Goal: Task Accomplishment & Management: Manage account settings

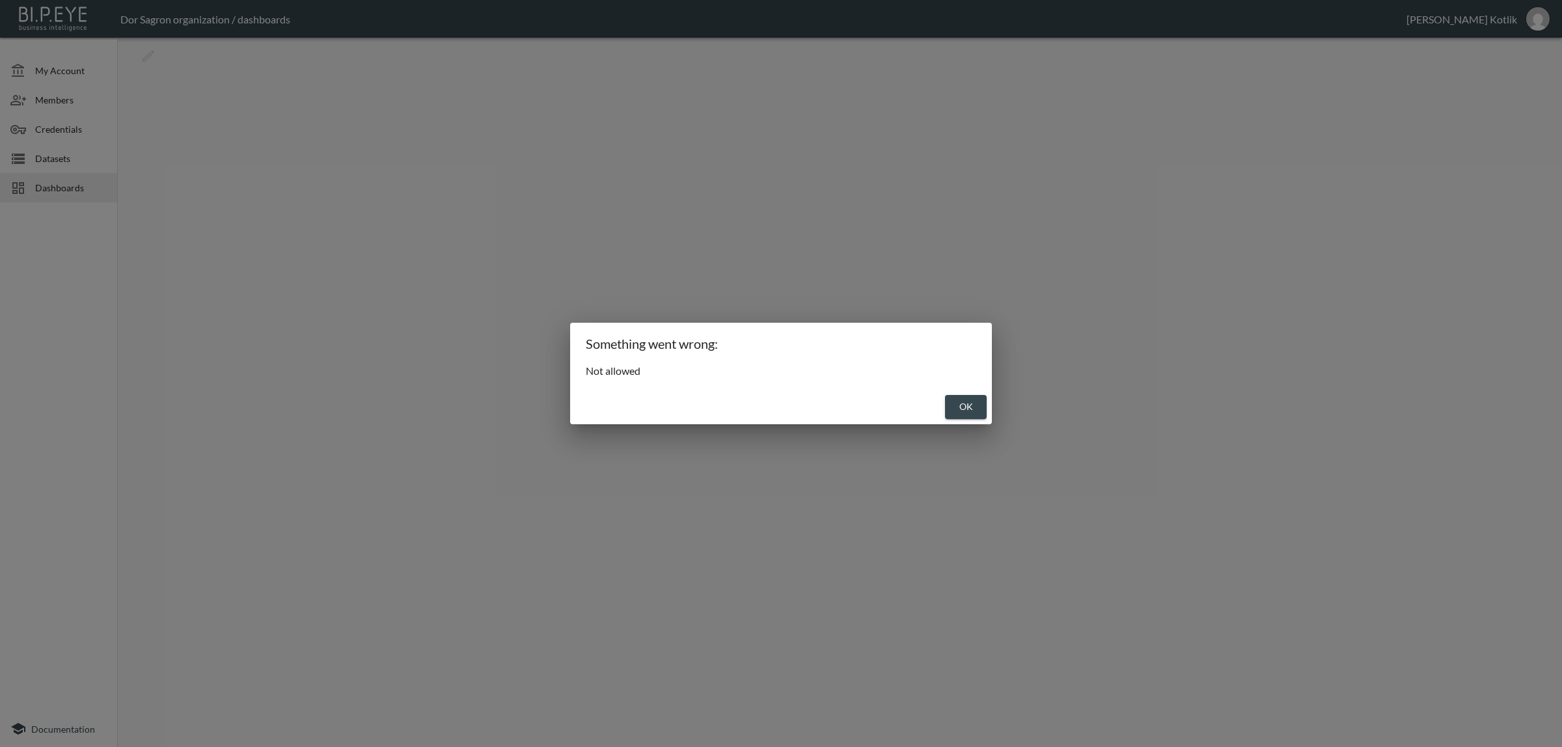
click at [976, 405] on button "OK" at bounding box center [966, 407] width 42 height 24
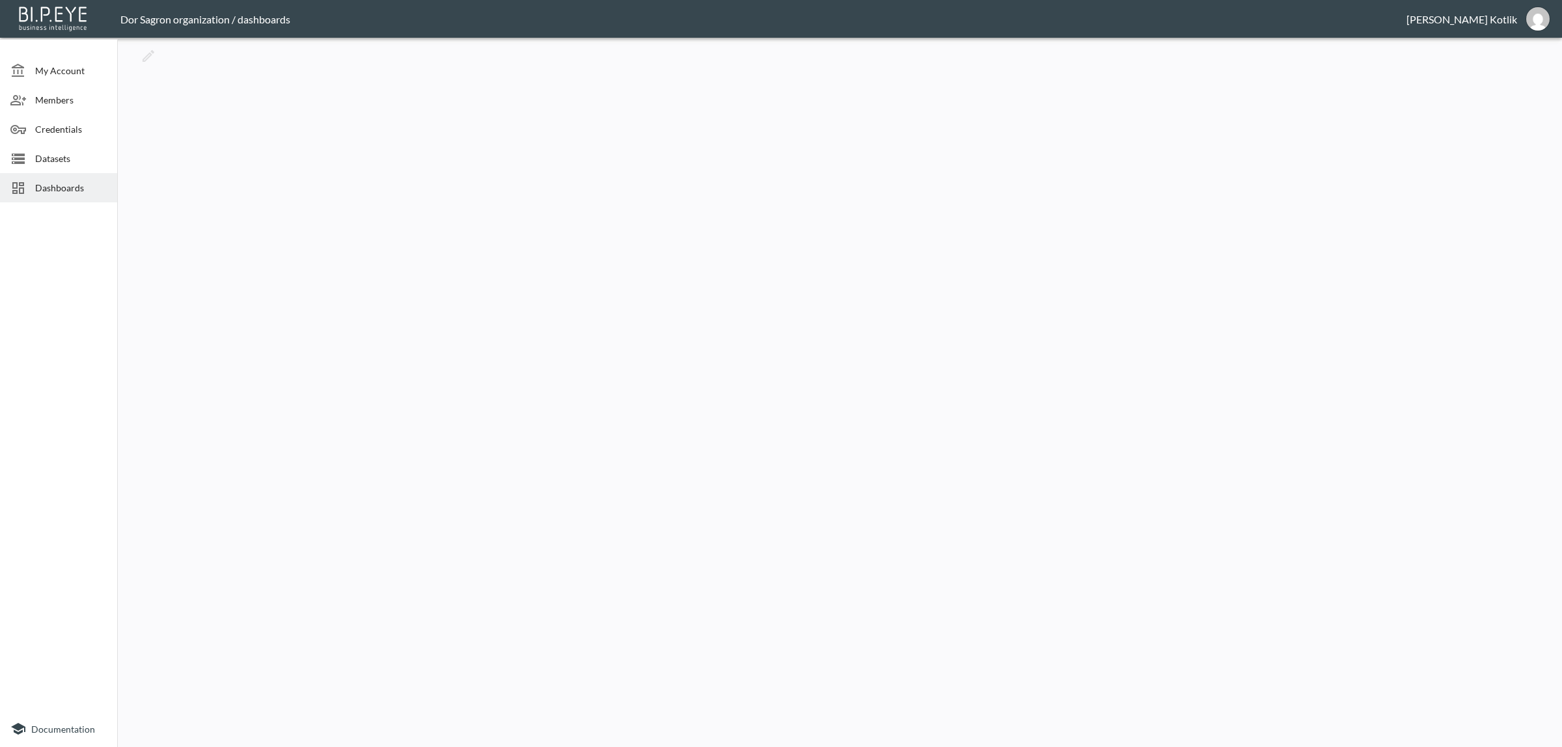
click at [70, 159] on span "Datasets" at bounding box center [71, 159] width 72 height 14
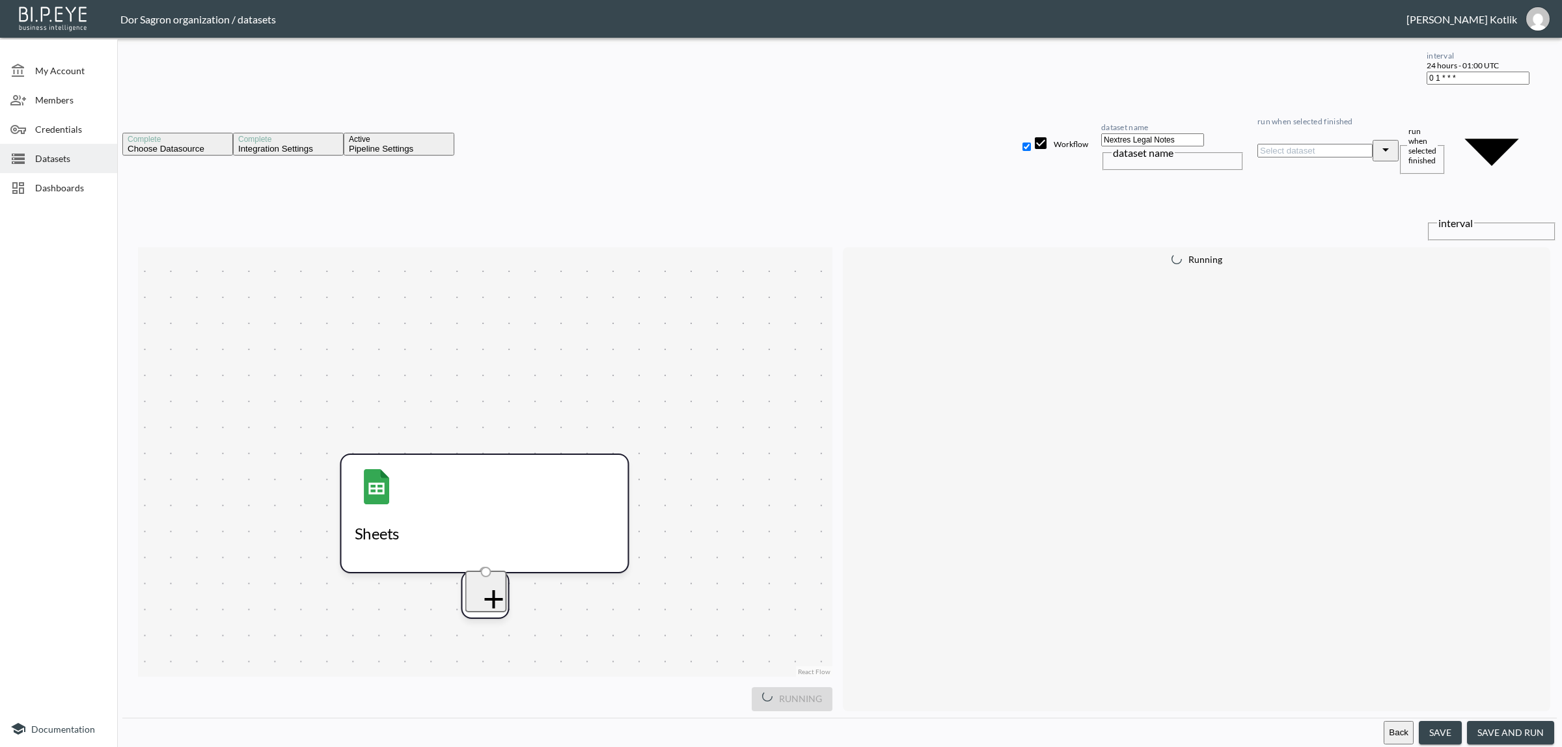
click at [1529, 57] on body "BI.P.EYE, Interactive Analytics Dashboards - app Dor Sagron organization / data…" at bounding box center [781, 373] width 1562 height 747
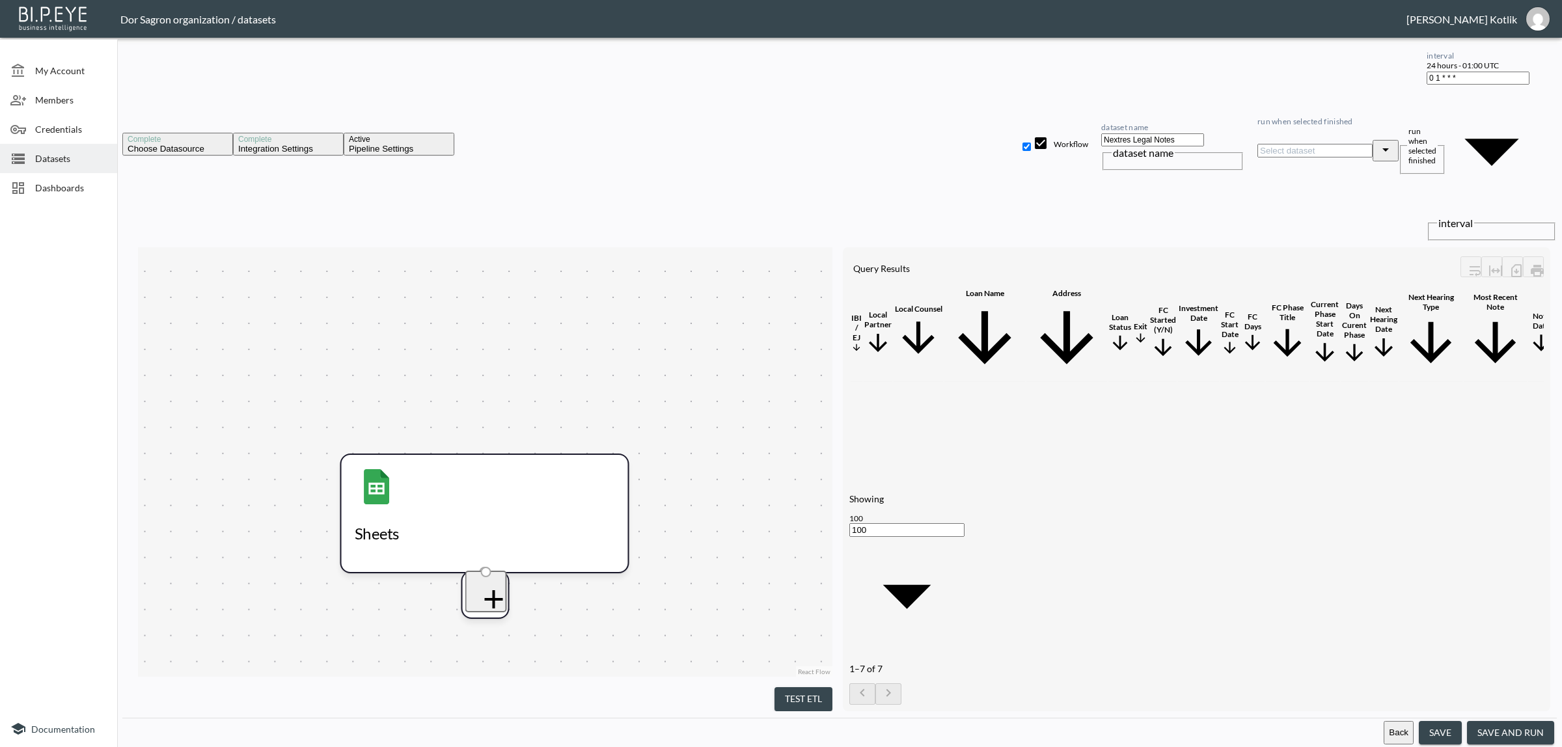
type input "0 */1 * * *"
click at [1510, 723] on button "save and run" at bounding box center [1510, 733] width 87 height 24
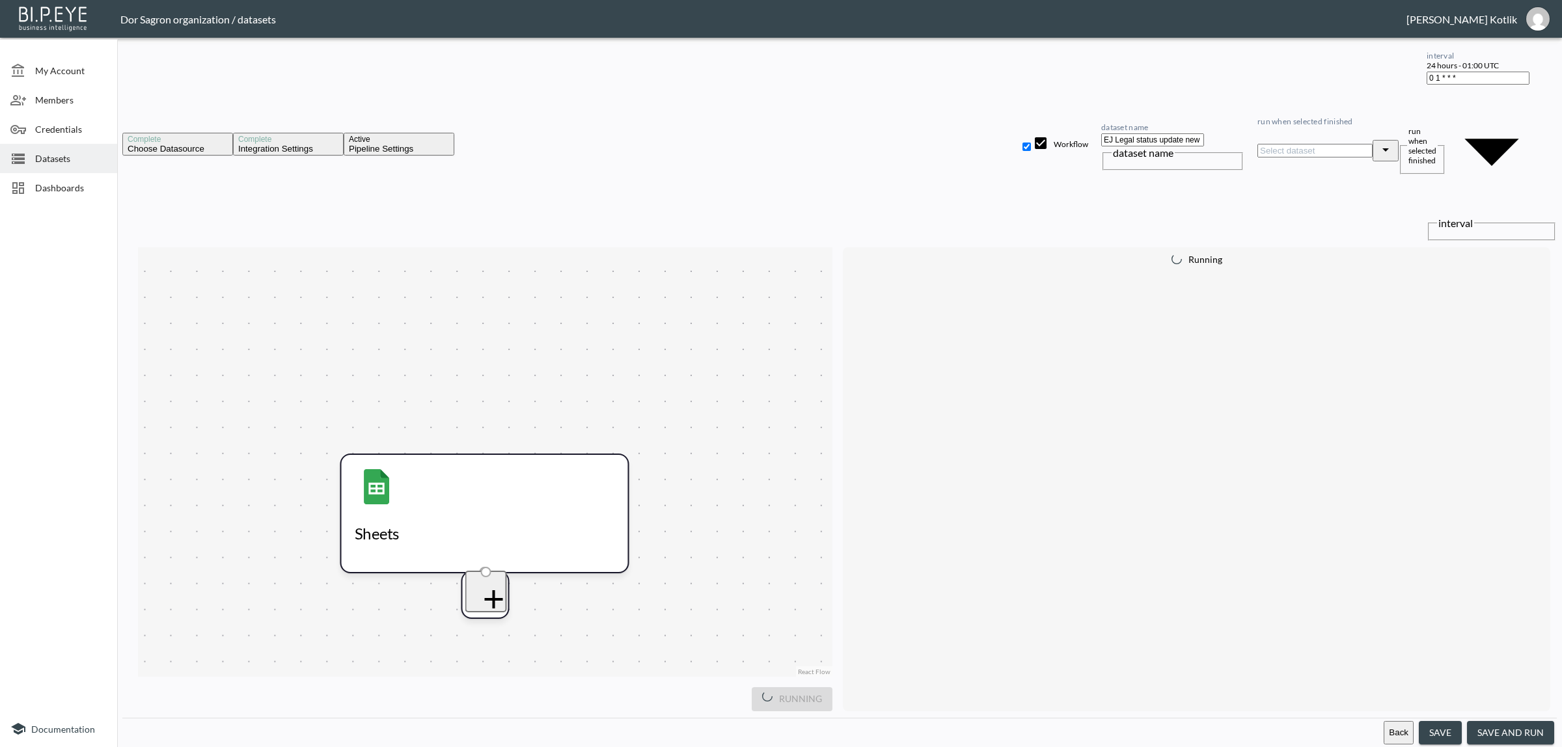
click at [1488, 73] on body "BI.P.EYE, Interactive Analytics Dashboards - app Dor Sagron organization / data…" at bounding box center [781, 373] width 1562 height 747
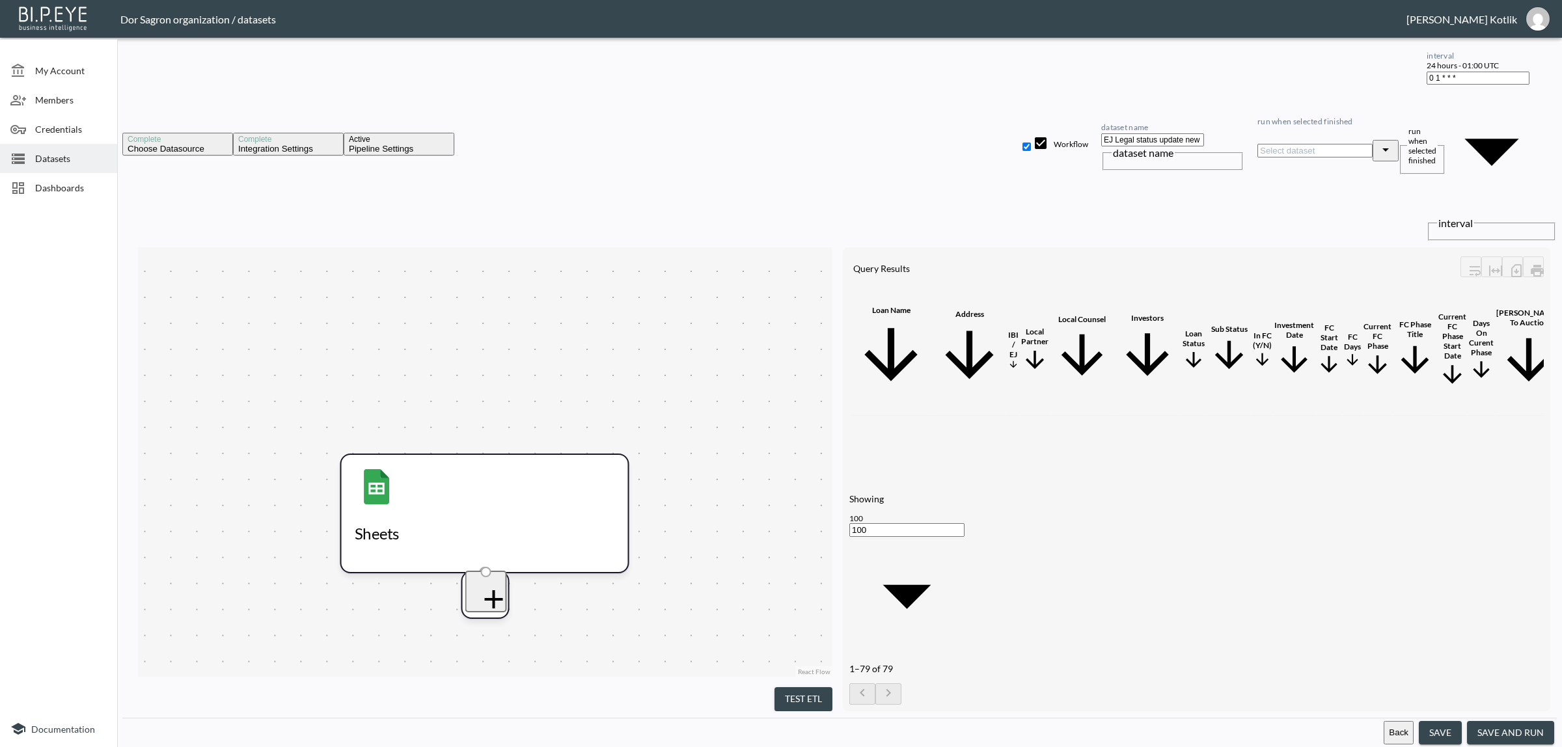
type input "0 */1 * * *"
click at [1497, 728] on button "save and run" at bounding box center [1510, 733] width 87 height 24
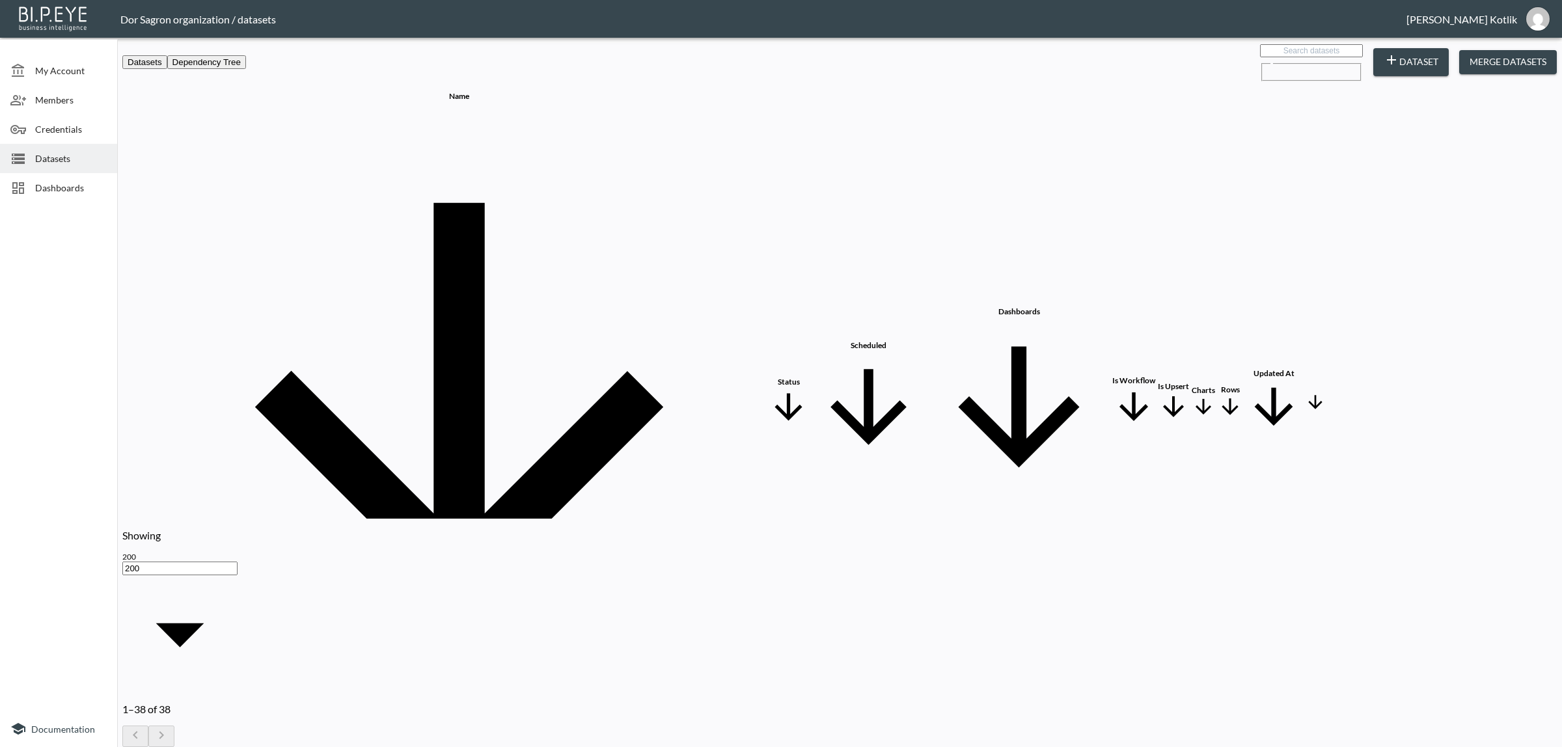
checkbox input "true"
checkbox input "false"
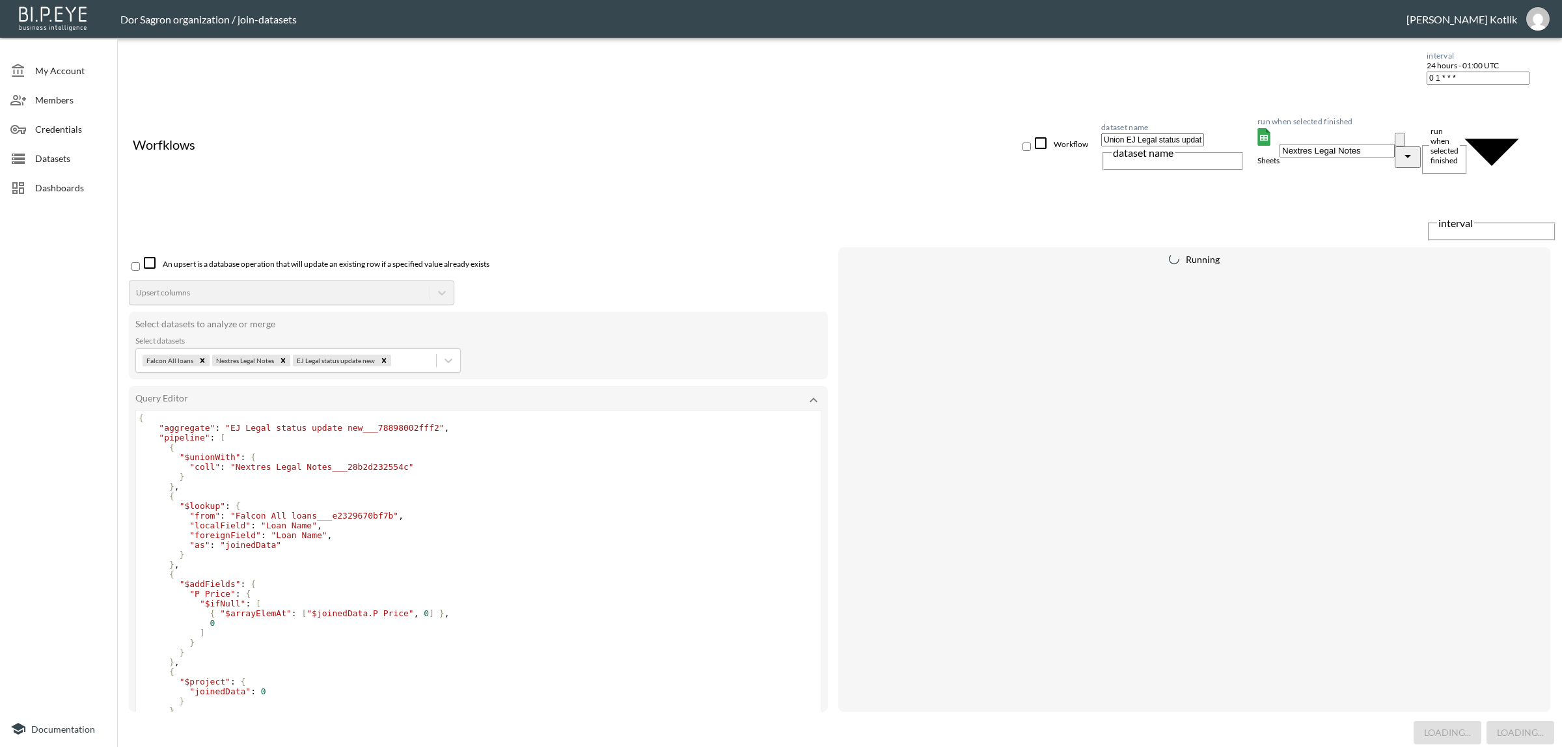
click at [1473, 57] on body "BI.P.EYE, Interactive Analytics Dashboards - app Dor Sagron organization / join…" at bounding box center [781, 373] width 1562 height 747
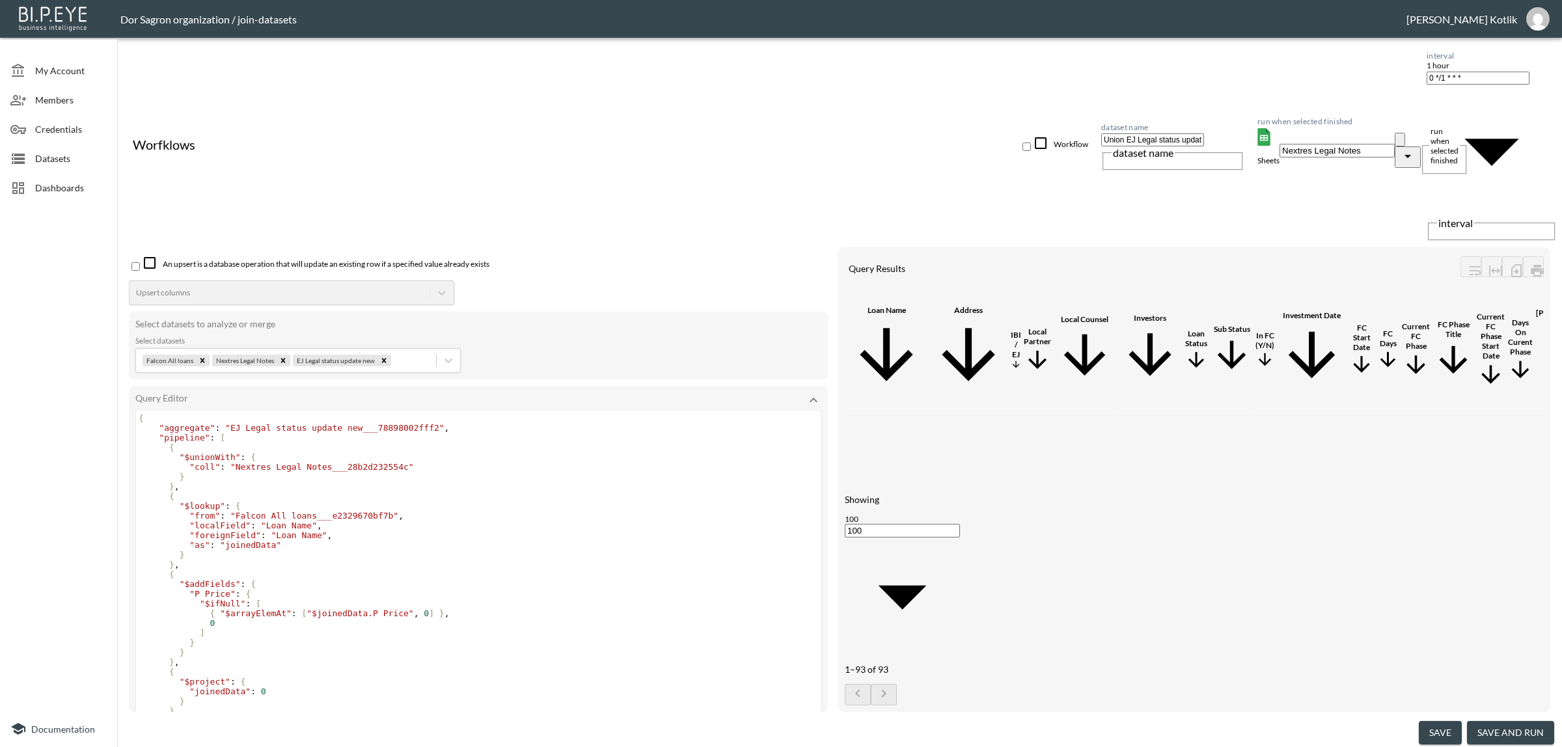
type input "0 */1 * * *"
click at [1500, 734] on button "save and run" at bounding box center [1510, 733] width 87 height 24
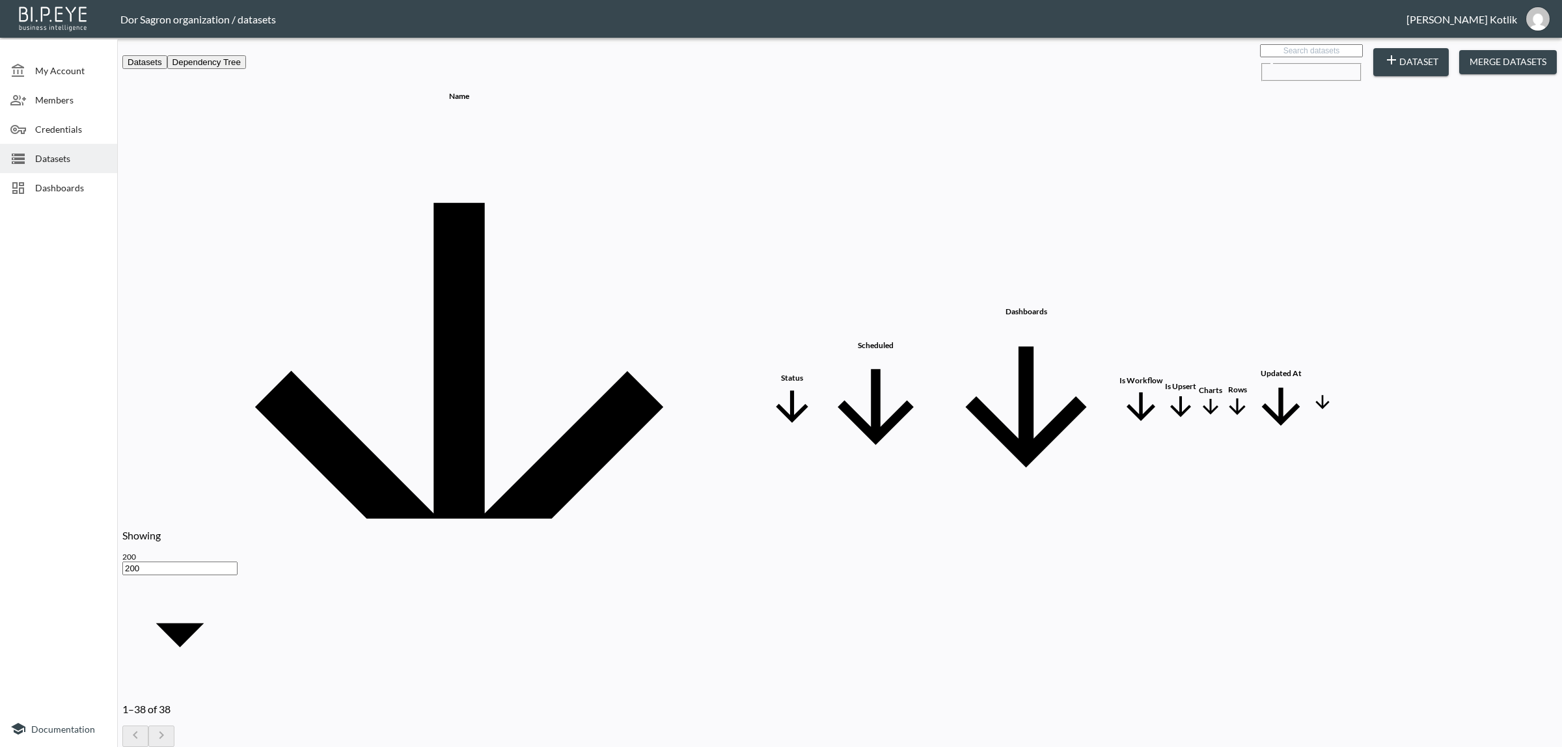
checkbox input "false"
checkbox input "true"
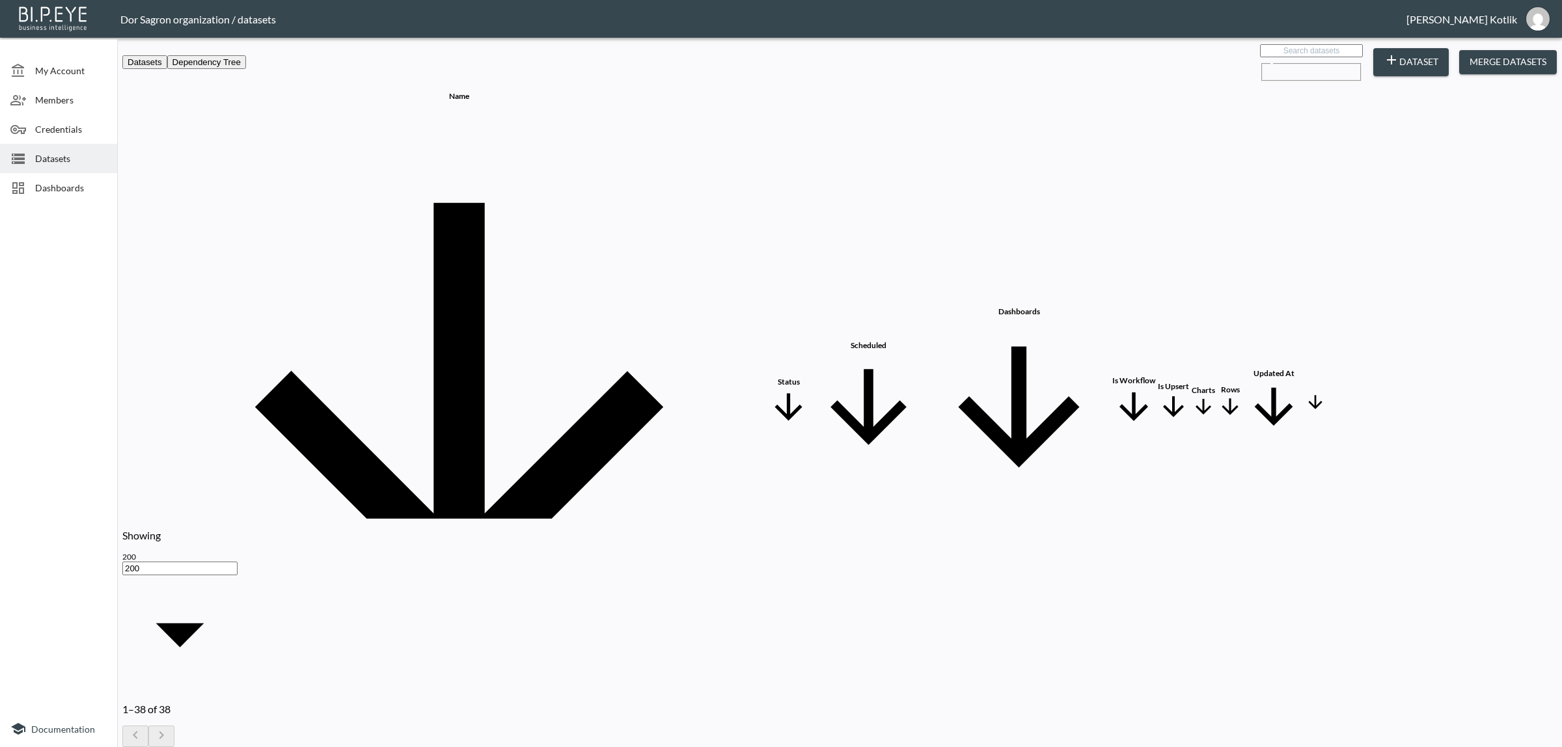
click at [66, 183] on span "Dashboards" at bounding box center [71, 188] width 72 height 14
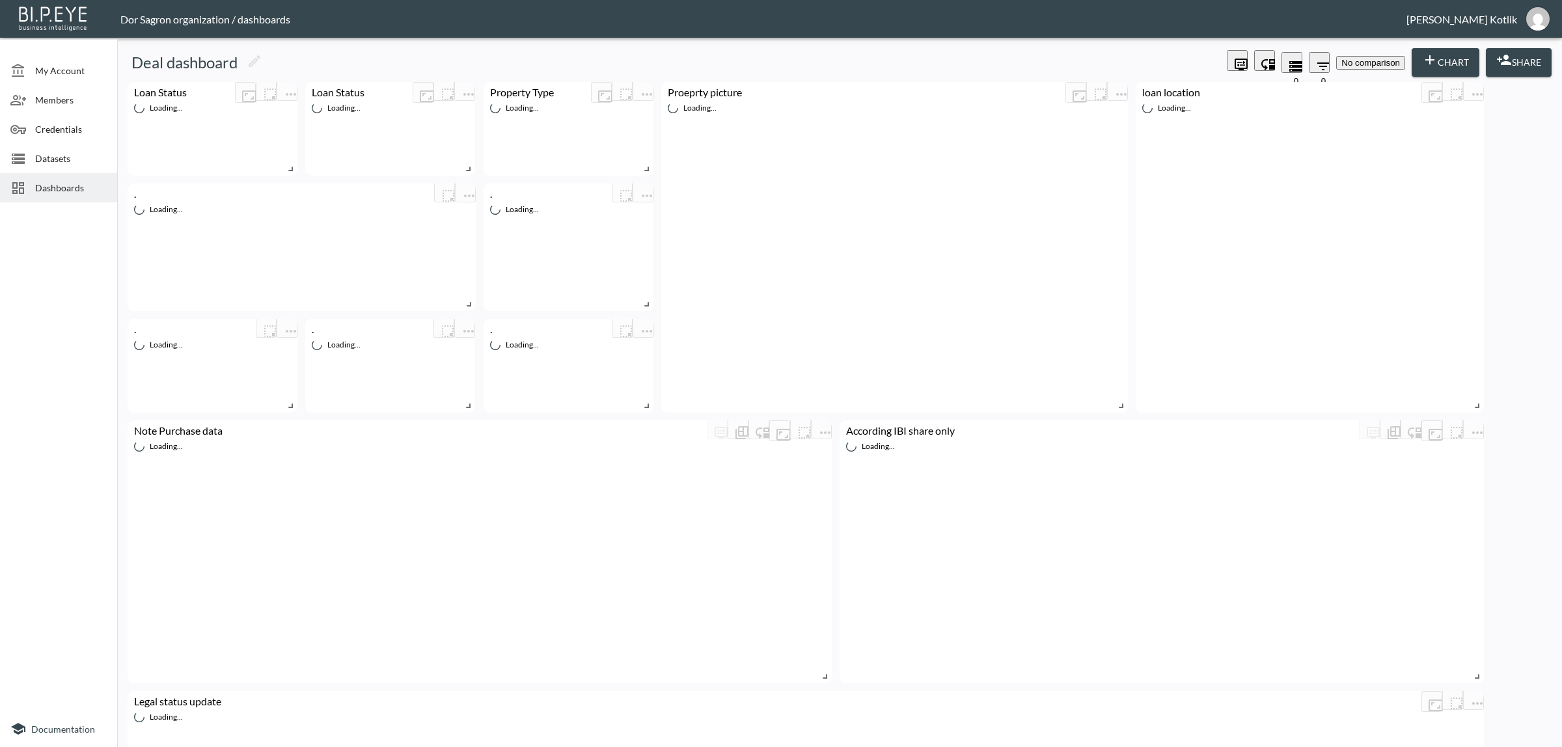
click at [69, 183] on span "Dashboards" at bounding box center [71, 188] width 72 height 14
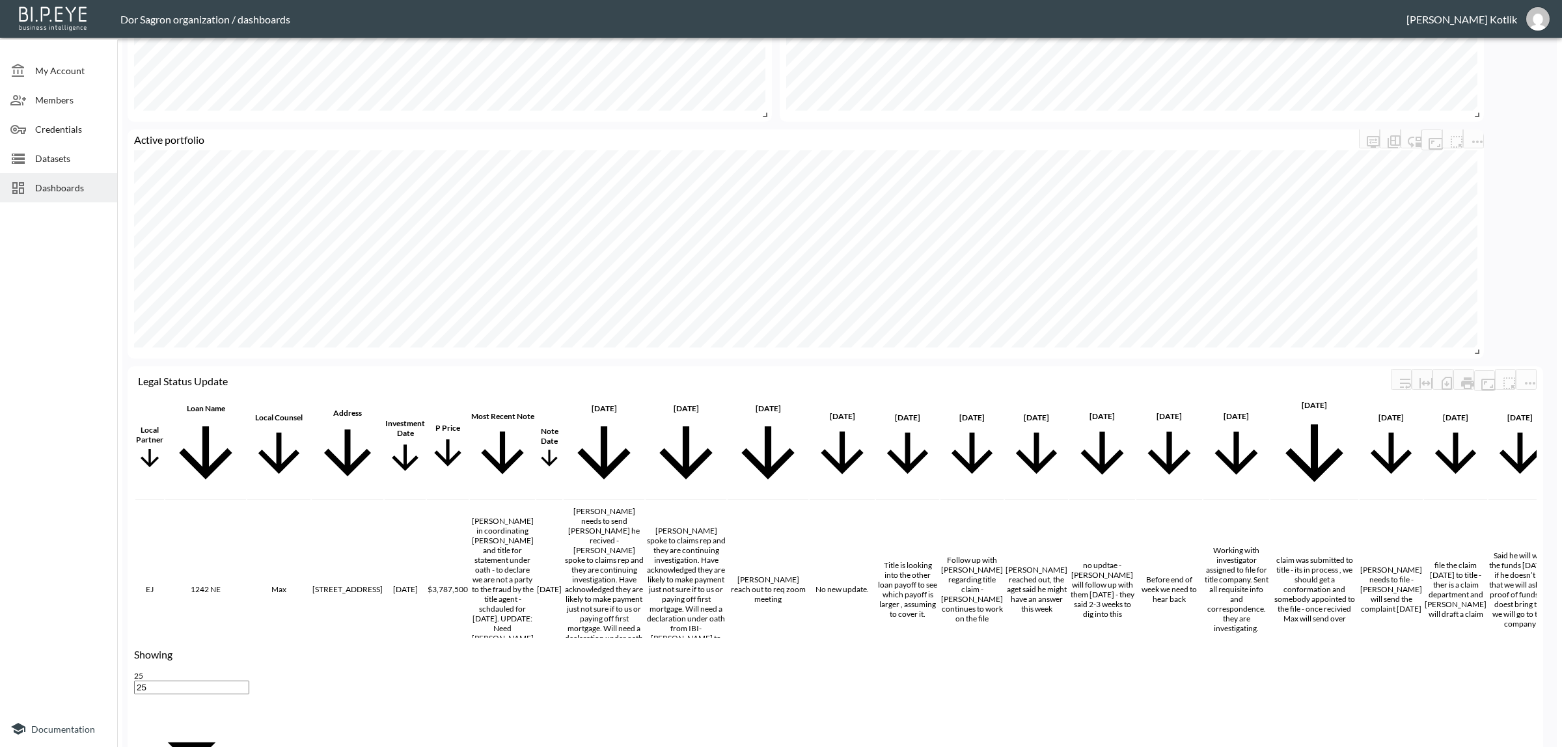
scroll to position [2614, 0]
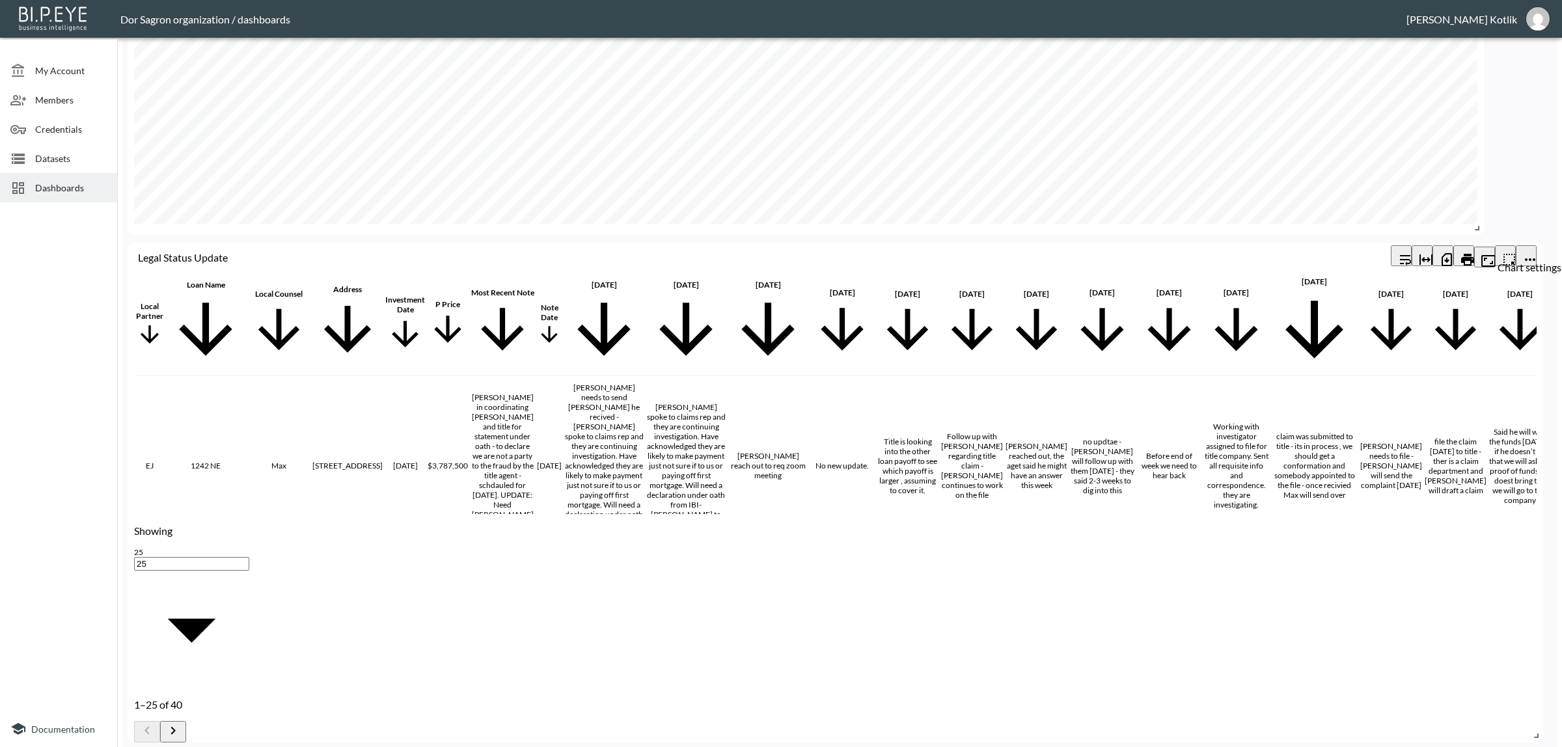
click at [1533, 252] on icon "more" at bounding box center [1530, 260] width 16 height 16
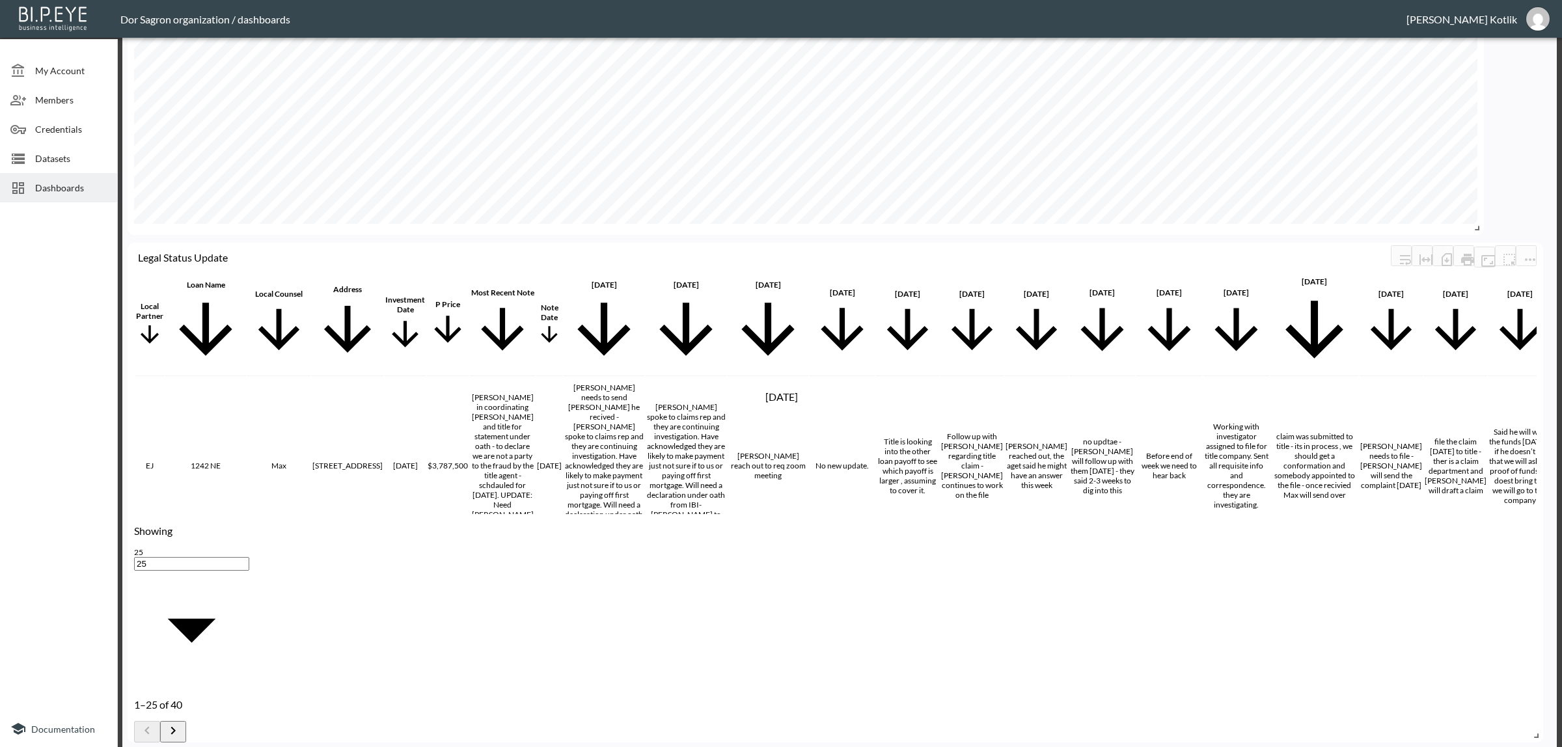
checkbox input "false"
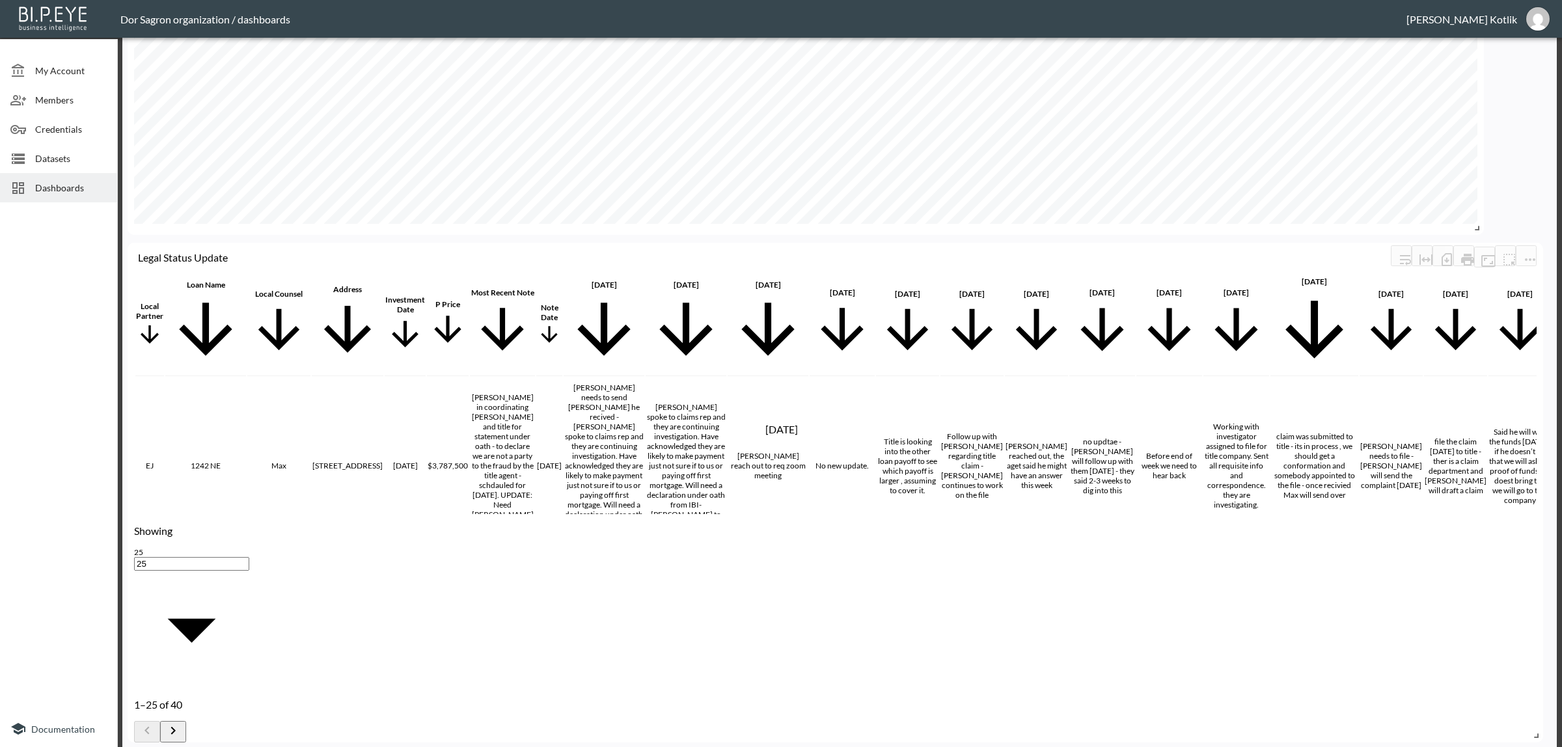
checkbox input "false"
checkbox input "true"
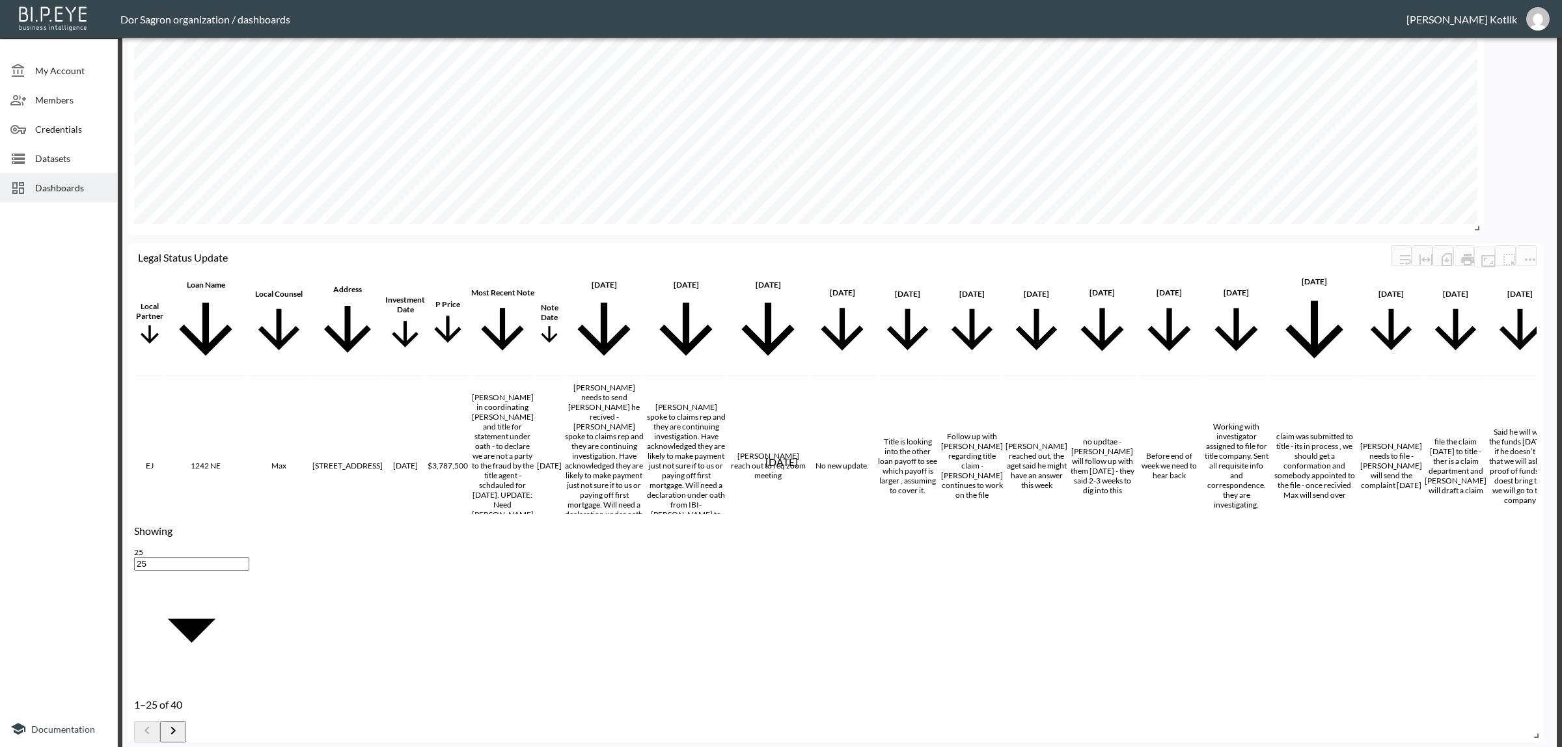
checkbox input "false"
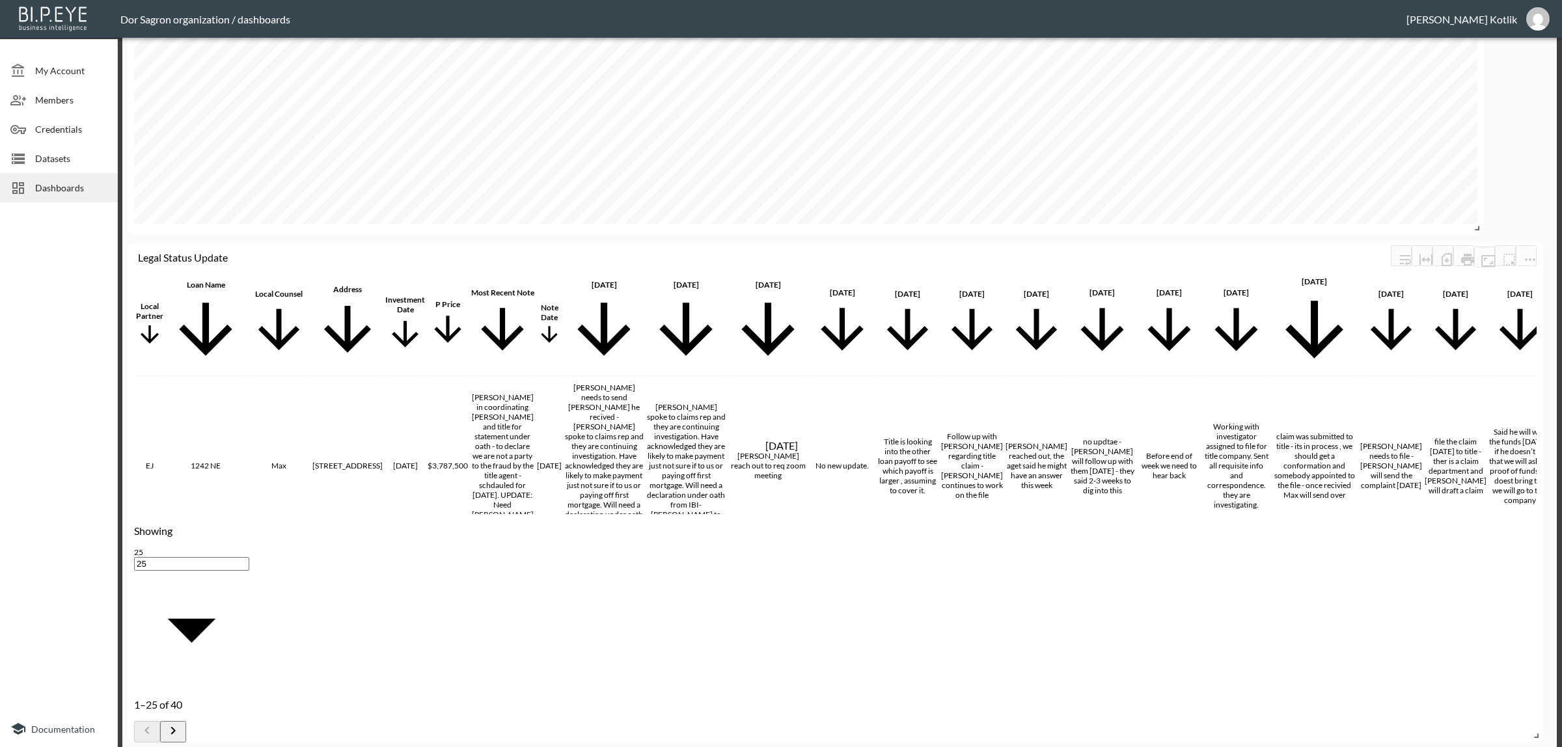
checkbox input "true"
checkbox input "false"
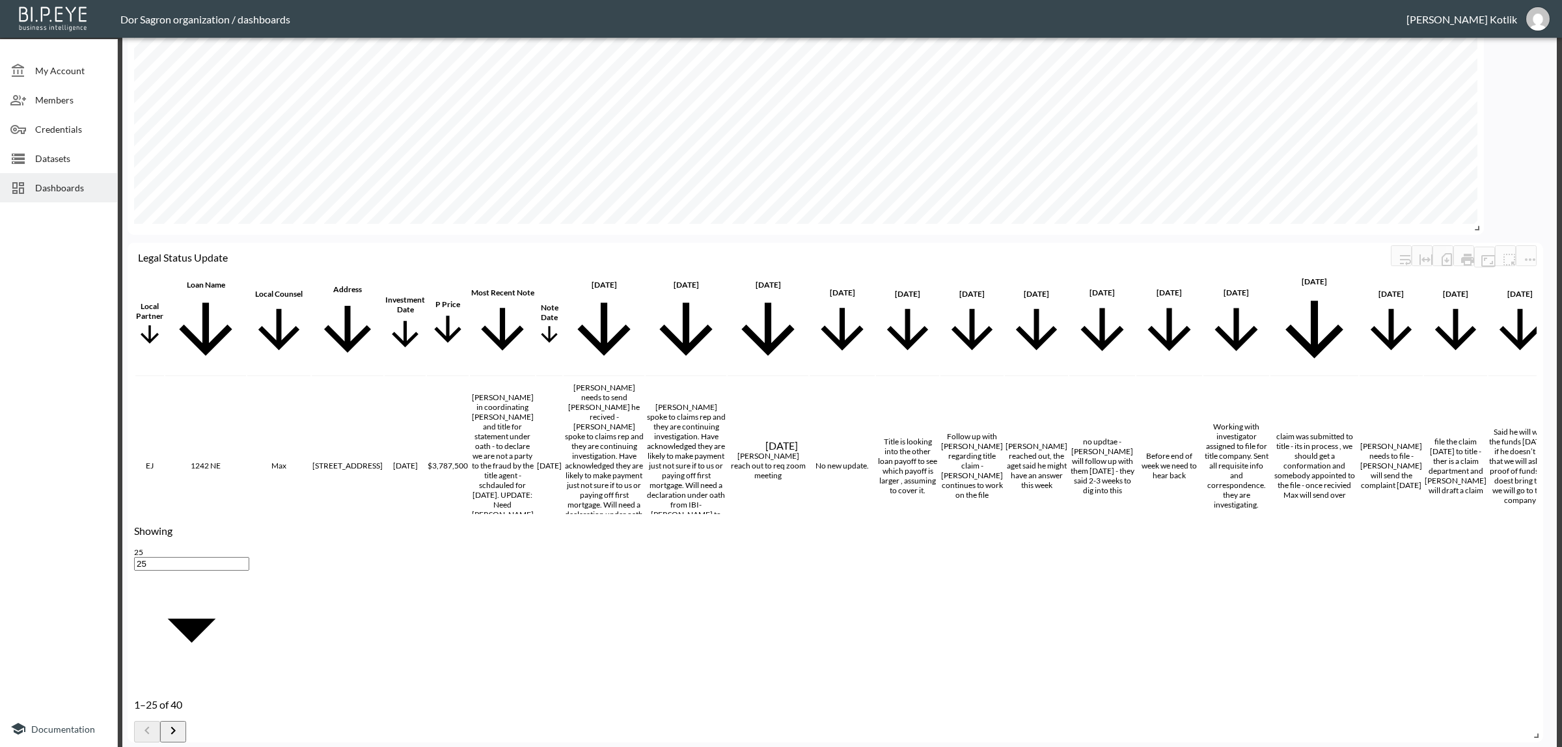
checkbox input "false"
drag, startPoint x: 715, startPoint y: 512, endPoint x: 715, endPoint y: 524, distance: 12.4
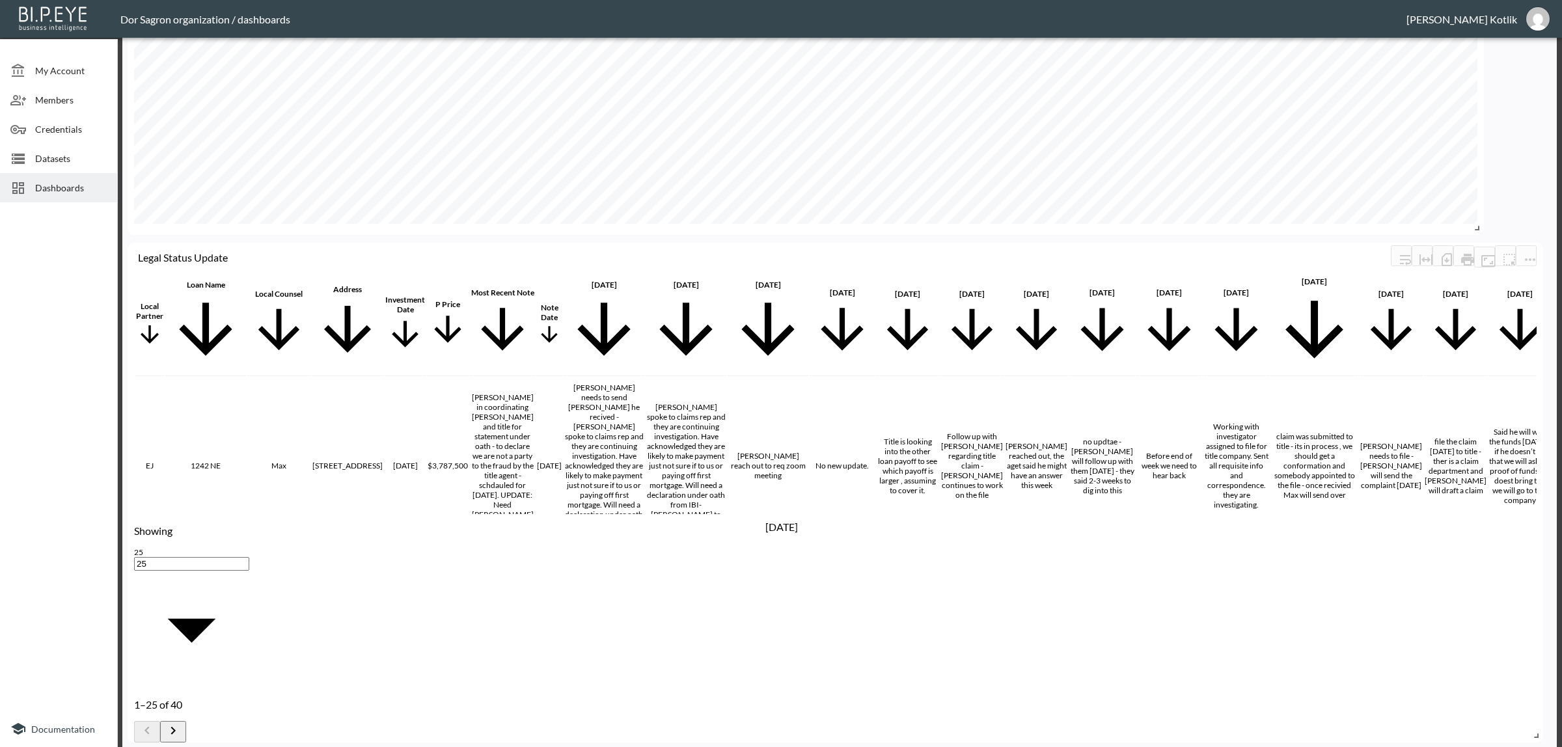
checkbox input "false"
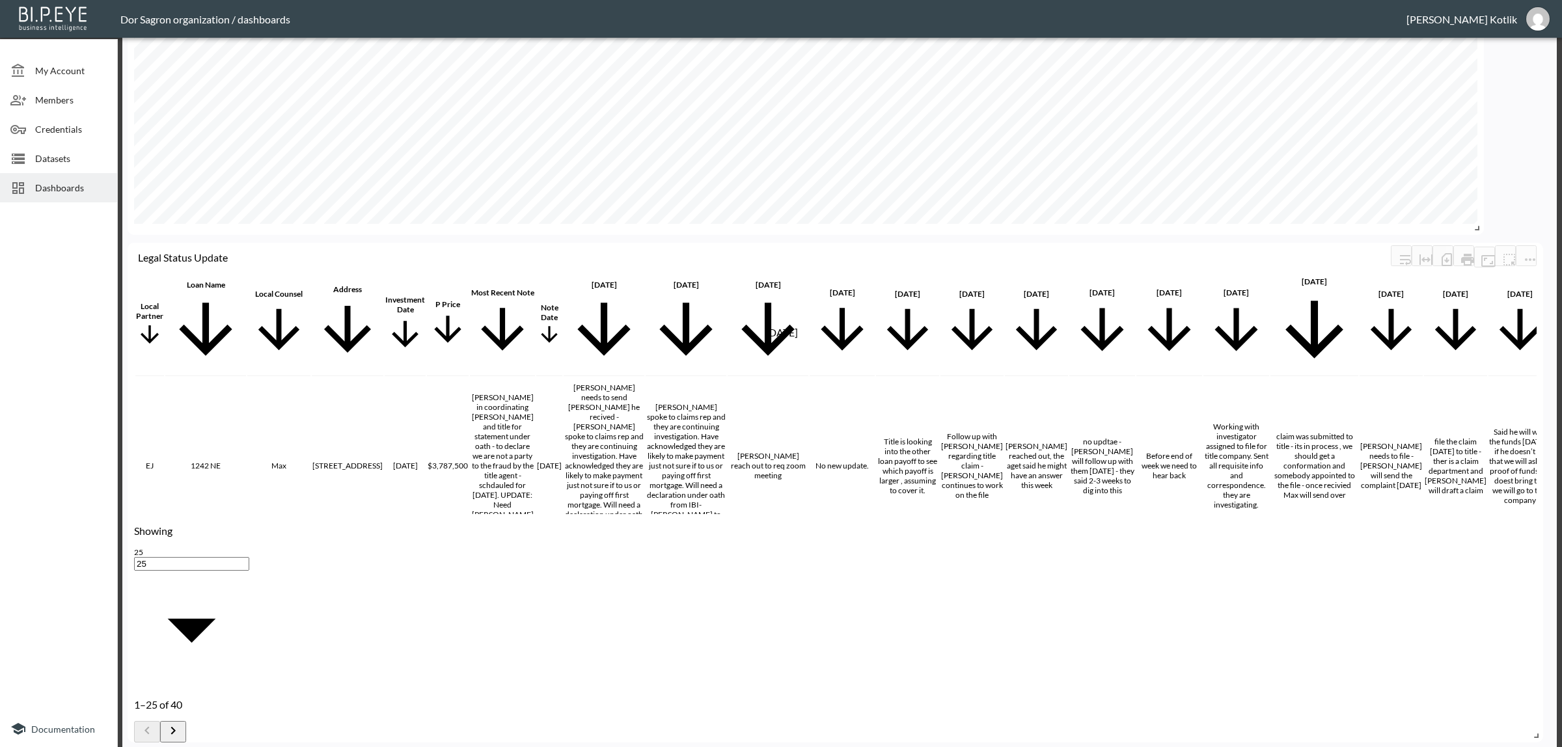
checkbox input "false"
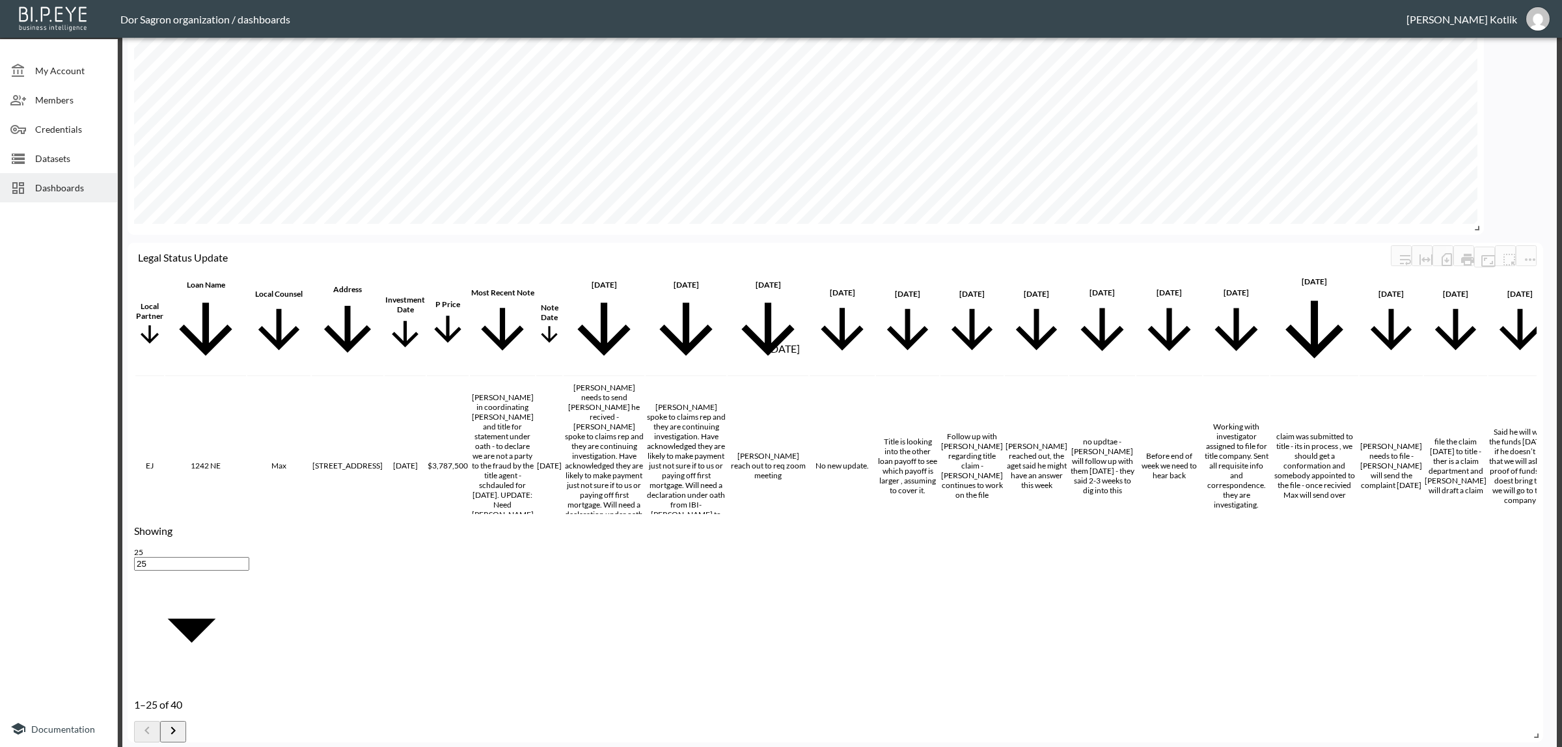
checkbox input "false"
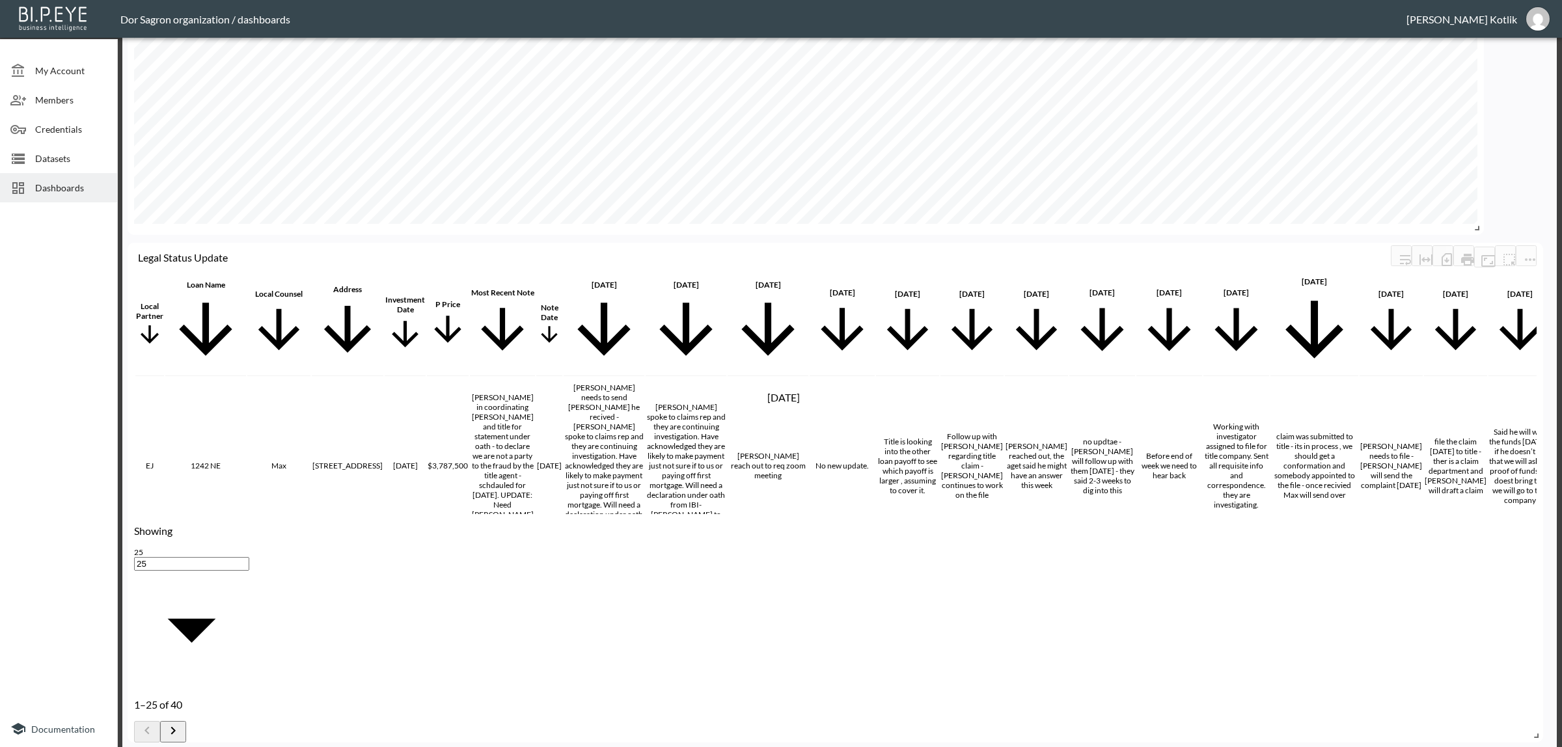
checkbox input "false"
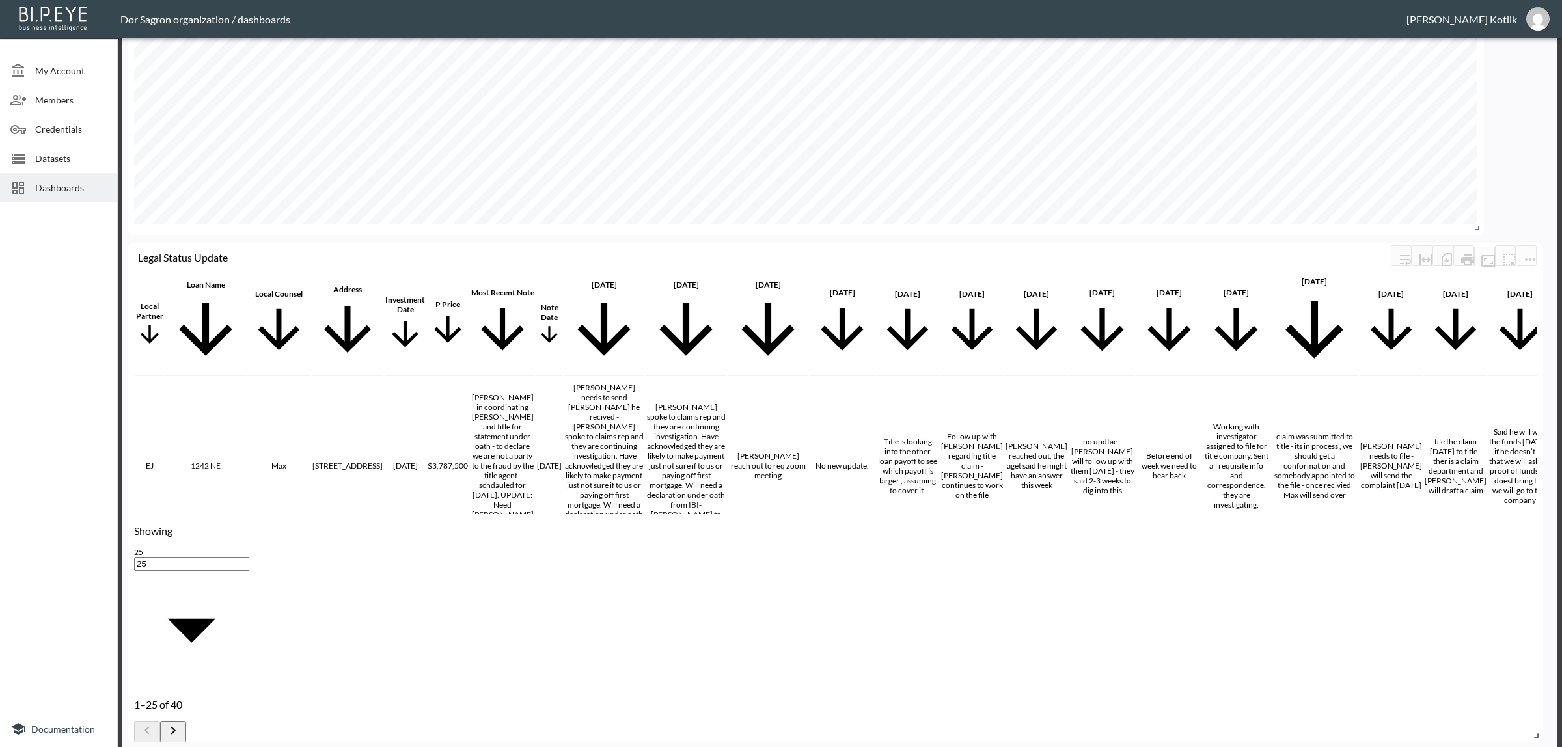
checkbox input "false"
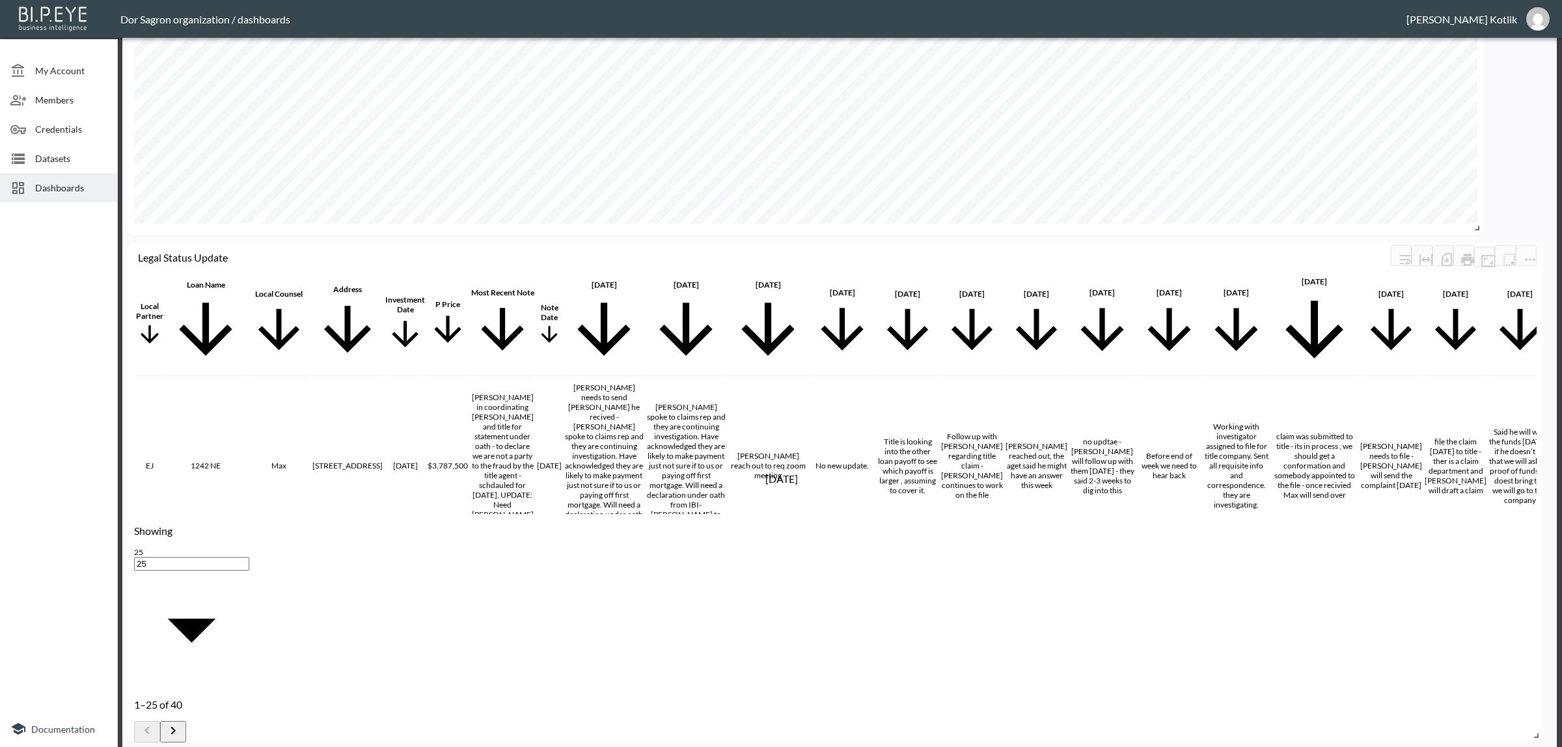
checkbox input "false"
drag, startPoint x: 701, startPoint y: 486, endPoint x: 701, endPoint y: 499, distance: 12.4
checkbox input "false"
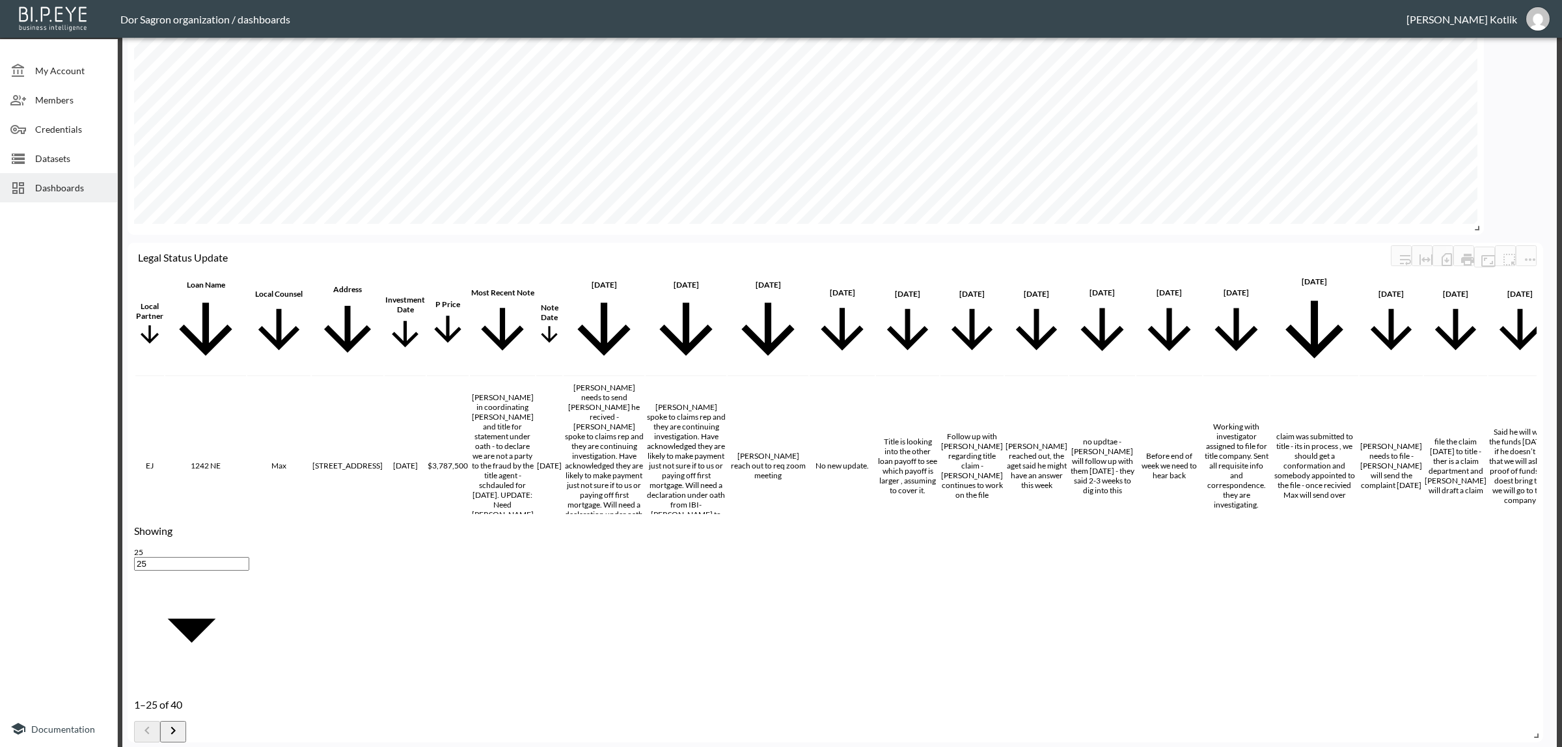
checkbox input "false"
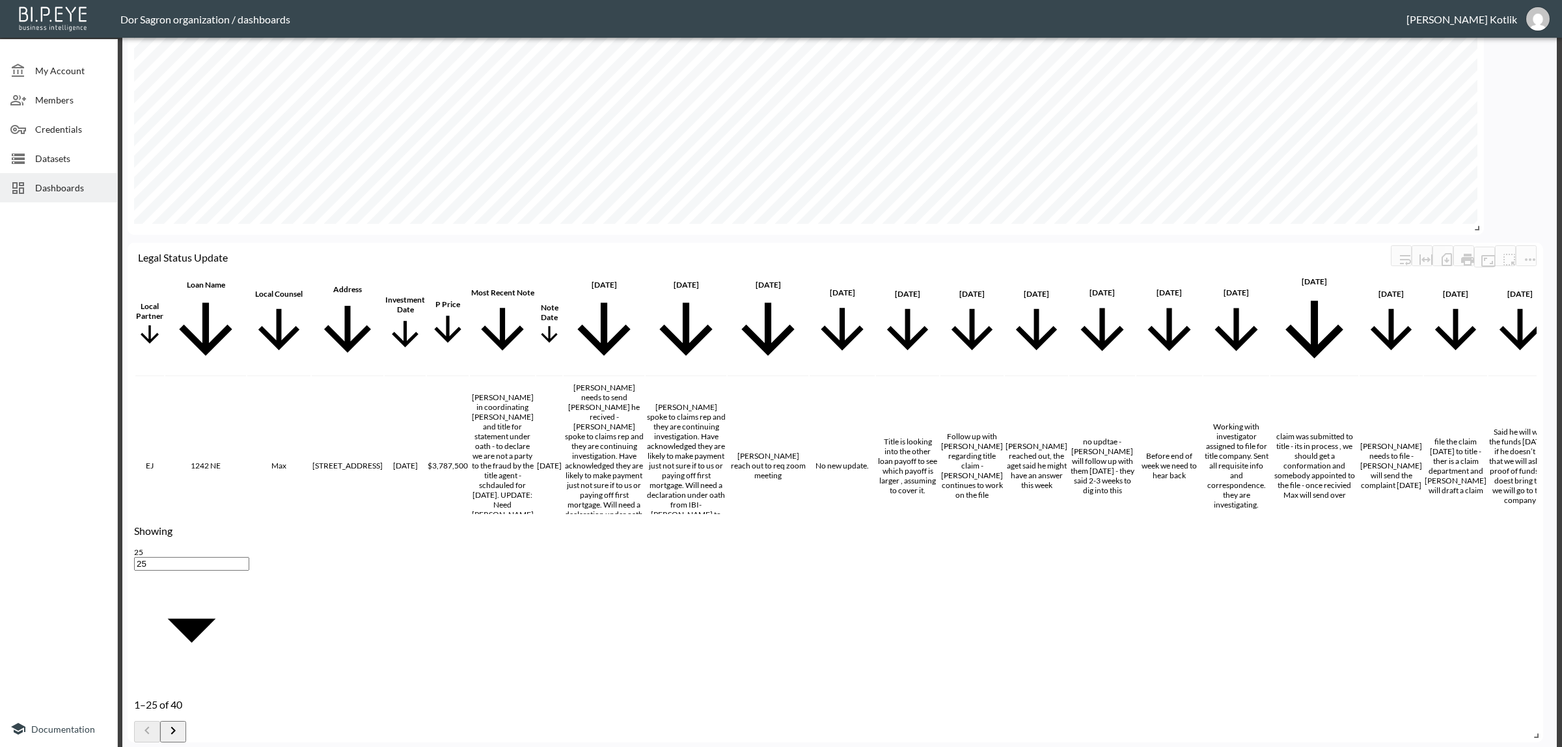
checkbox input "false"
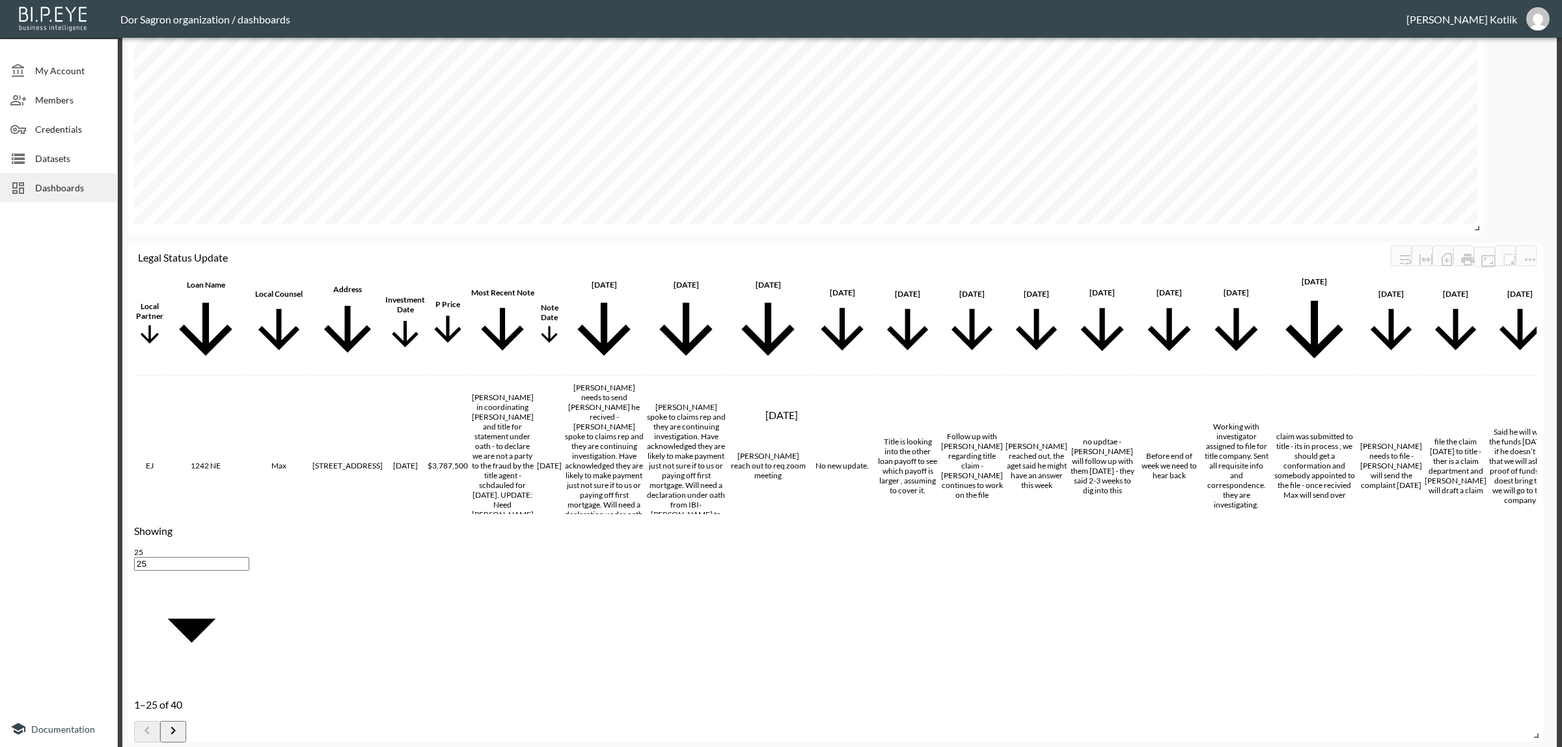
checkbox input "false"
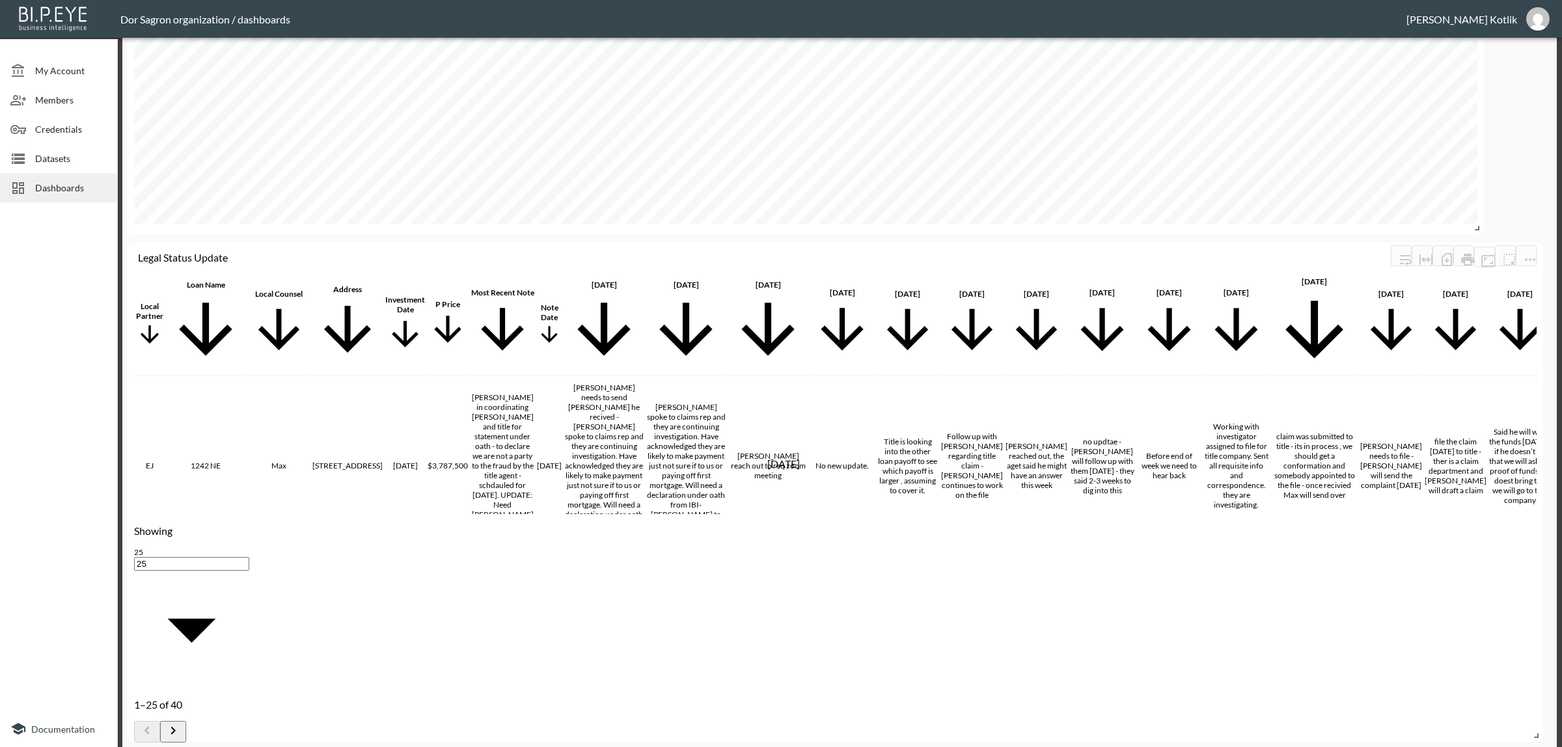
checkbox input "false"
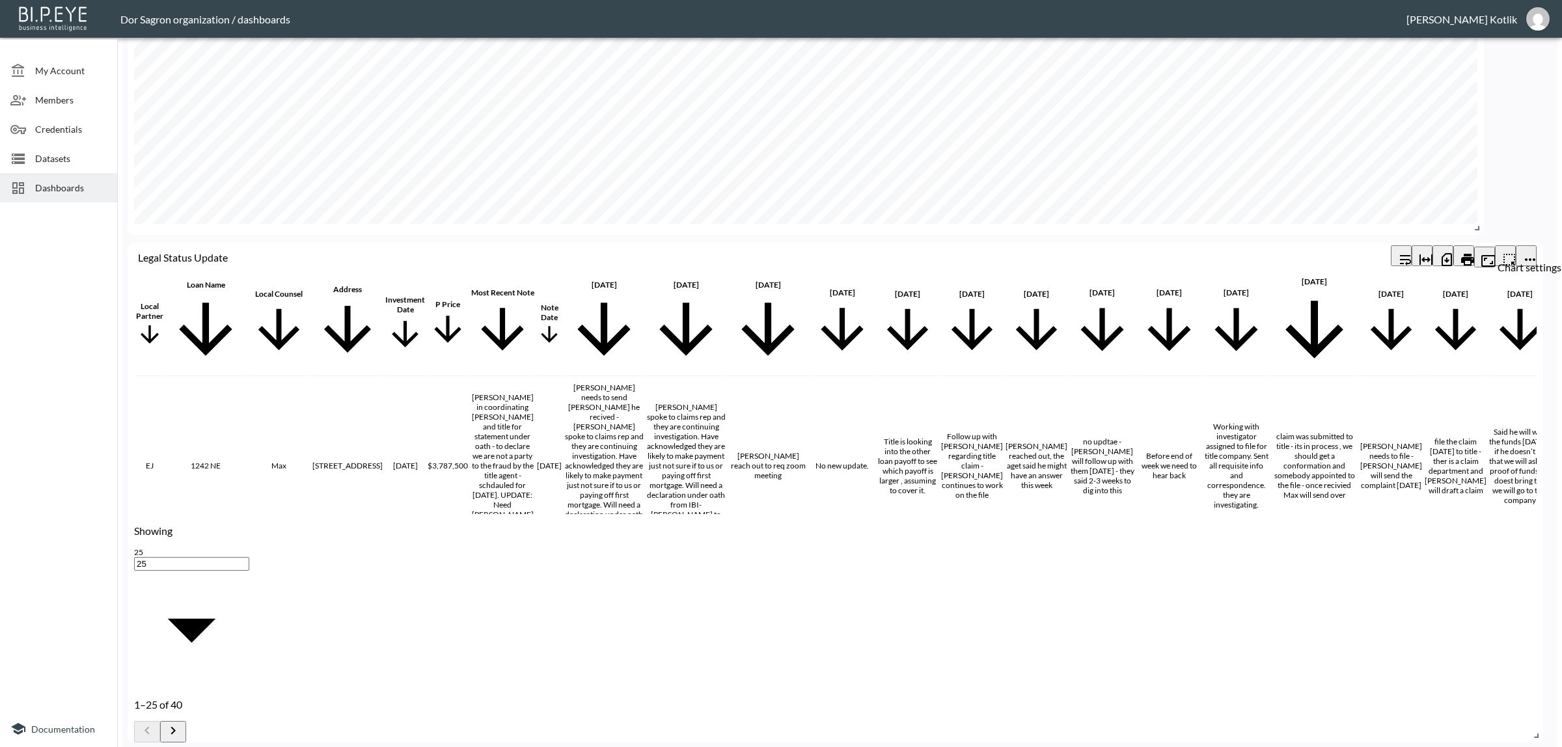
click at [1531, 254] on icon "more" at bounding box center [1530, 260] width 16 height 16
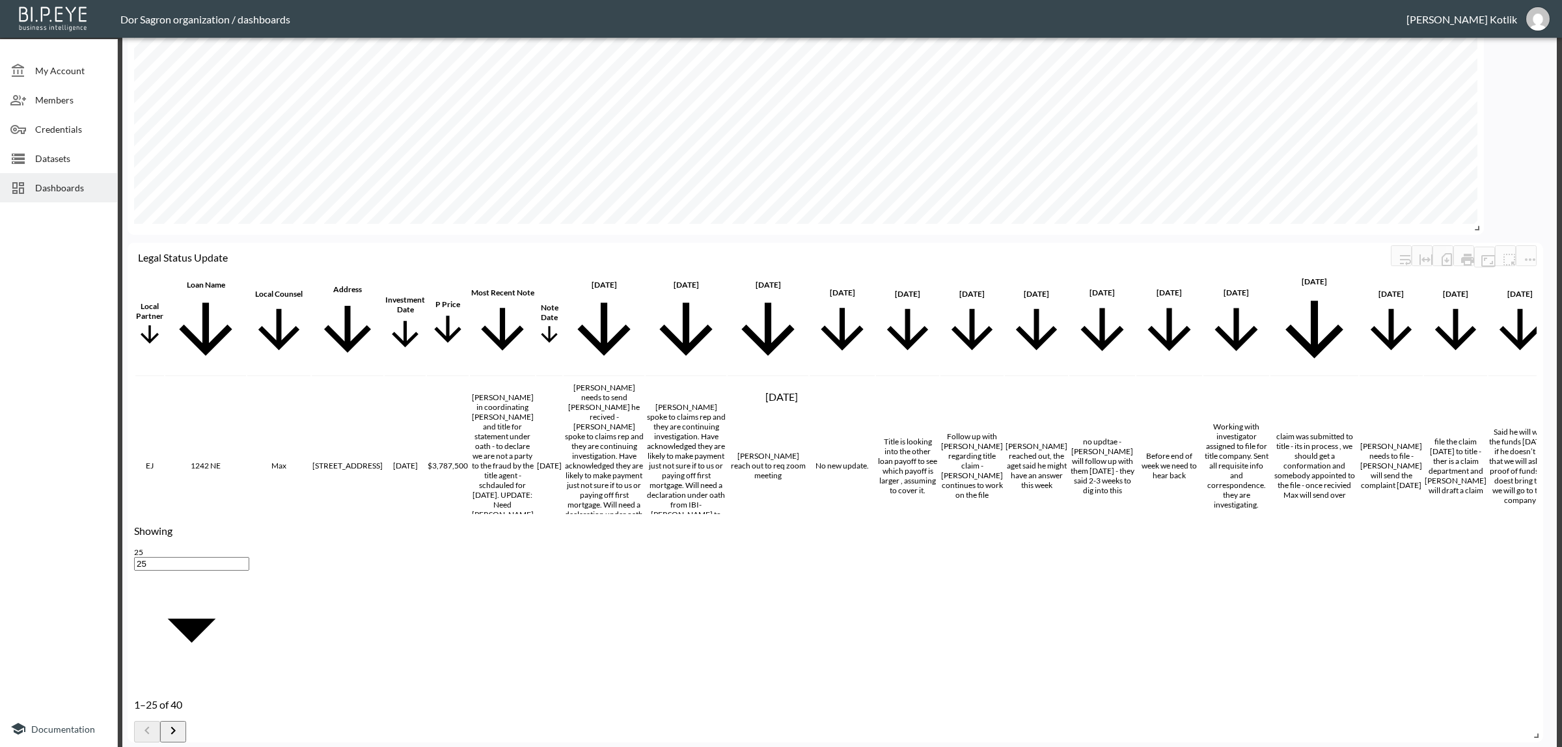
checkbox input "false"
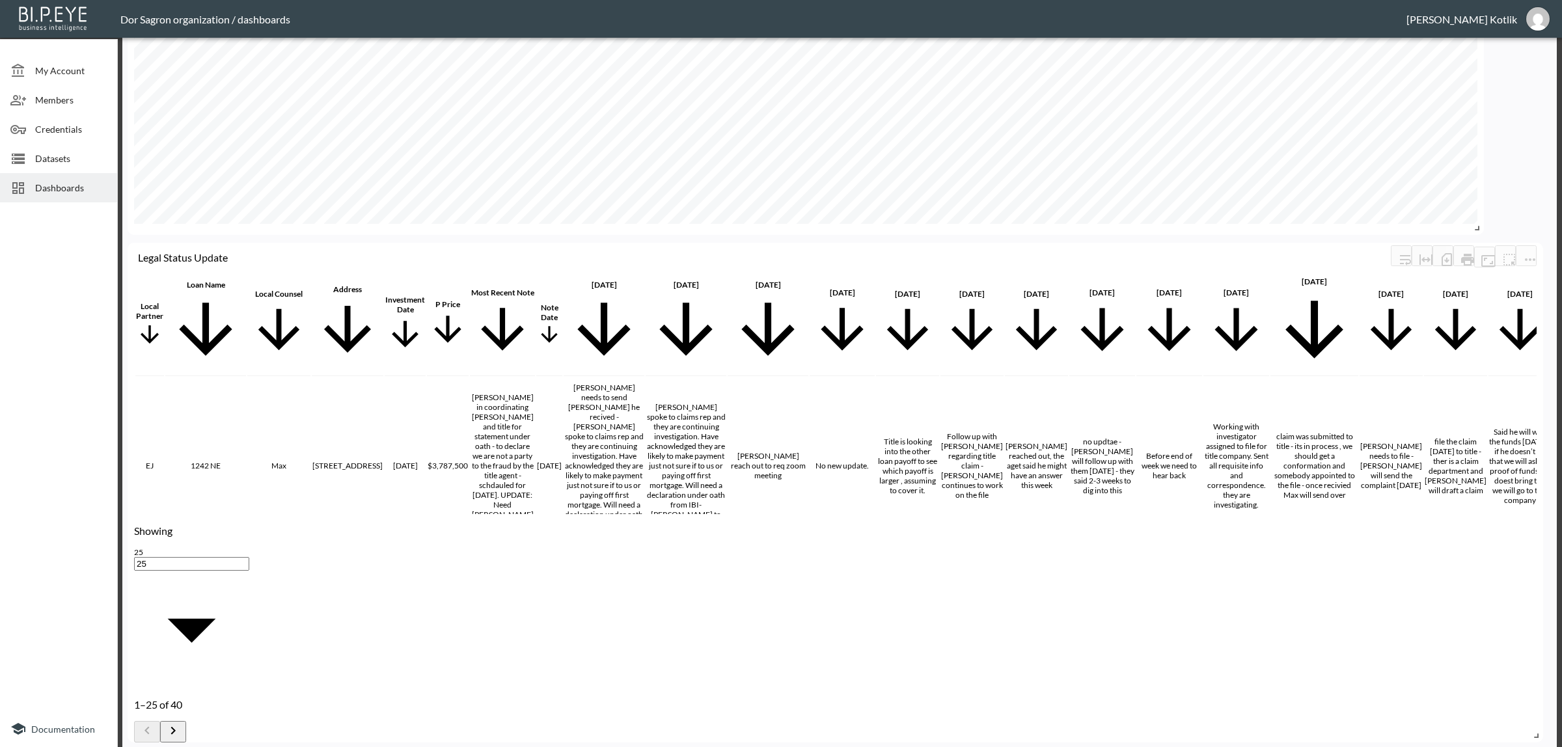
checkbox input "false"
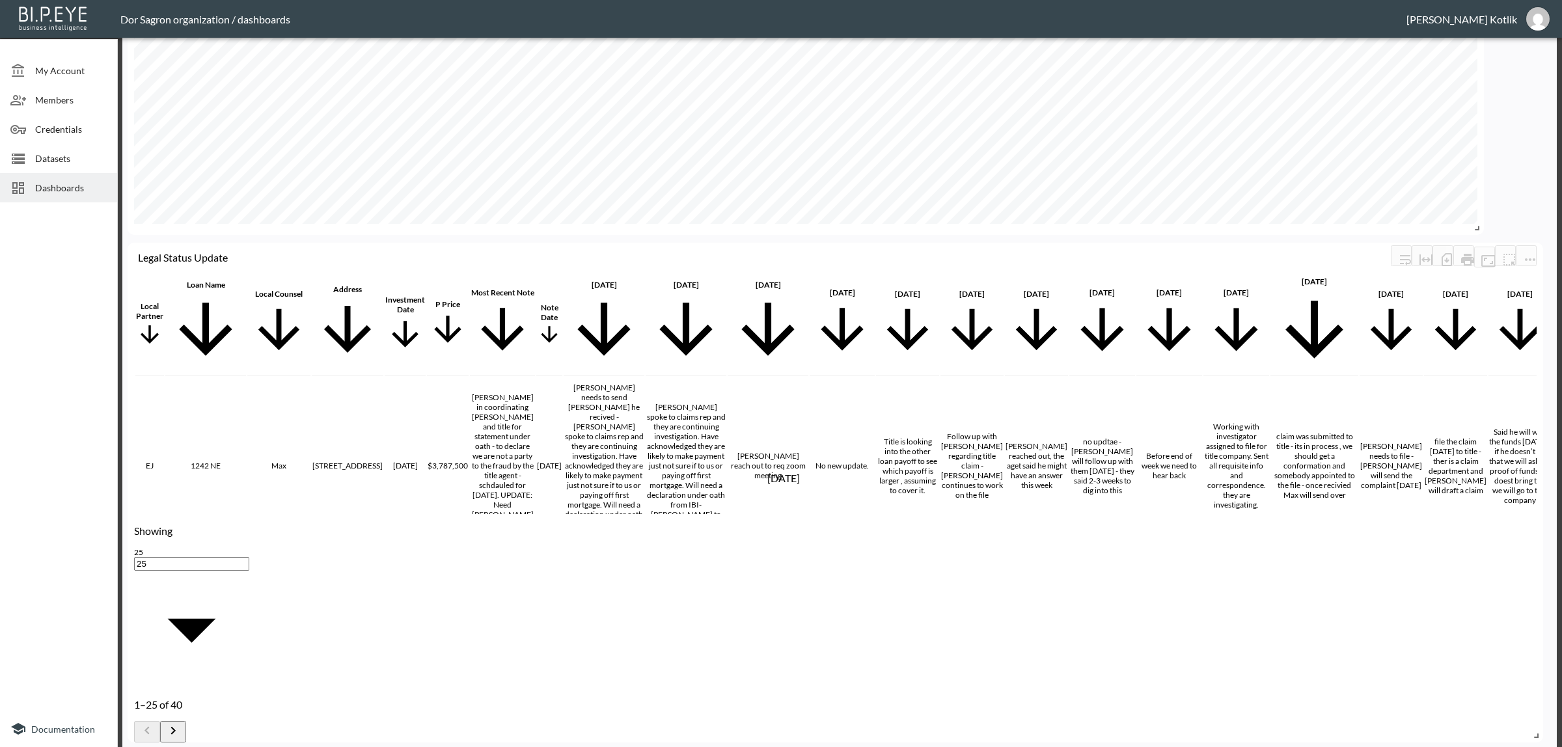
checkbox input "false"
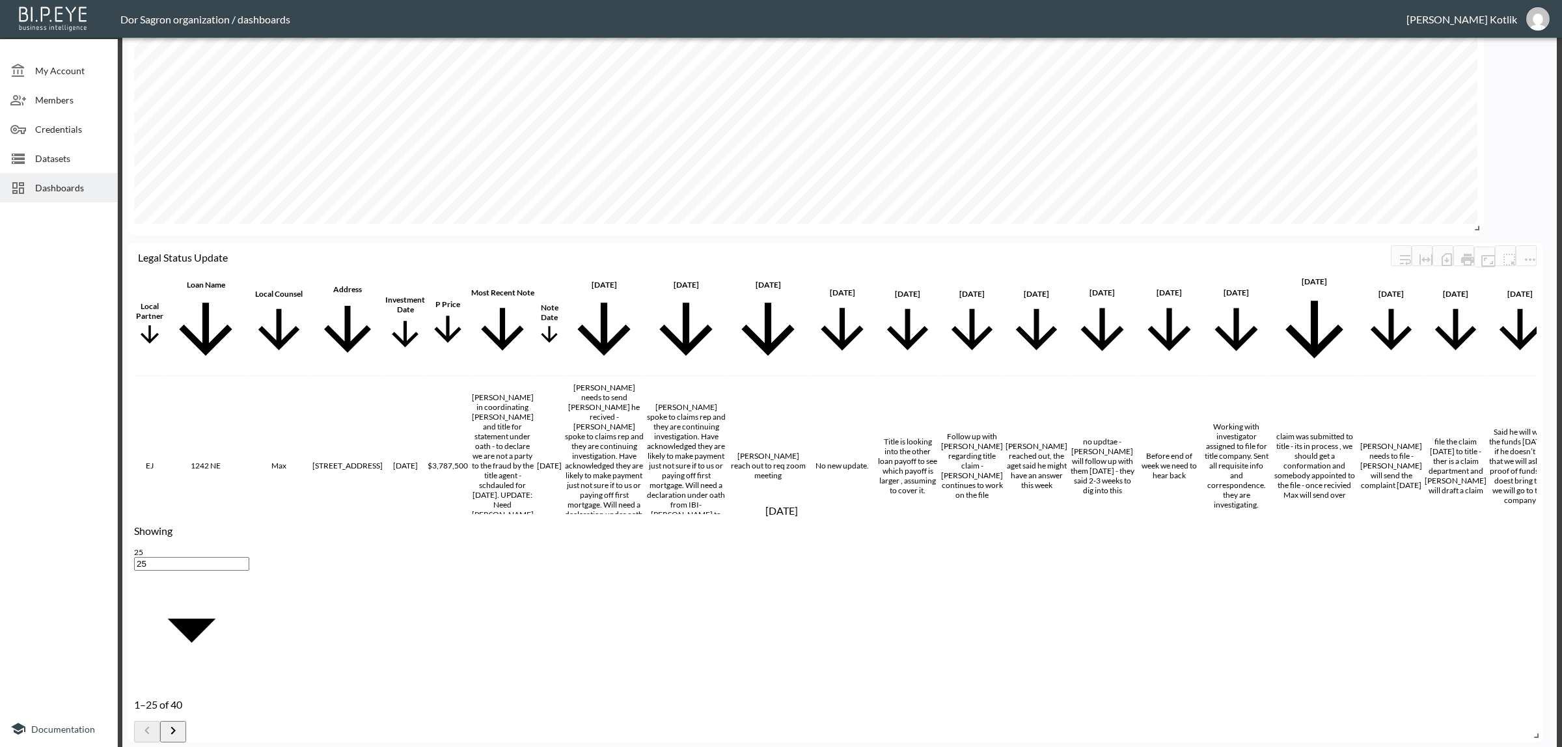
checkbox input "false"
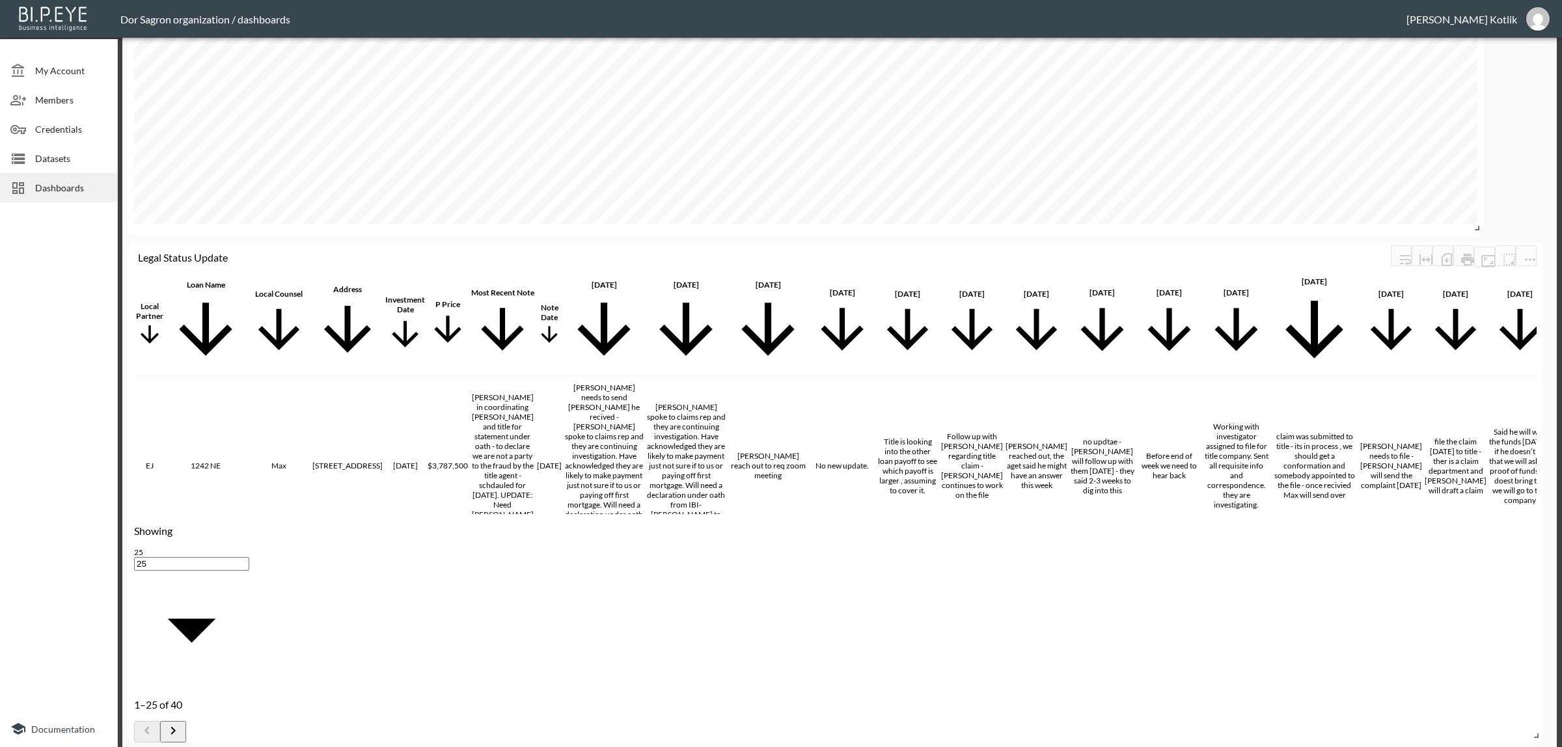
scroll to position [163, 0]
checkbox input "false"
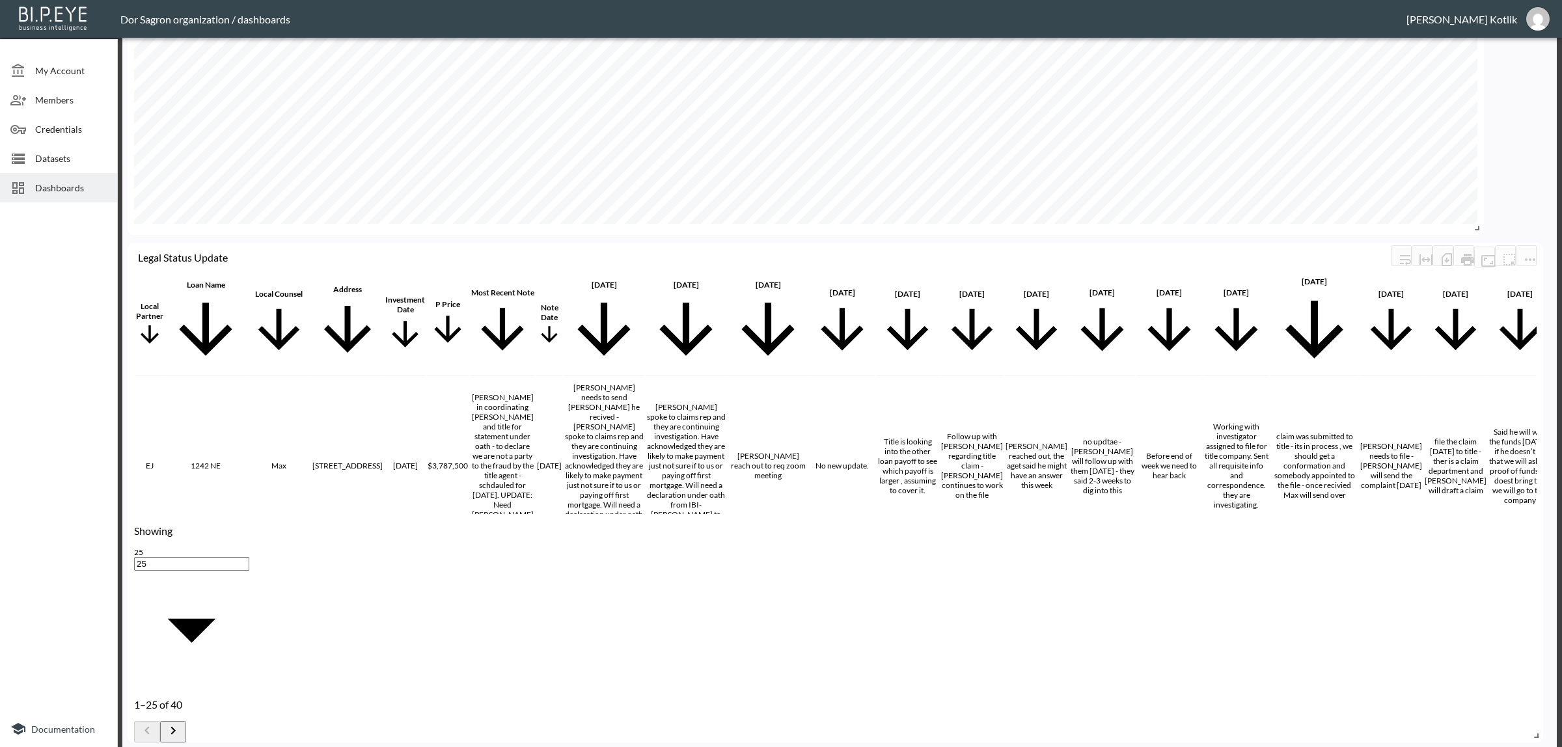
checkbox input "false"
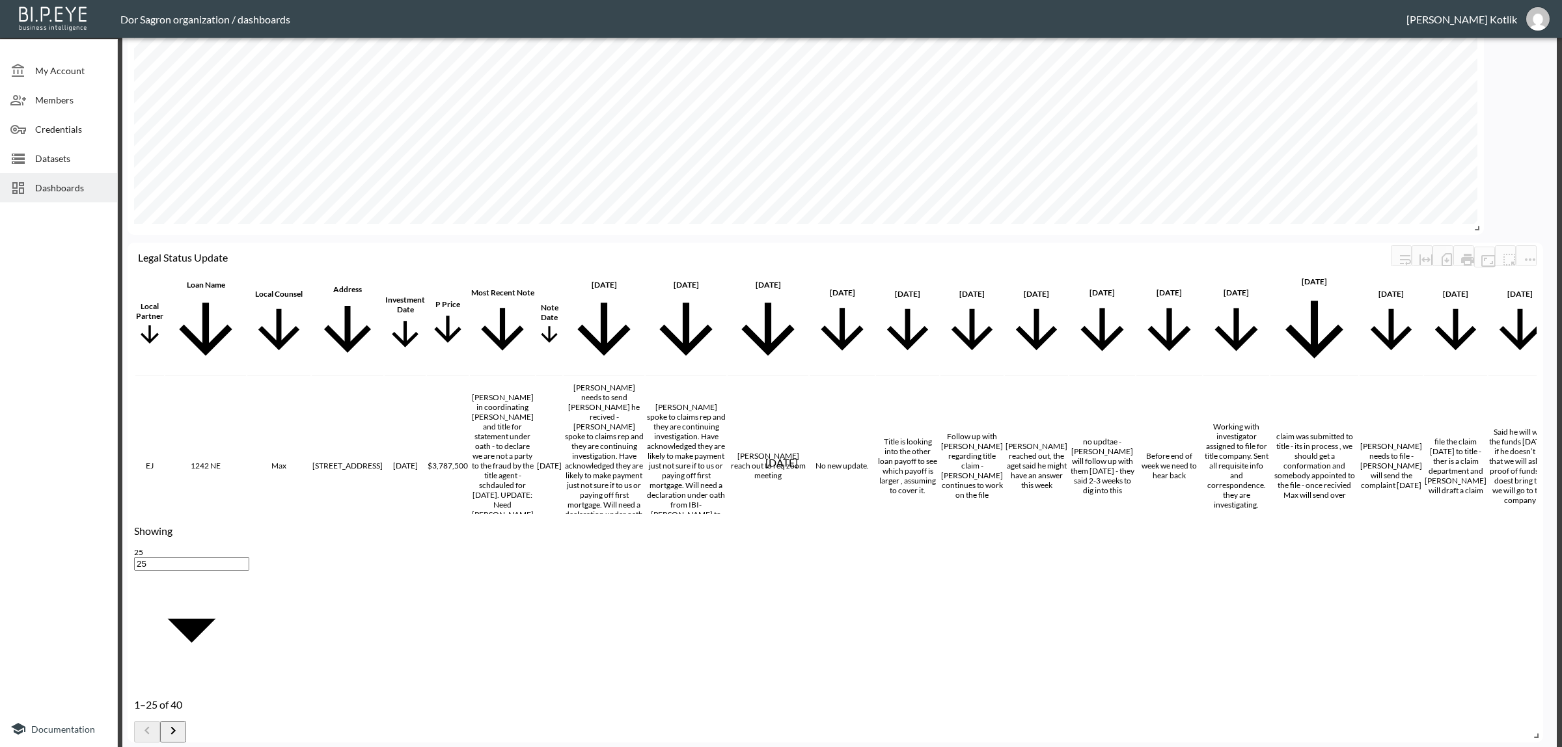
checkbox input "false"
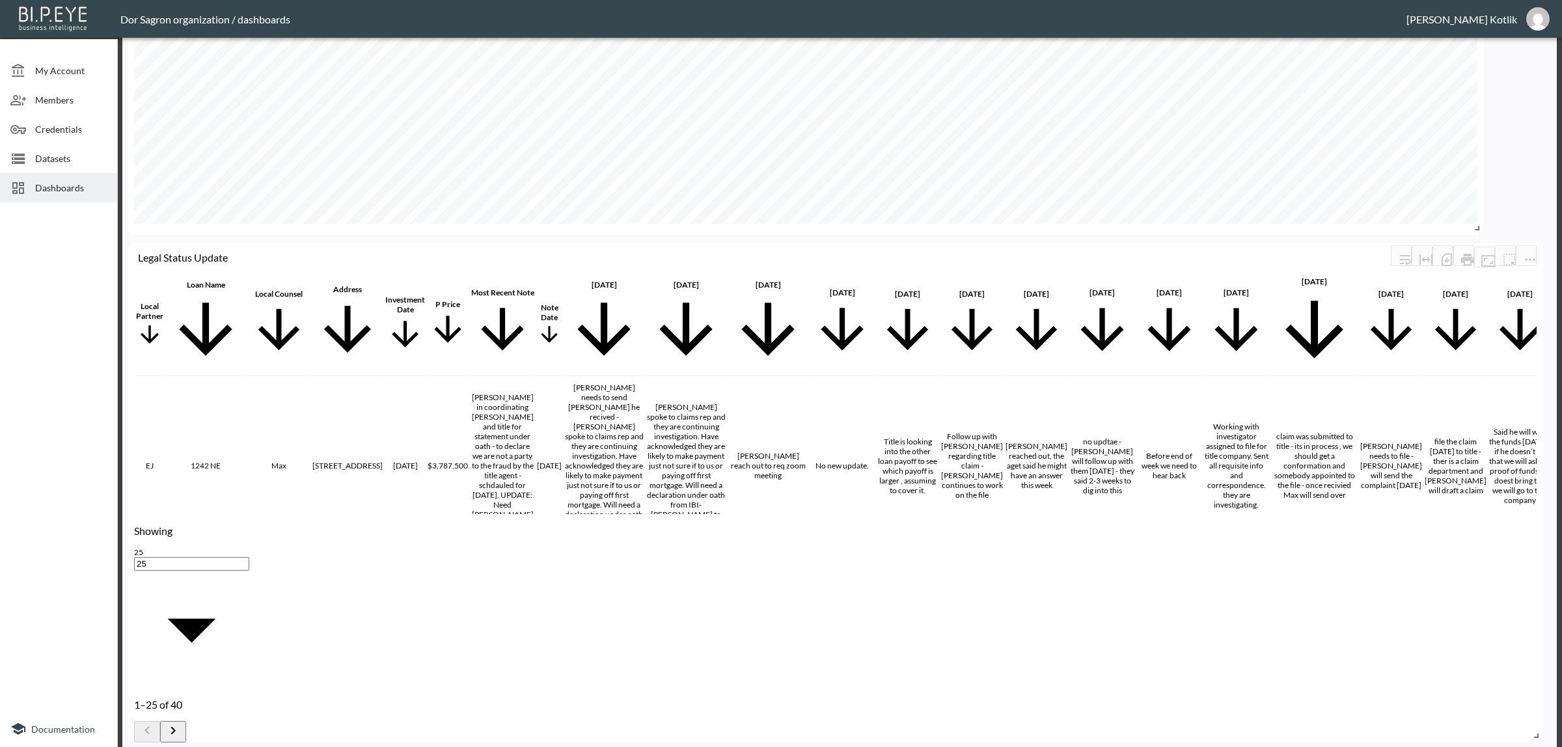
checkbox input "false"
drag, startPoint x: 707, startPoint y: 516, endPoint x: 707, endPoint y: 525, distance: 9.1
checkbox input "false"
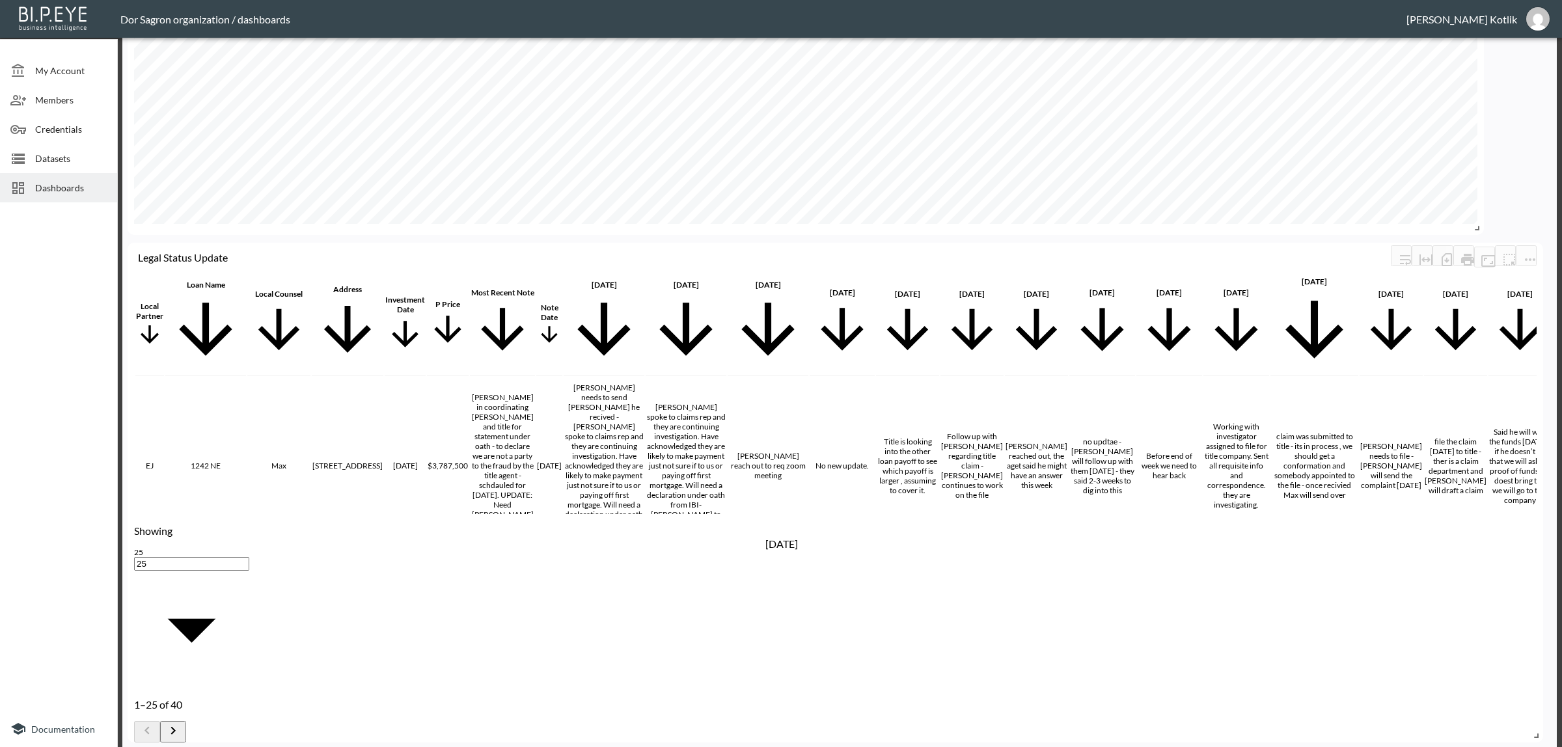
checkbox input "false"
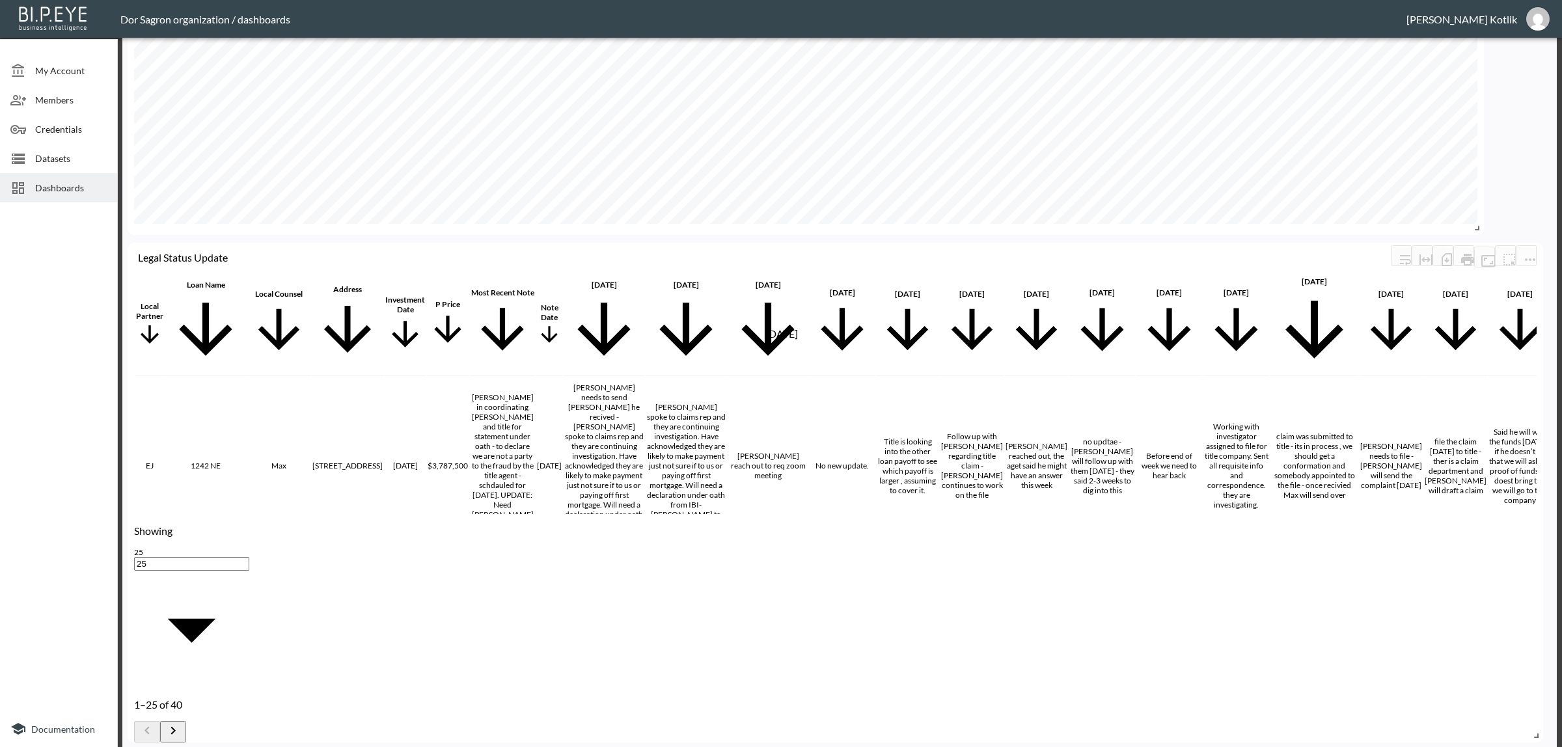
checkbox input "false"
drag, startPoint x: 709, startPoint y: 361, endPoint x: 711, endPoint y: 368, distance: 7.3
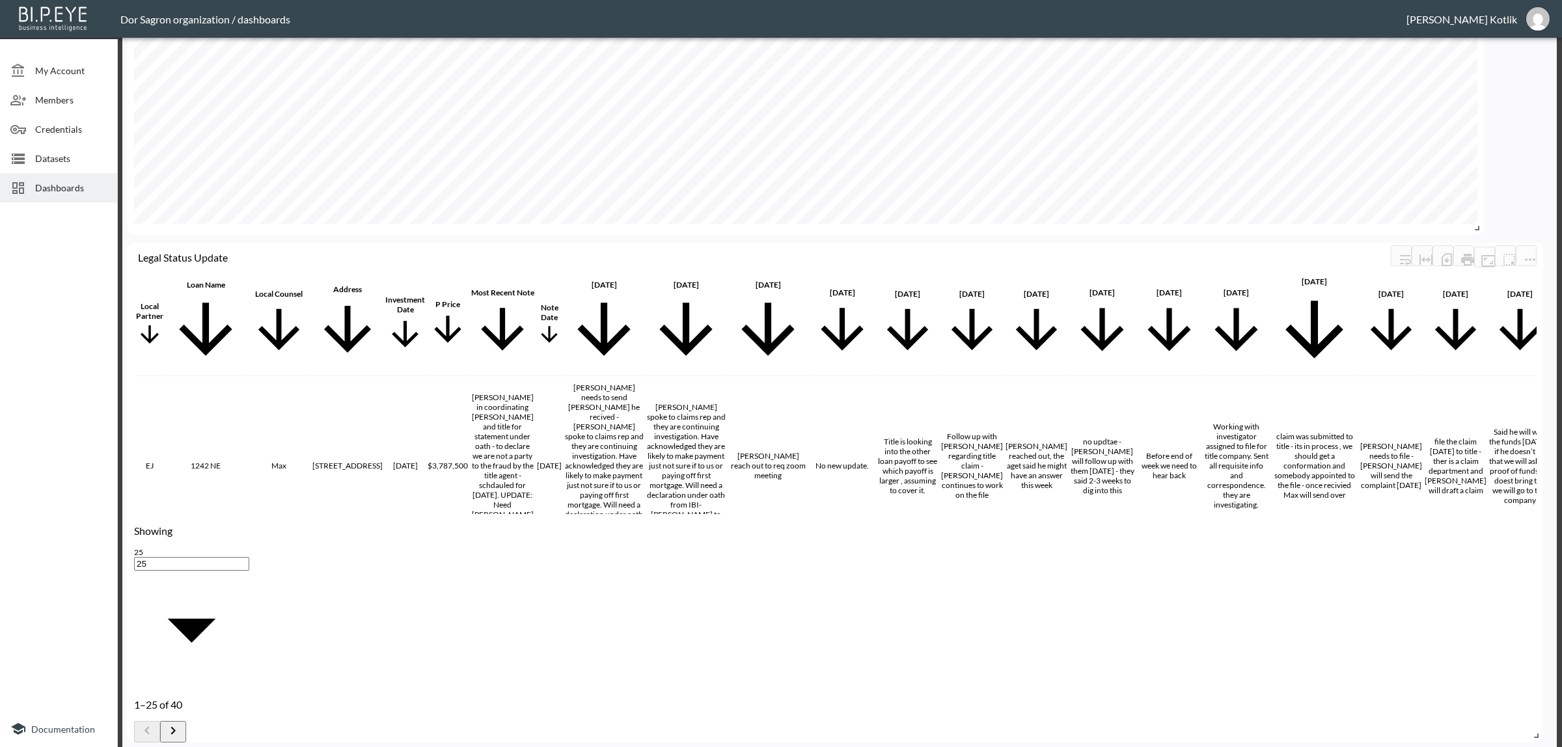
checkbox input "false"
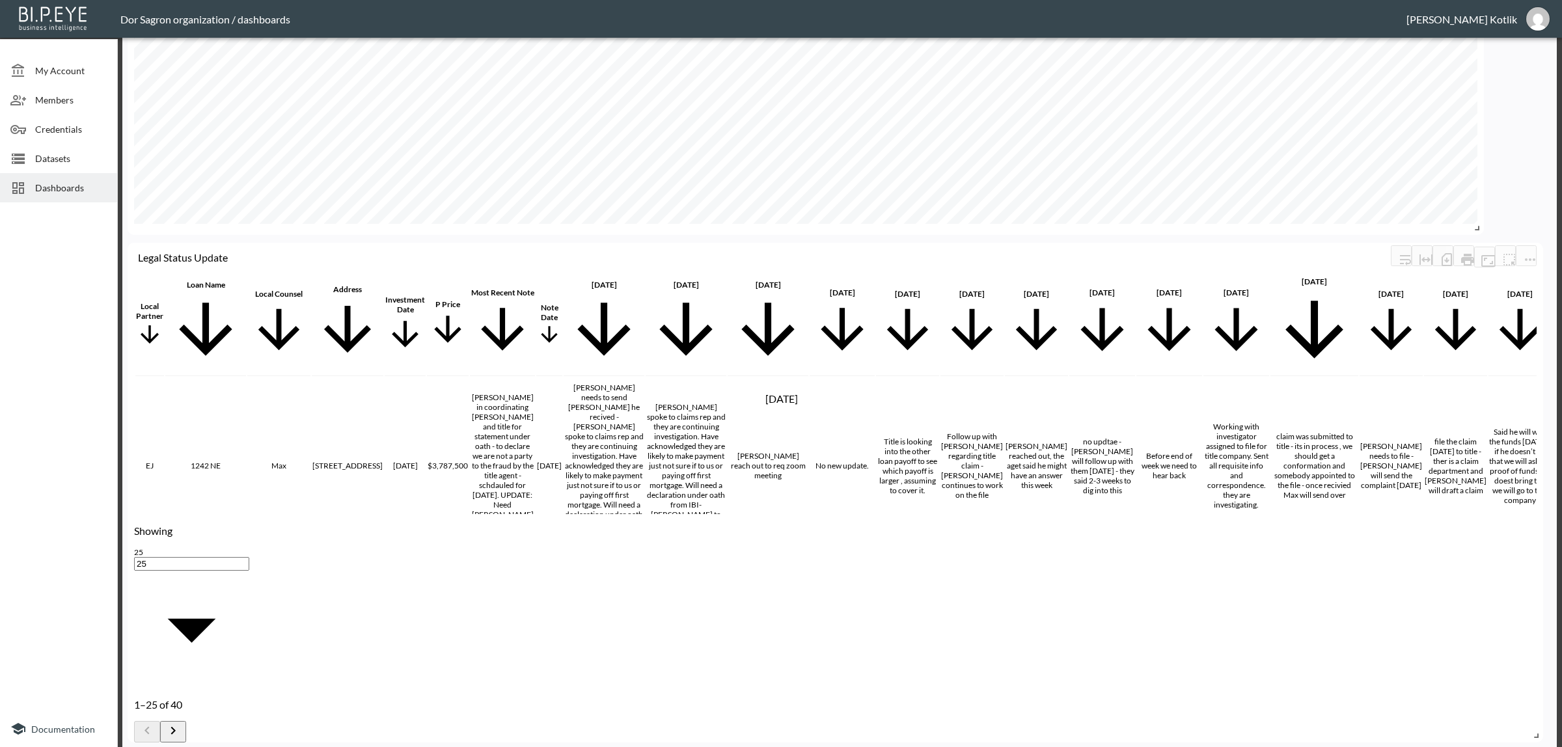
checkbox input "false"
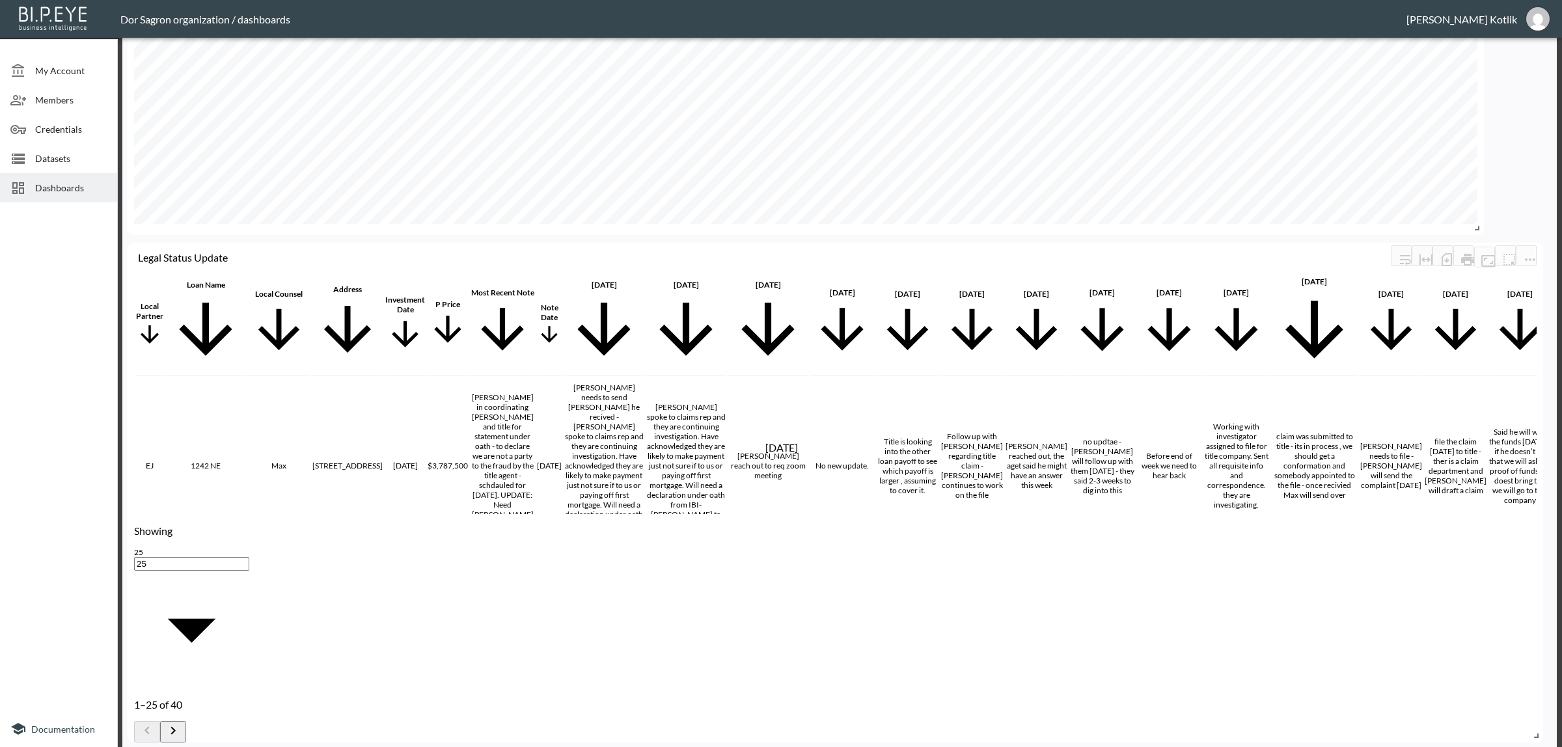
checkbox input "false"
drag, startPoint x: 710, startPoint y: 463, endPoint x: 713, endPoint y: 474, distance: 10.9
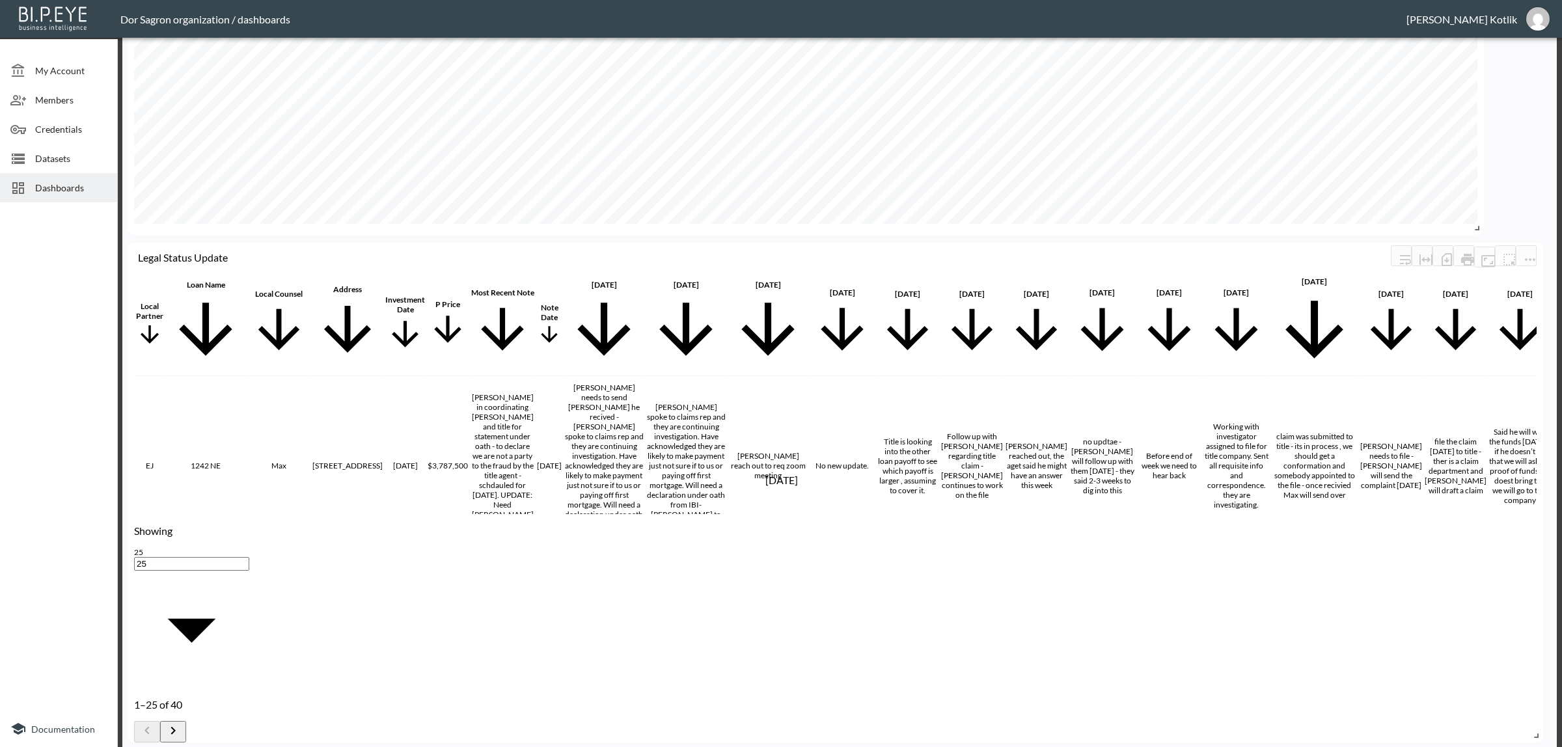
checkbox input "false"
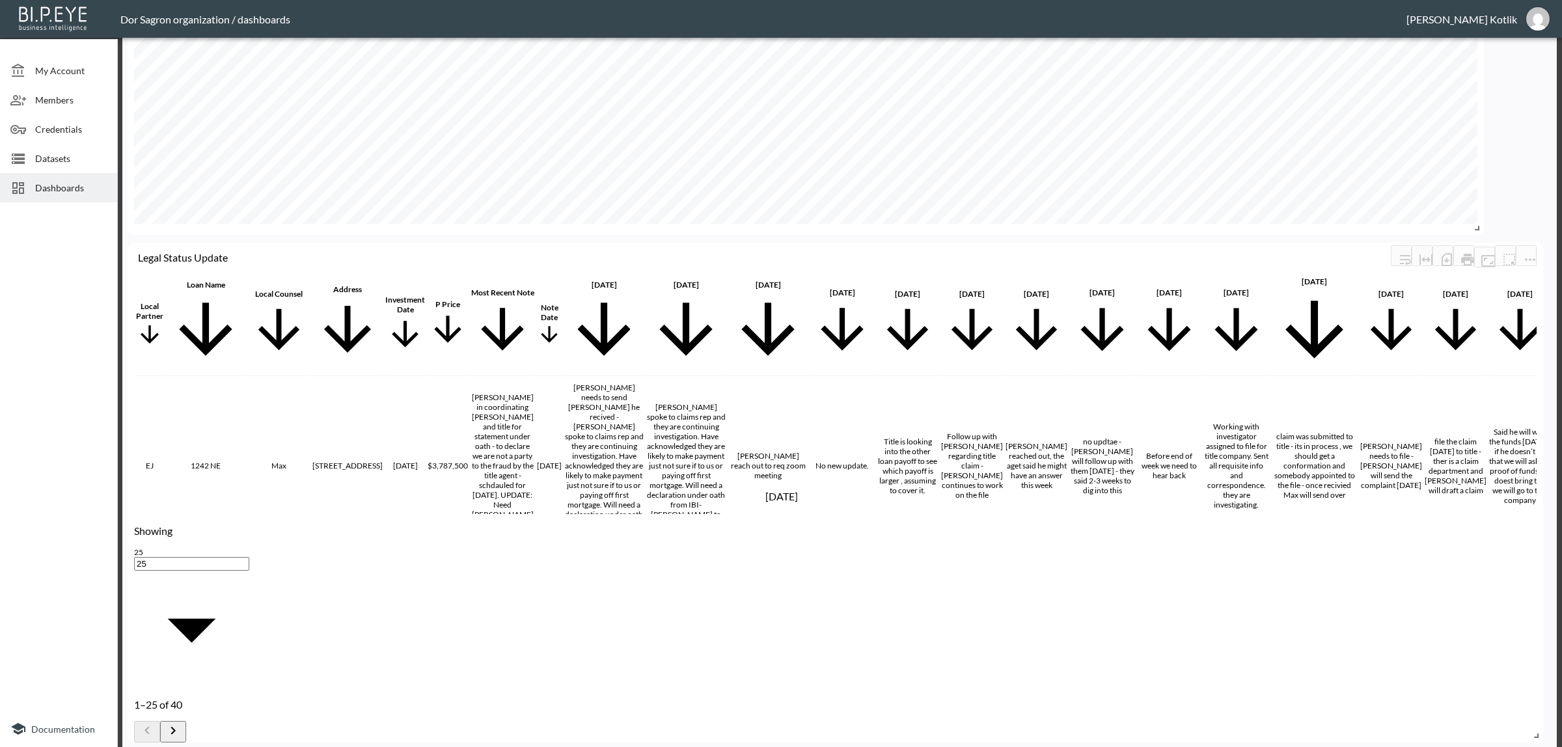
checkbox input "false"
drag, startPoint x: 711, startPoint y: 515, endPoint x: 713, endPoint y: 521, distance: 6.8
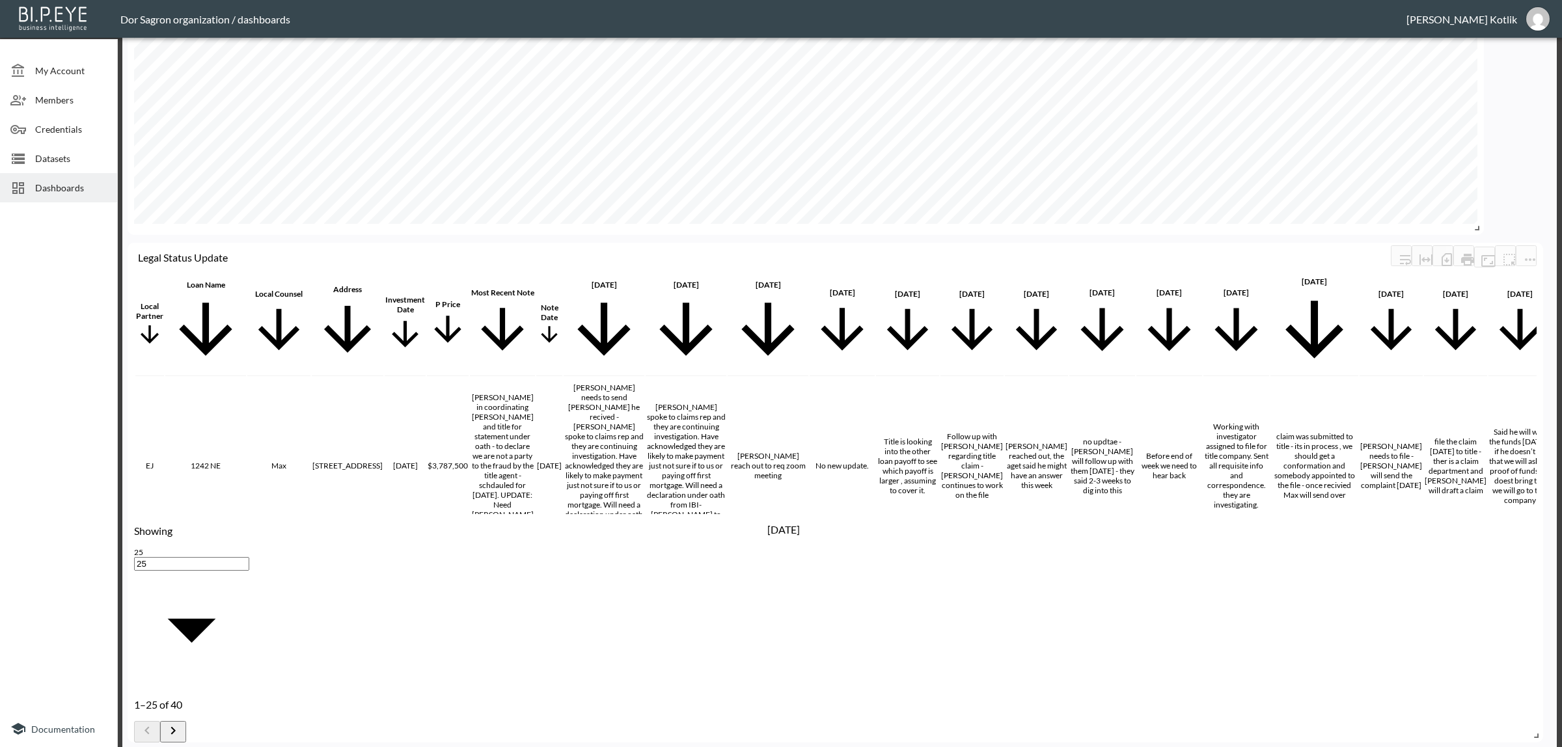
checkbox input "false"
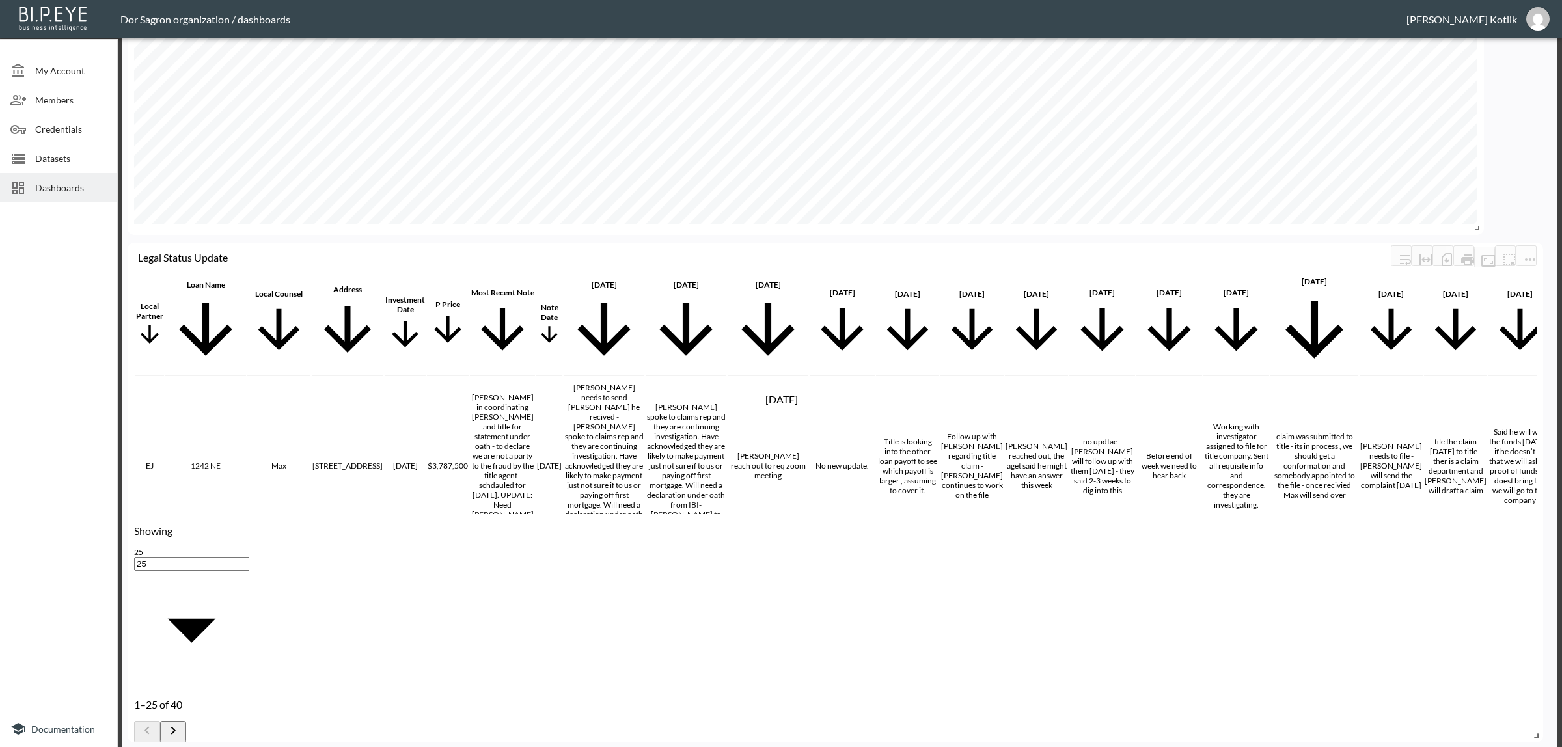
checkbox input "false"
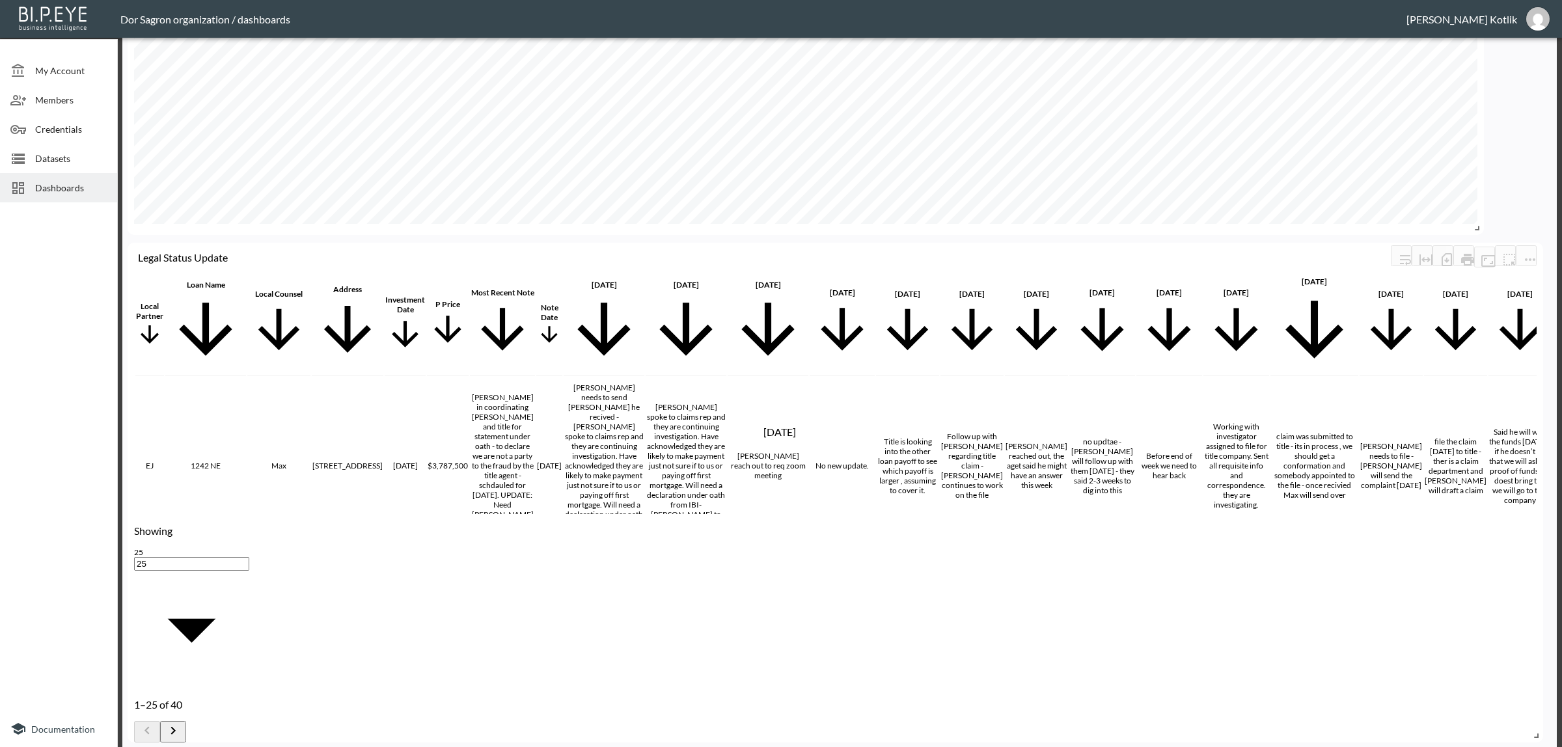
drag, startPoint x: 709, startPoint y: 461, endPoint x: 713, endPoint y: 450, distance: 11.7
checkbox input "false"
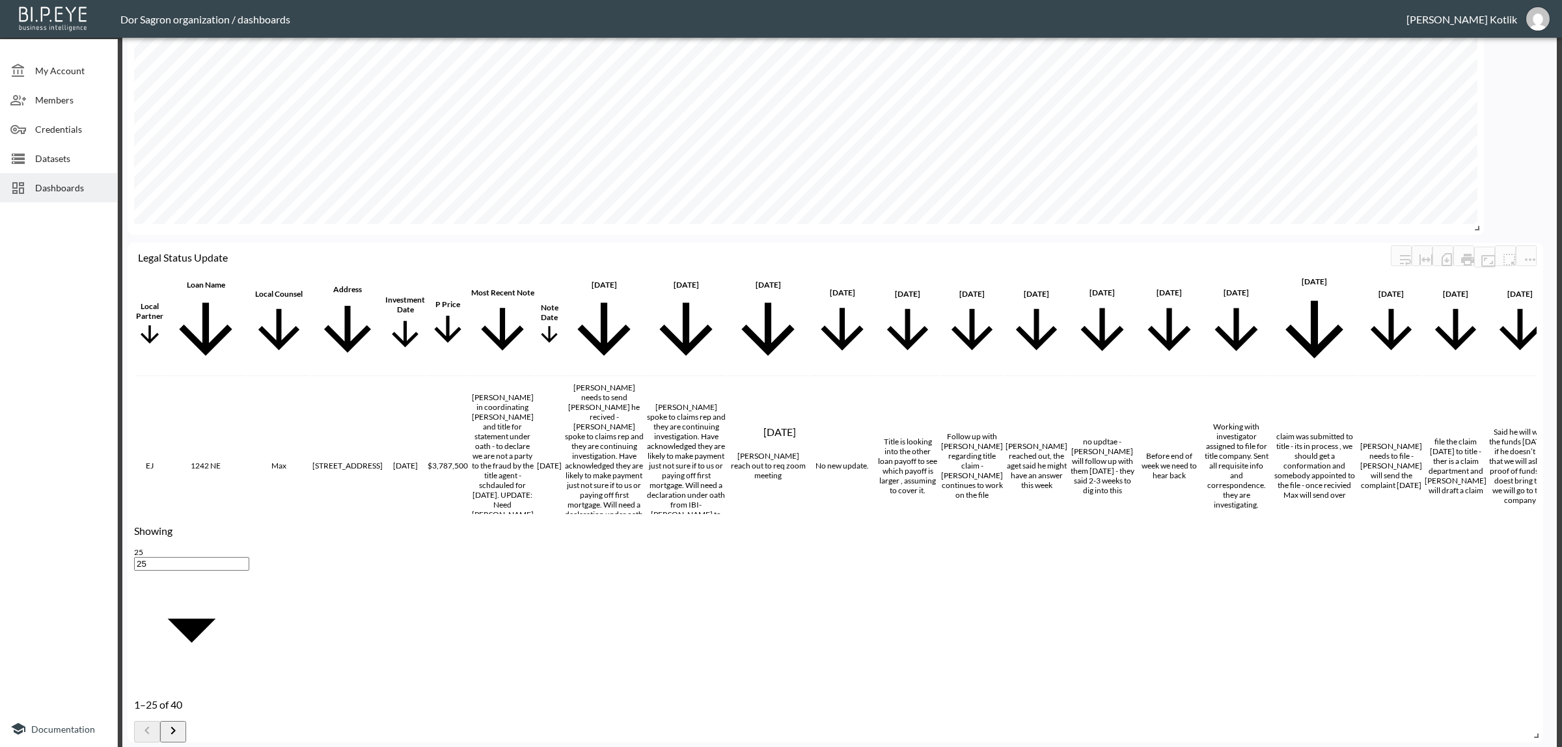
checkbox input "false"
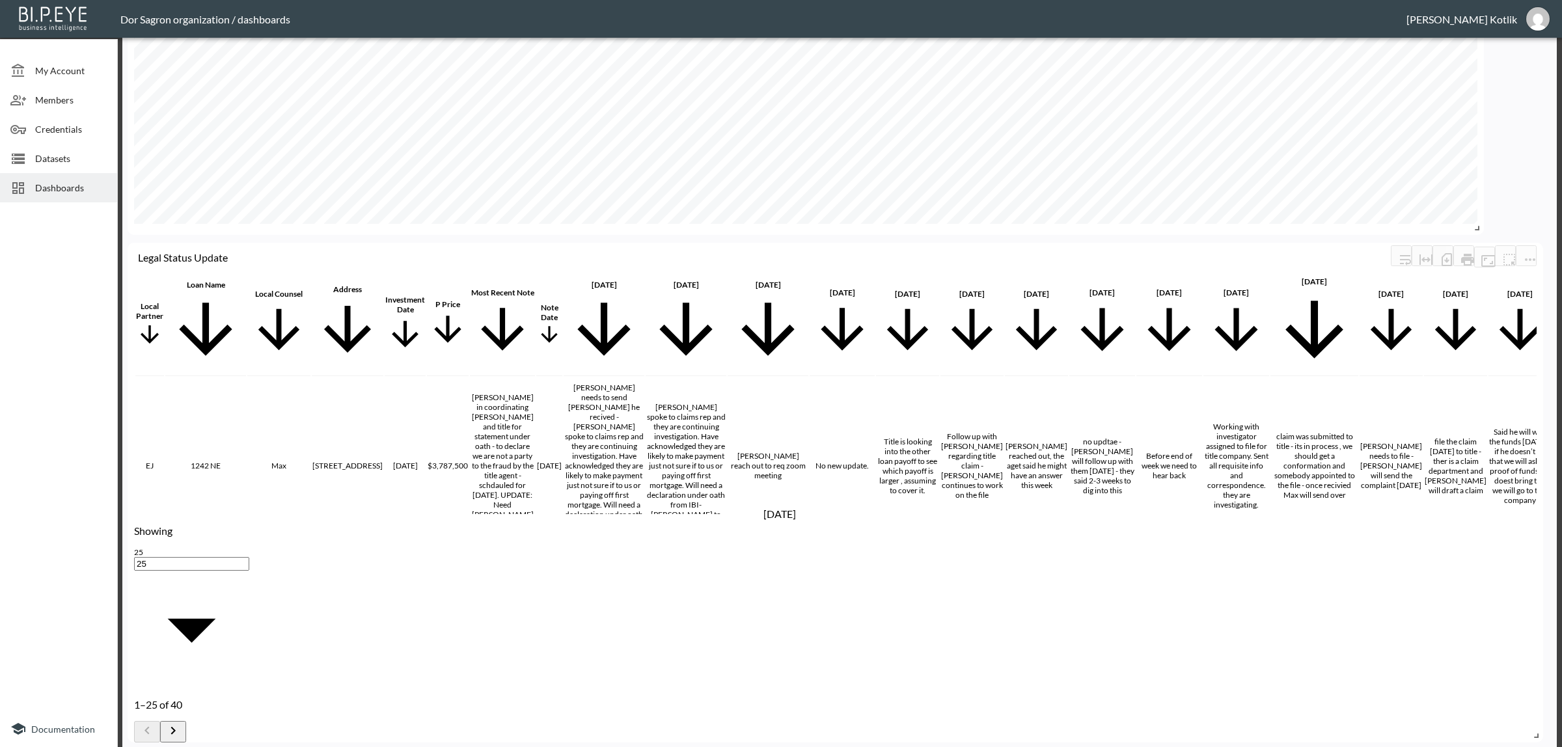
checkbox input "false"
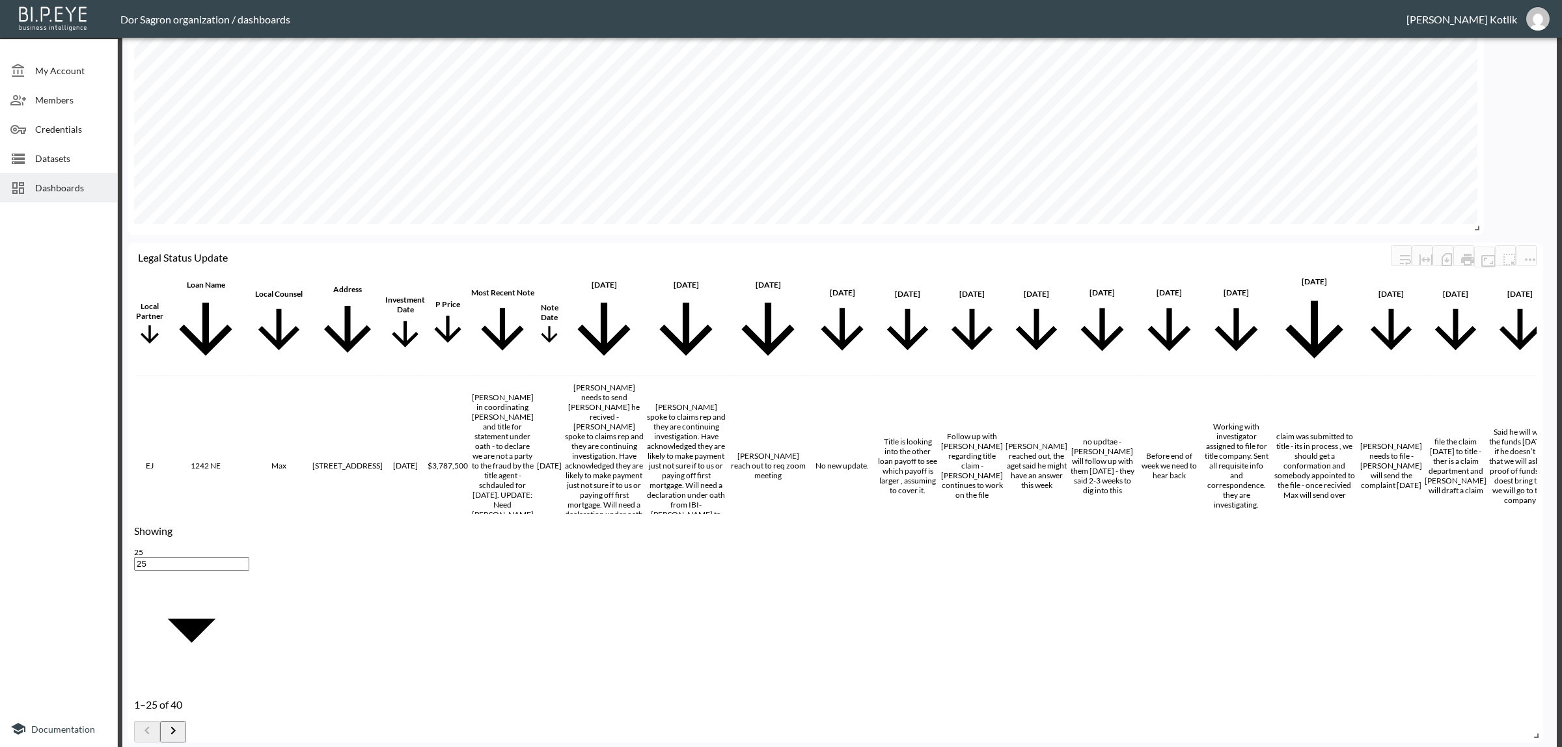
checkbox input "false"
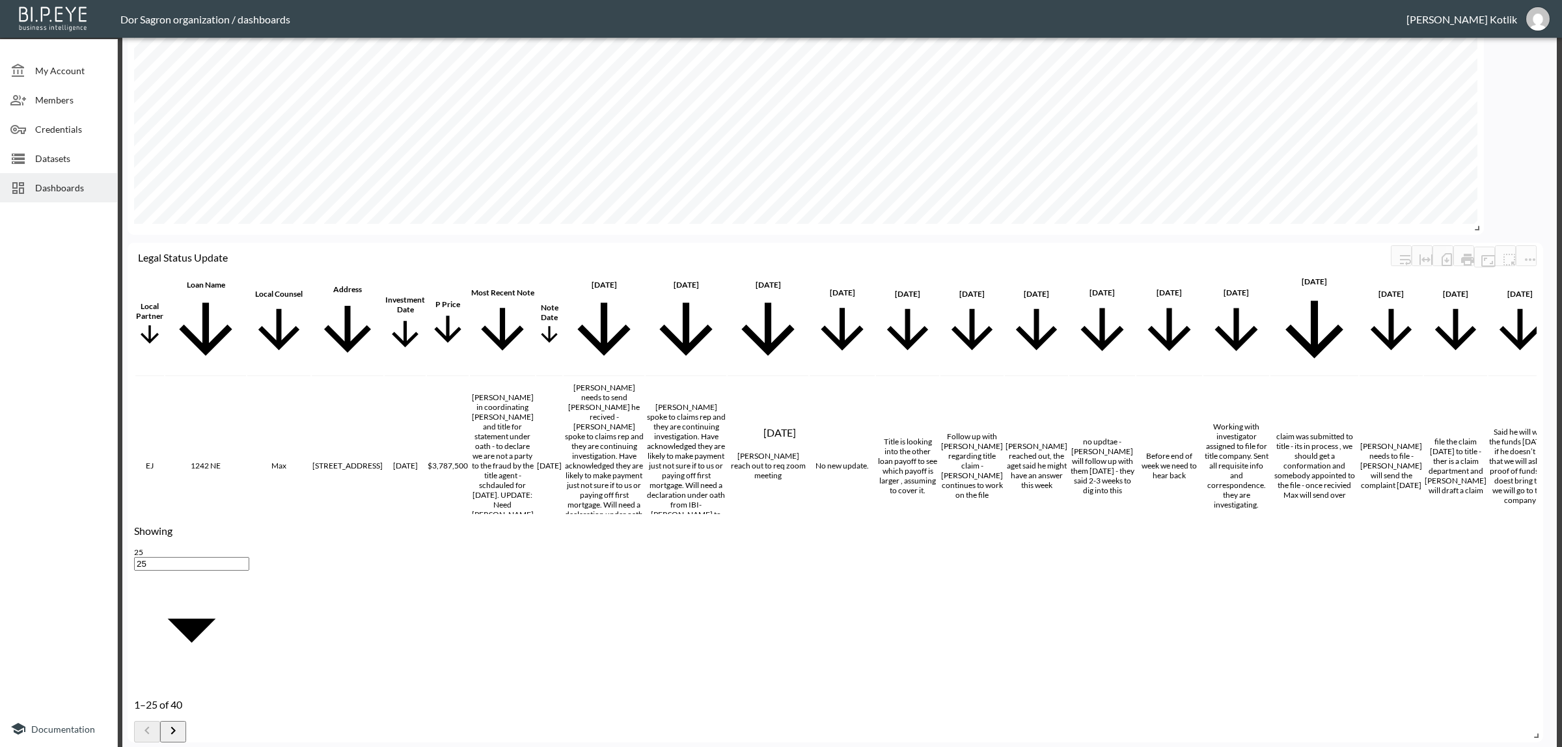
checkbox input "false"
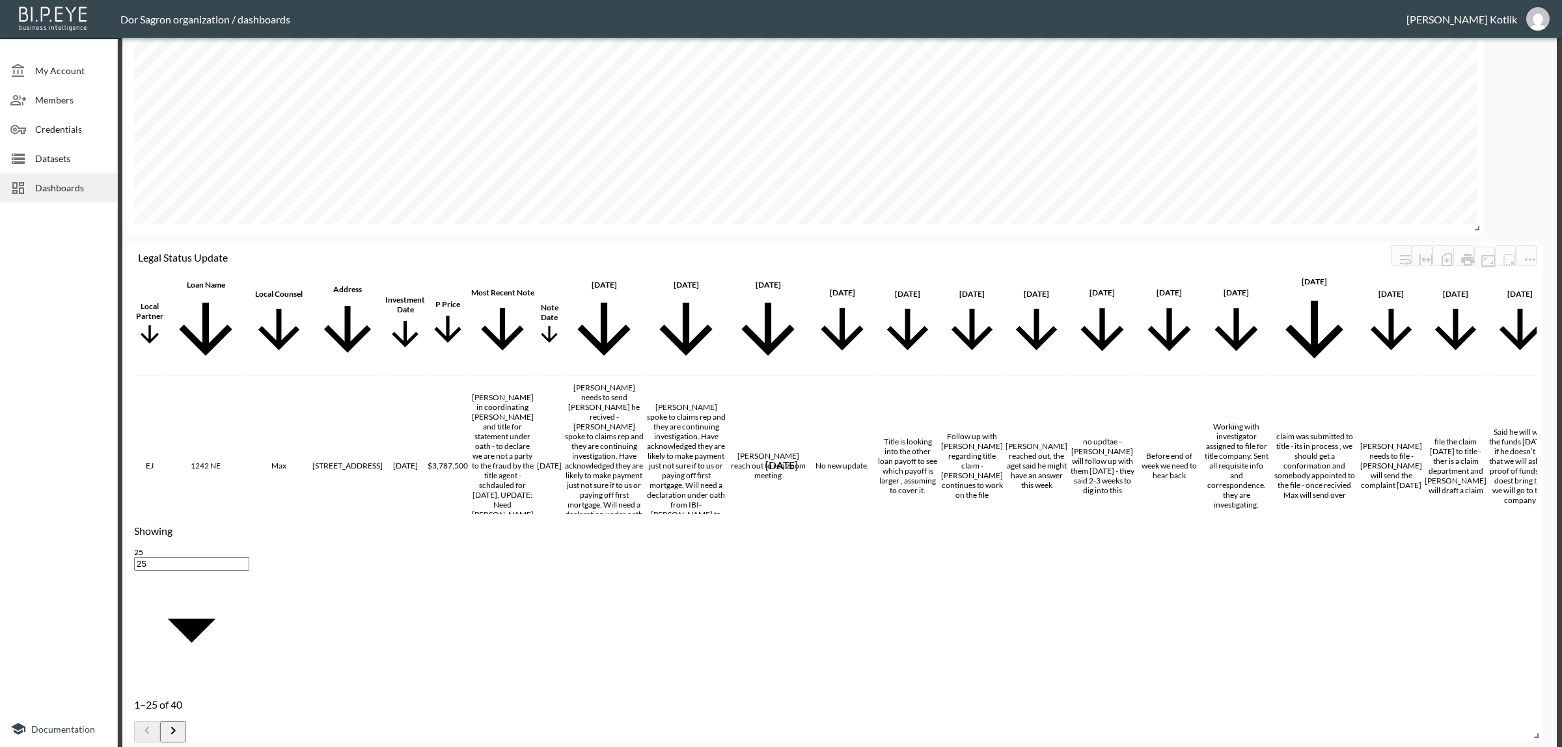
checkbox input "false"
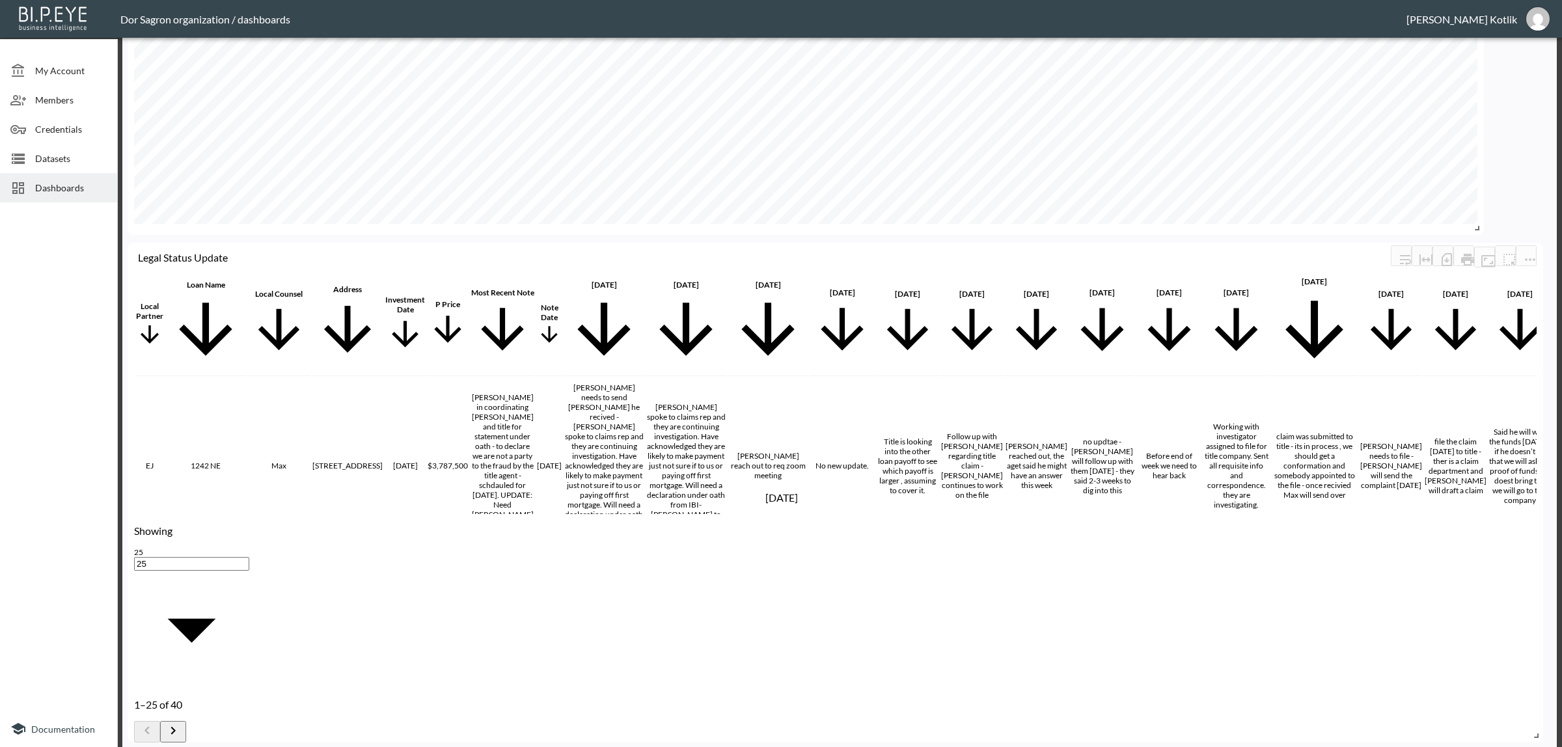
checkbox input "false"
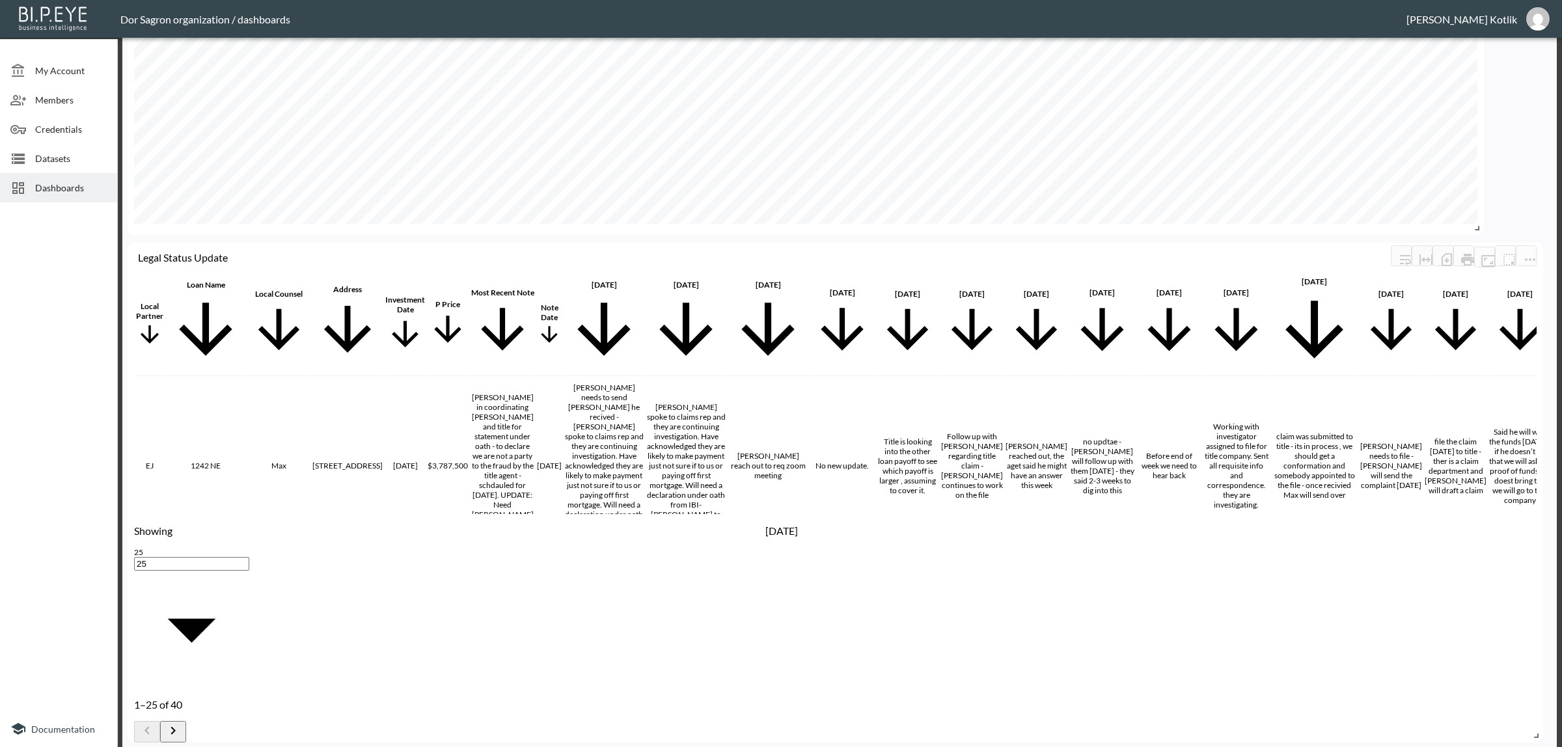
checkbox input "false"
drag, startPoint x: 717, startPoint y: 449, endPoint x: 716, endPoint y: 460, distance: 11.1
checkbox input "false"
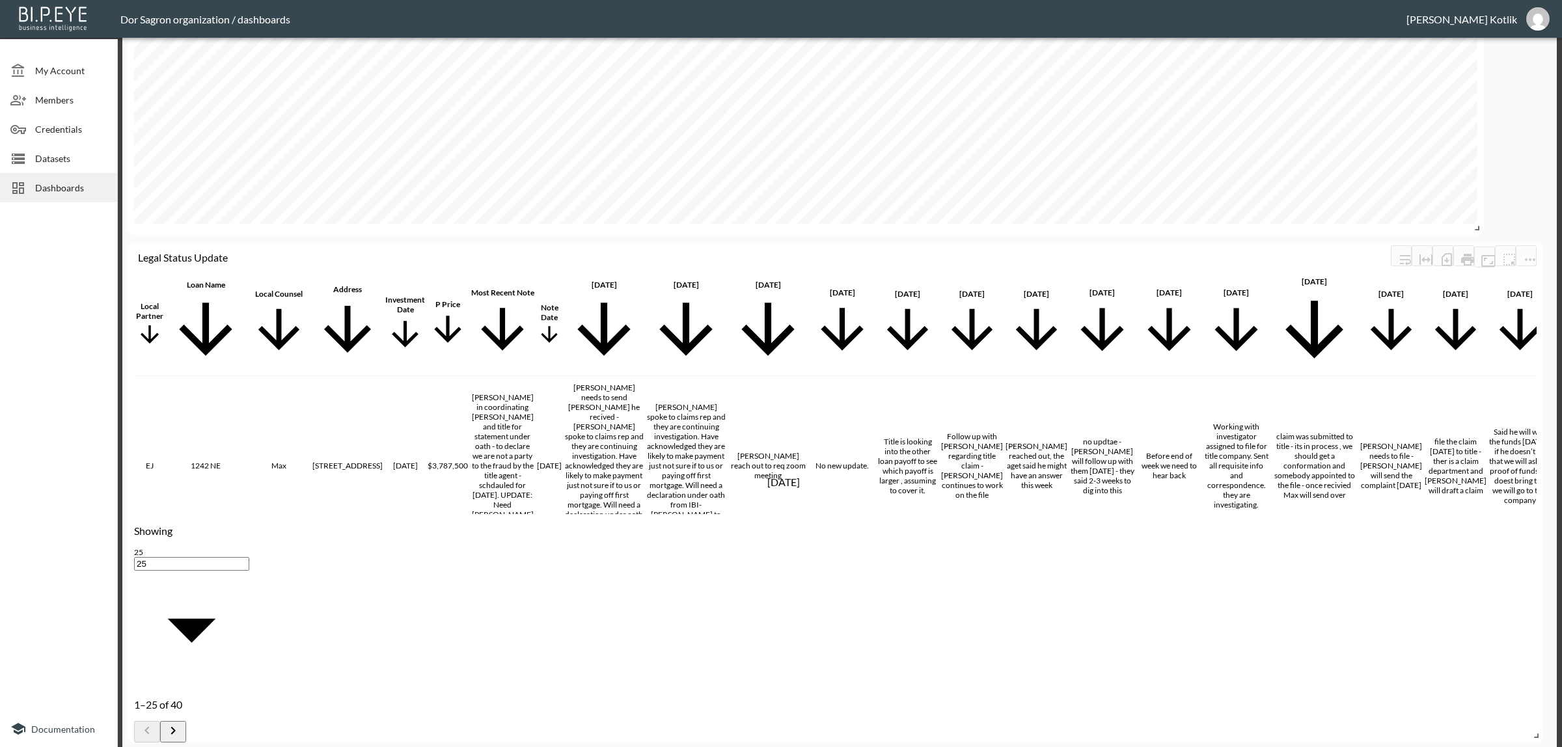
checkbox input "false"
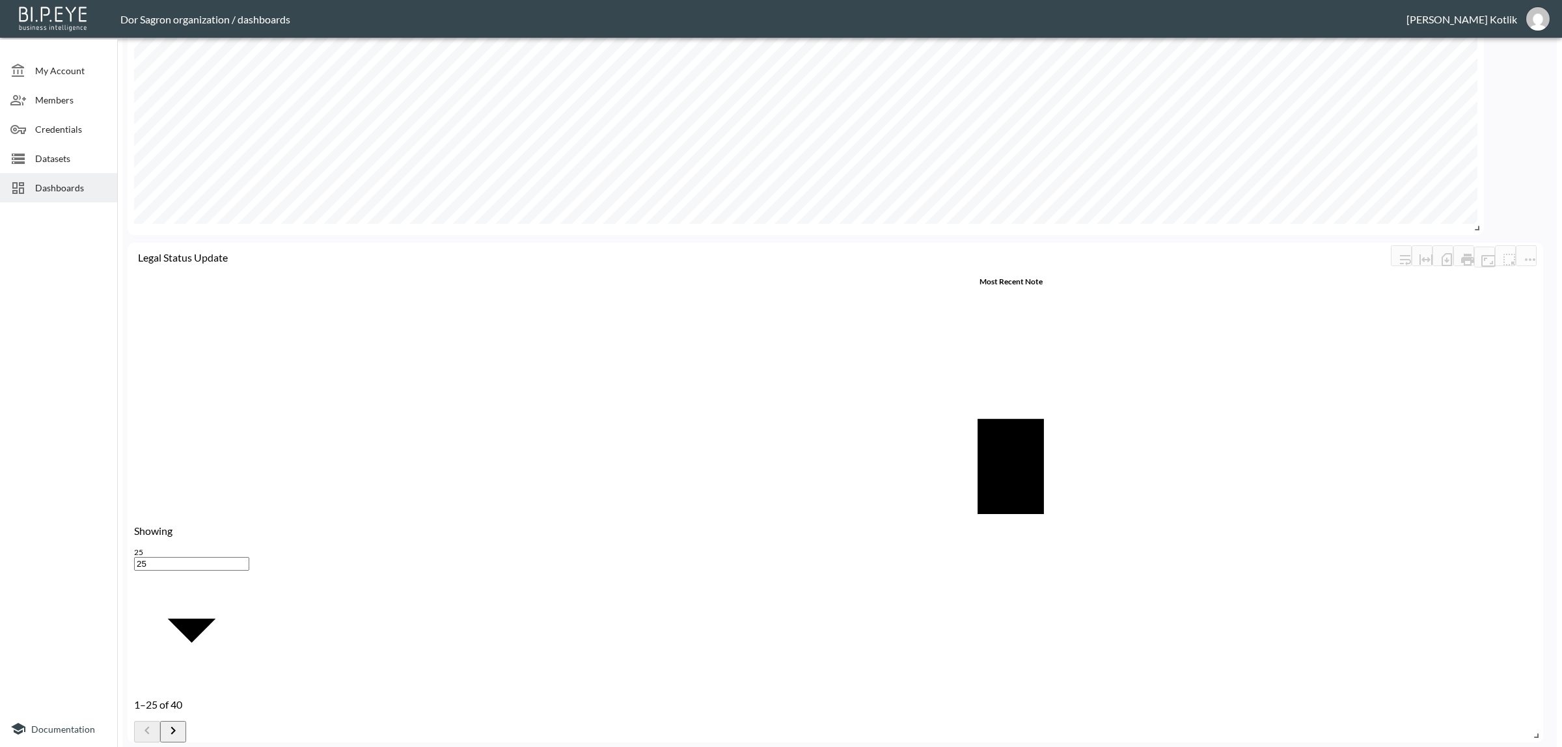
scroll to position [0, 0]
click at [190, 724] on body "BI.P.EYE, Interactive Analytics Dashboards - app Dor Sagron organization / dash…" at bounding box center [781, 373] width 1562 height 747
type input "100"
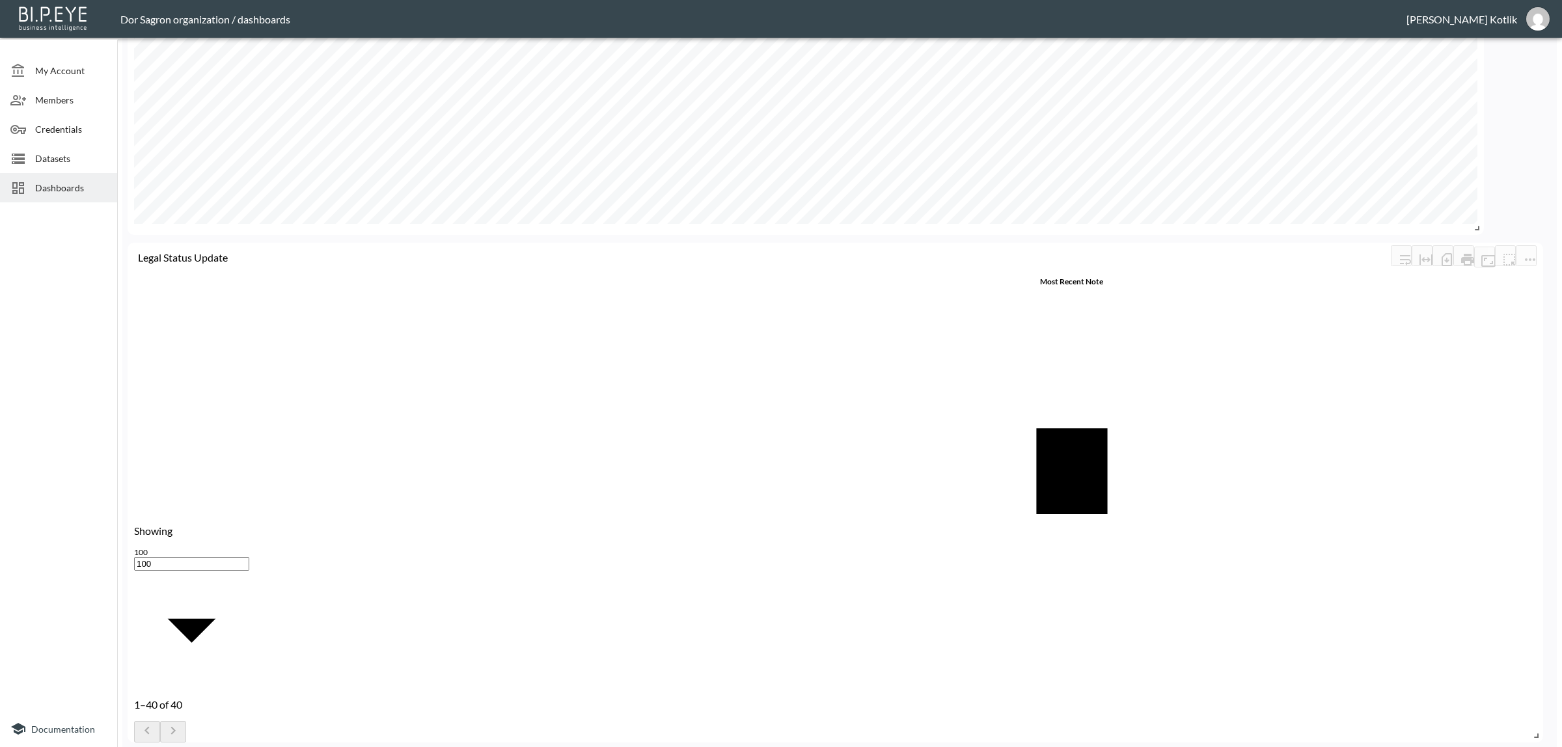
scroll to position [488, 0]
click at [1531, 252] on icon "more" at bounding box center [1530, 260] width 16 height 16
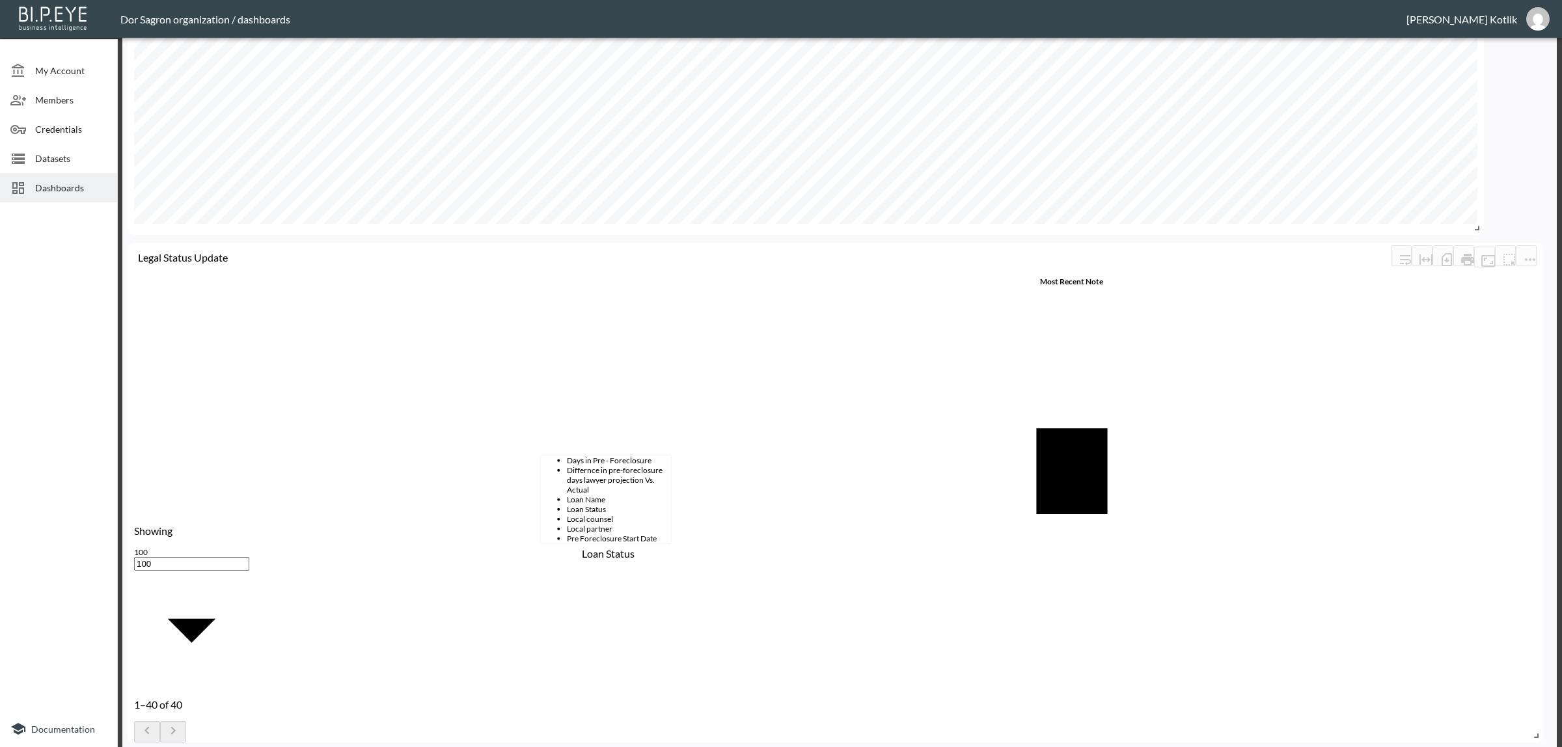
click at [580, 514] on span "Loan Status" at bounding box center [619, 509] width 104 height 10
type input "Loan Status"
click at [695, 439] on body "BI.P.EYE, Interactive Analytics Dashboards - app Dor Sagron organization / dash…" at bounding box center [781, 373] width 1562 height 747
drag, startPoint x: 678, startPoint y: 524, endPoint x: 681, endPoint y: 513, distance: 11.4
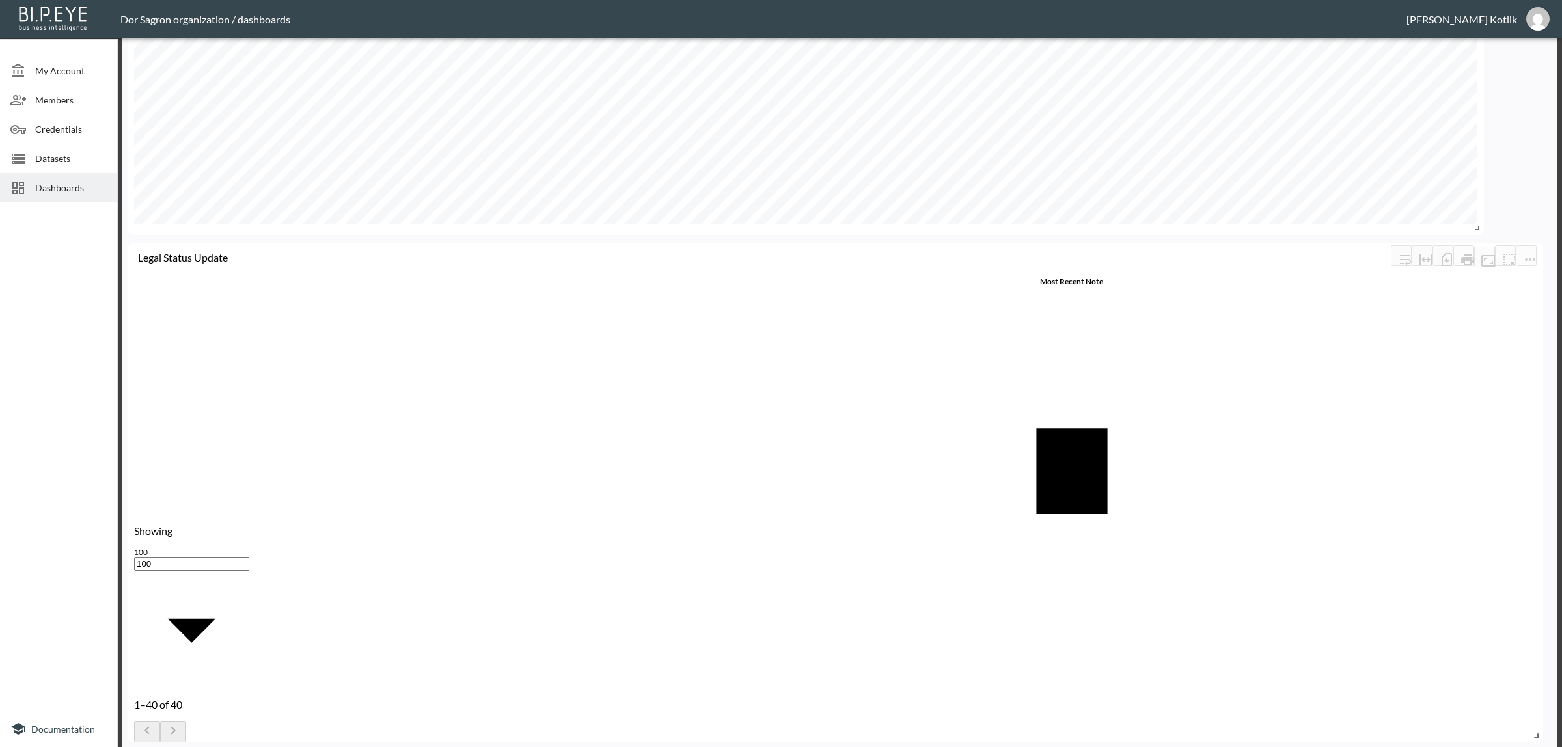
type input "is not"
click at [685, 342] on body "BI.P.EYE, Interactive Analytics Dashboards - app Dor Sagron organization / dash…" at bounding box center [781, 373] width 1562 height 747
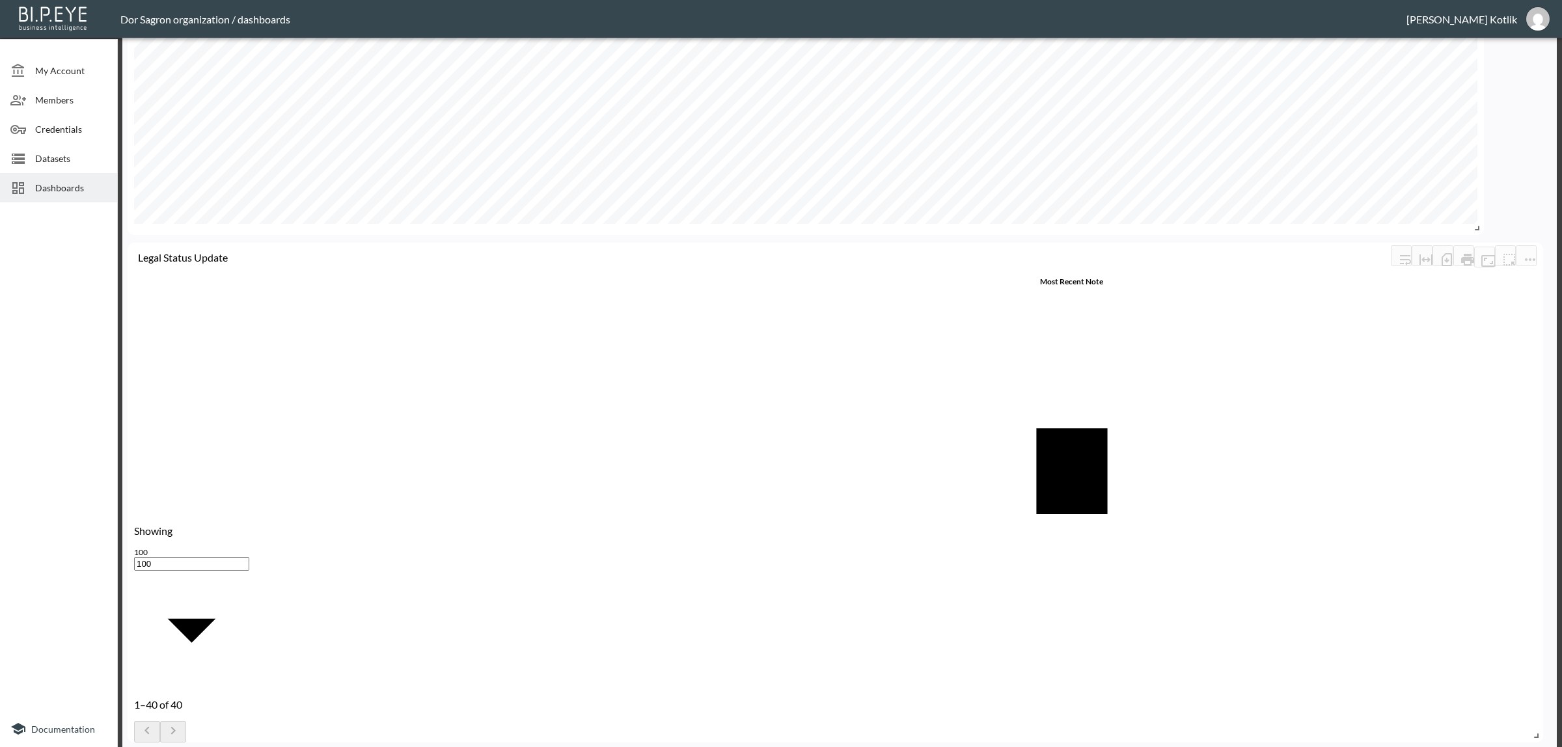
type input "is"
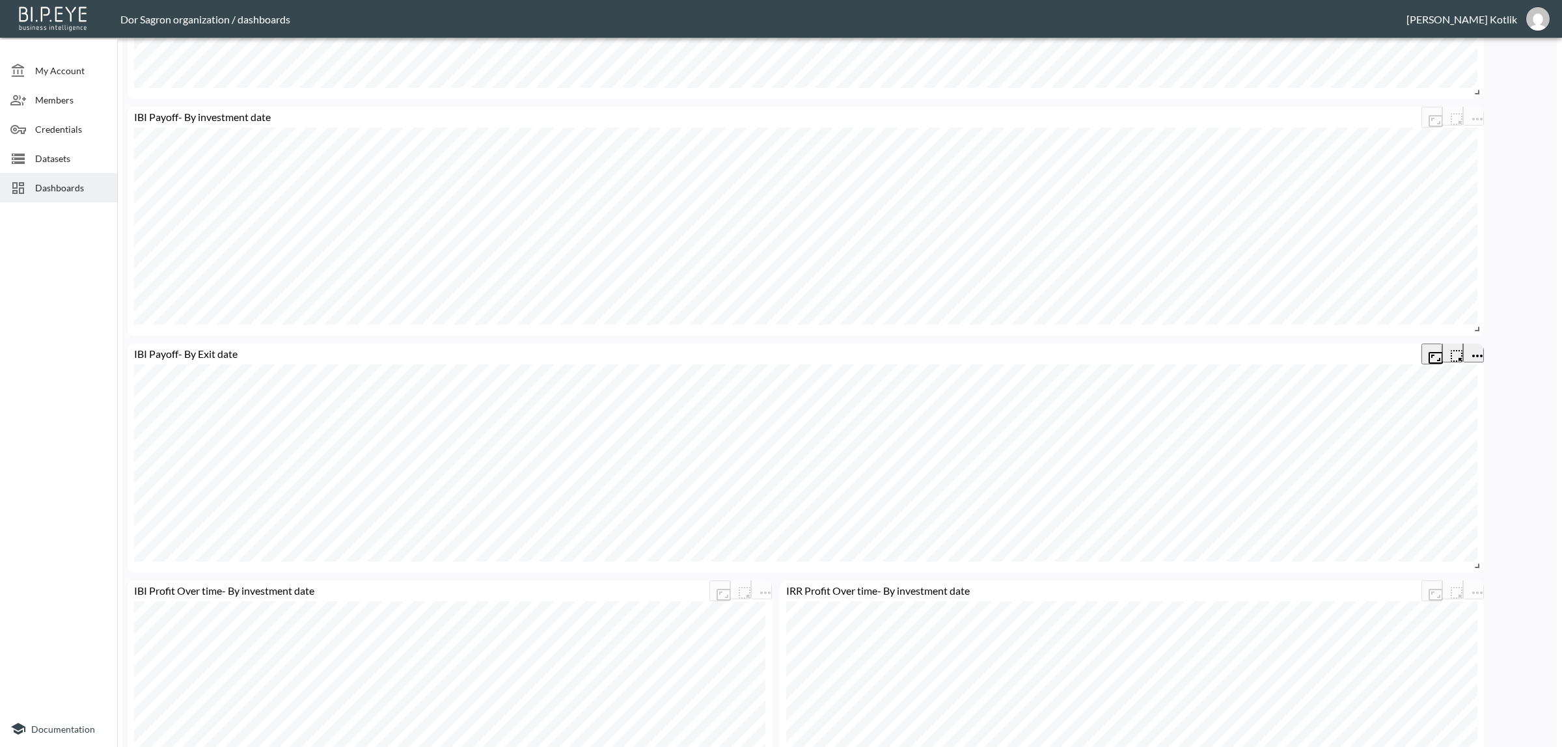
scroll to position [1313, 0]
